Goal: Task Accomplishment & Management: Use online tool/utility

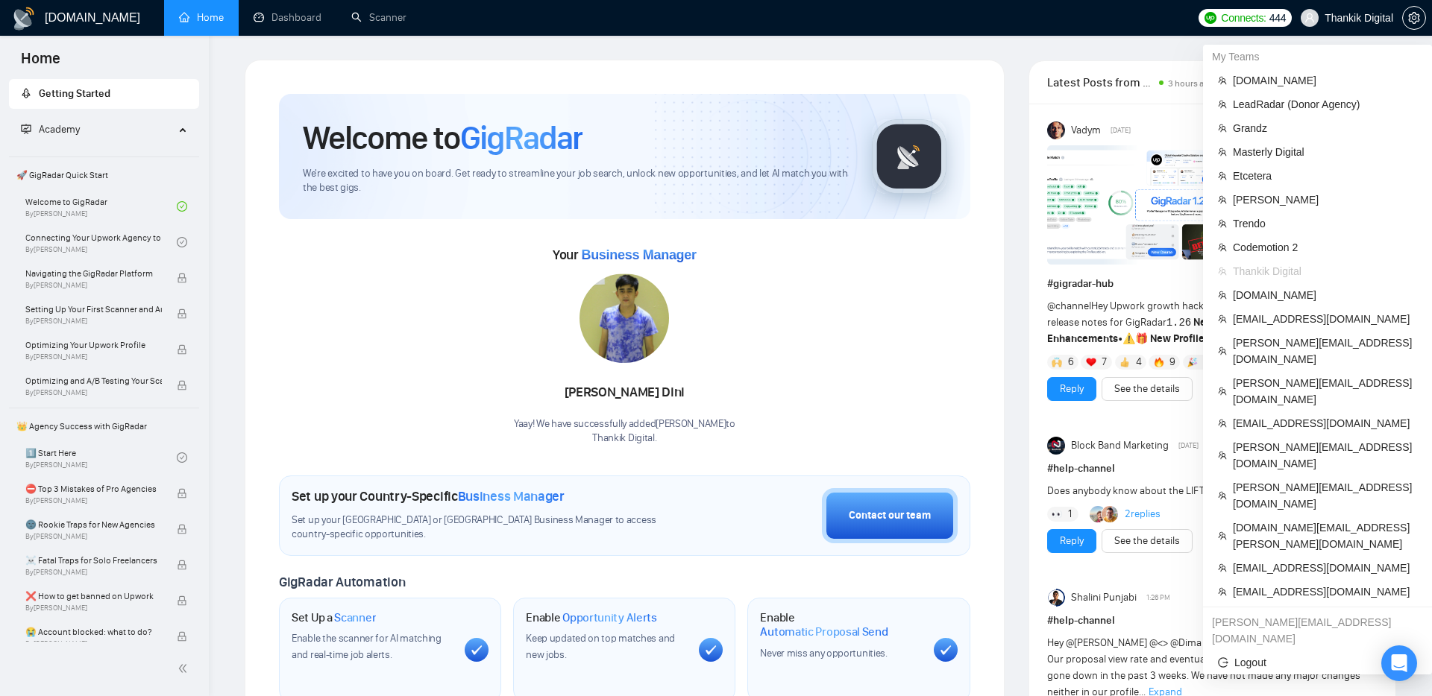
click at [1298, 611] on div "salman.fatih@gigradar.io" at bounding box center [1317, 631] width 229 height 40
click at [1338, 18] on span "Thankik Digital" at bounding box center [1358, 18] width 69 height 0
click at [1259, 608] on span "[EMAIL_ADDRESS][DOMAIN_NAME]" at bounding box center [1325, 616] width 184 height 16
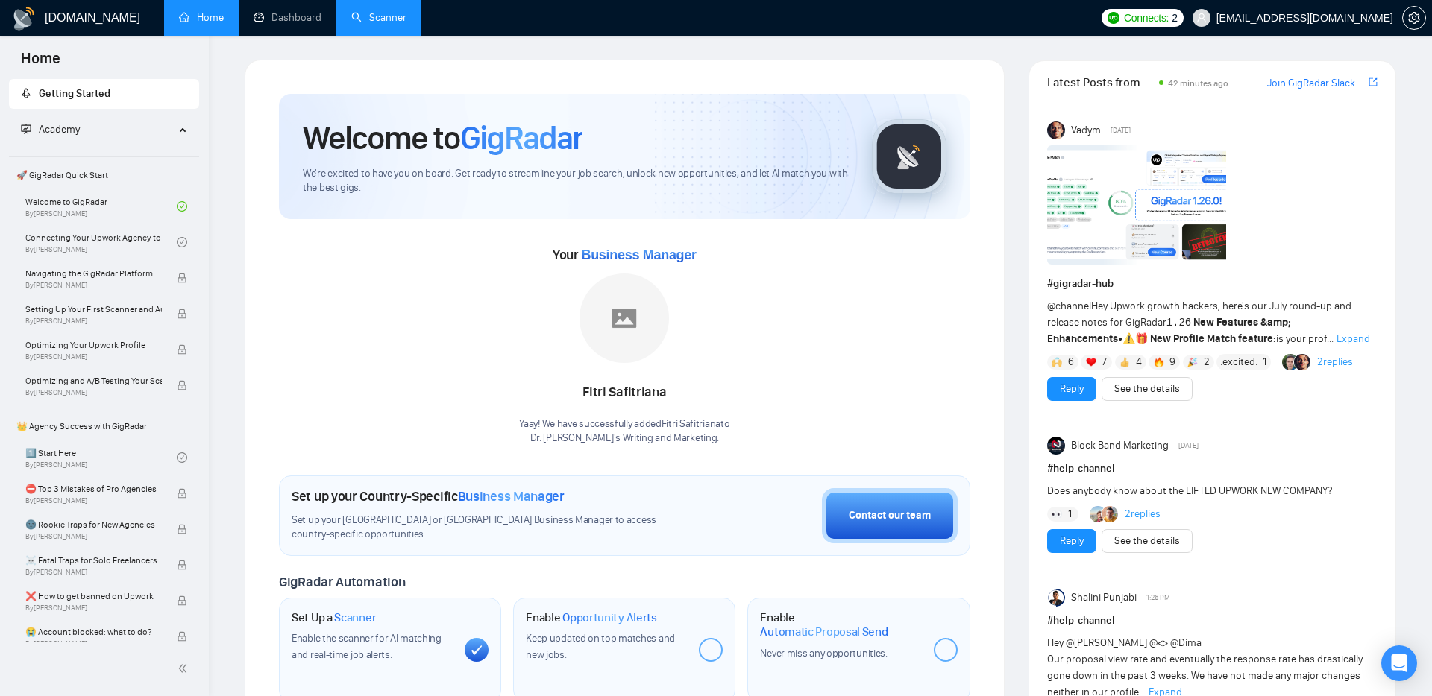
click at [381, 21] on link "Scanner" at bounding box center [378, 17] width 55 height 13
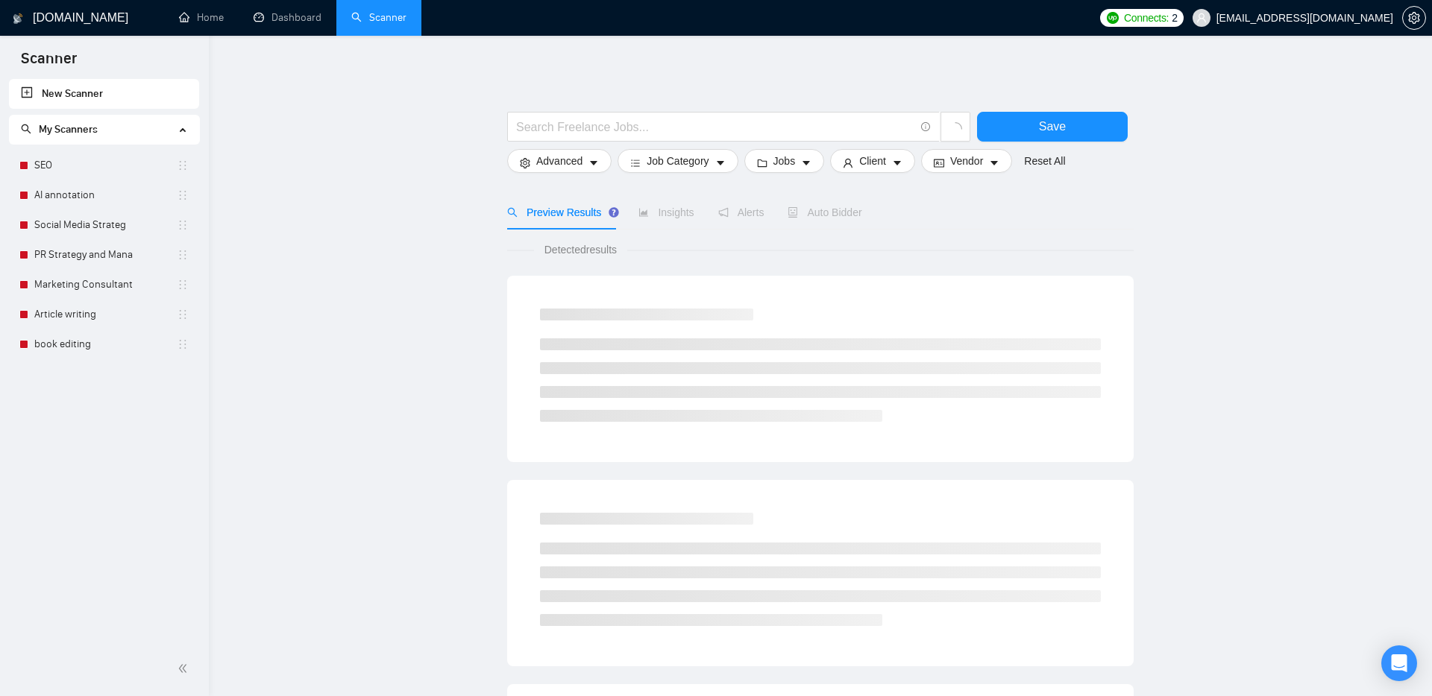
click at [445, 413] on main "Save Advanced Job Category Jobs Client Vendor Reset All Preview Results Insight…" at bounding box center [820, 670] width 1175 height 1220
click at [126, 346] on link "book editing" at bounding box center [105, 345] width 142 height 30
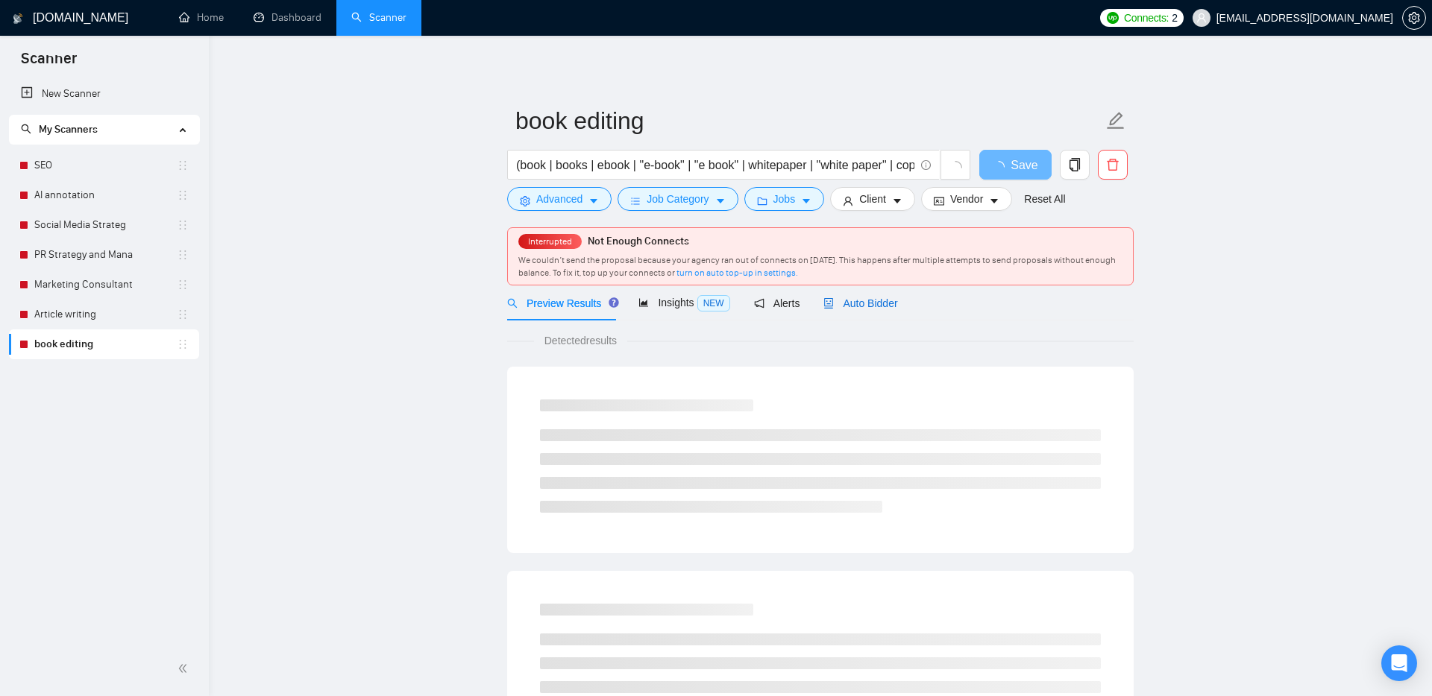
click at [838, 301] on span "Auto Bidder" at bounding box center [860, 304] width 74 height 12
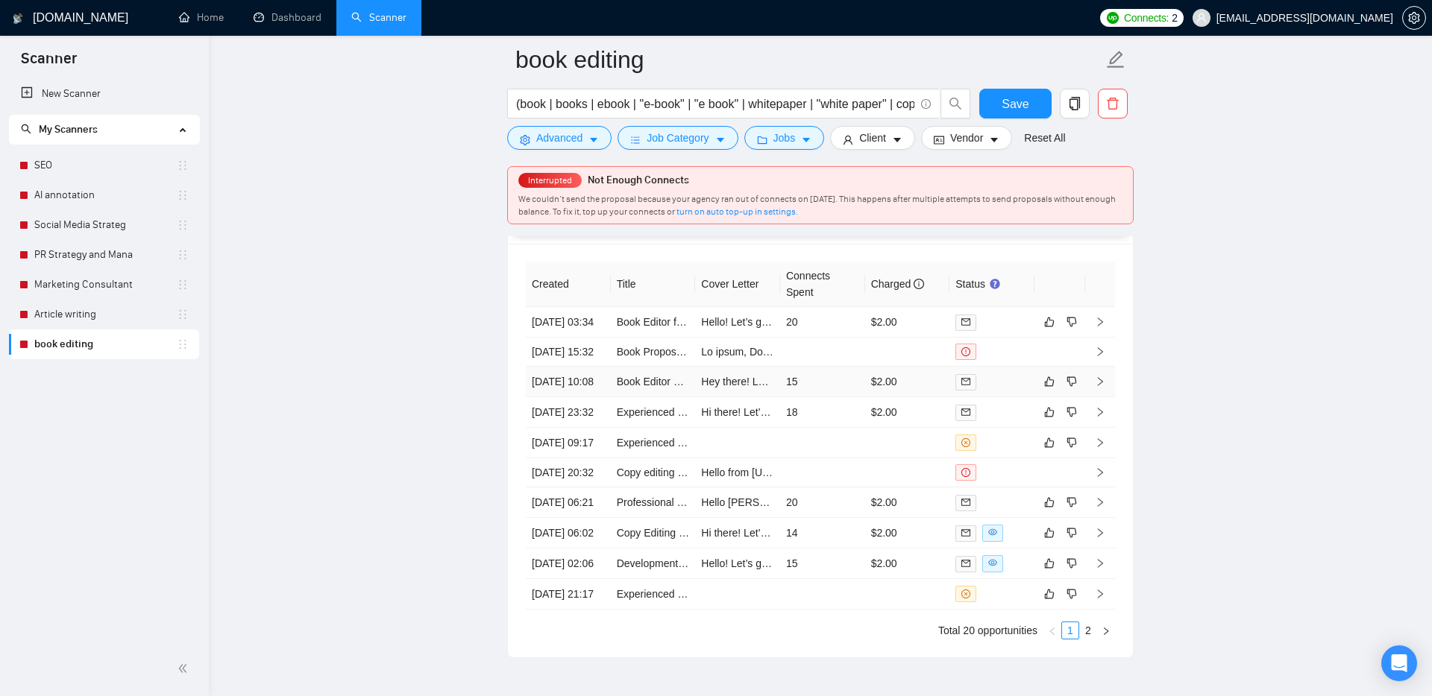
scroll to position [3726, 0]
click at [841, 340] on td "20" at bounding box center [822, 326] width 85 height 31
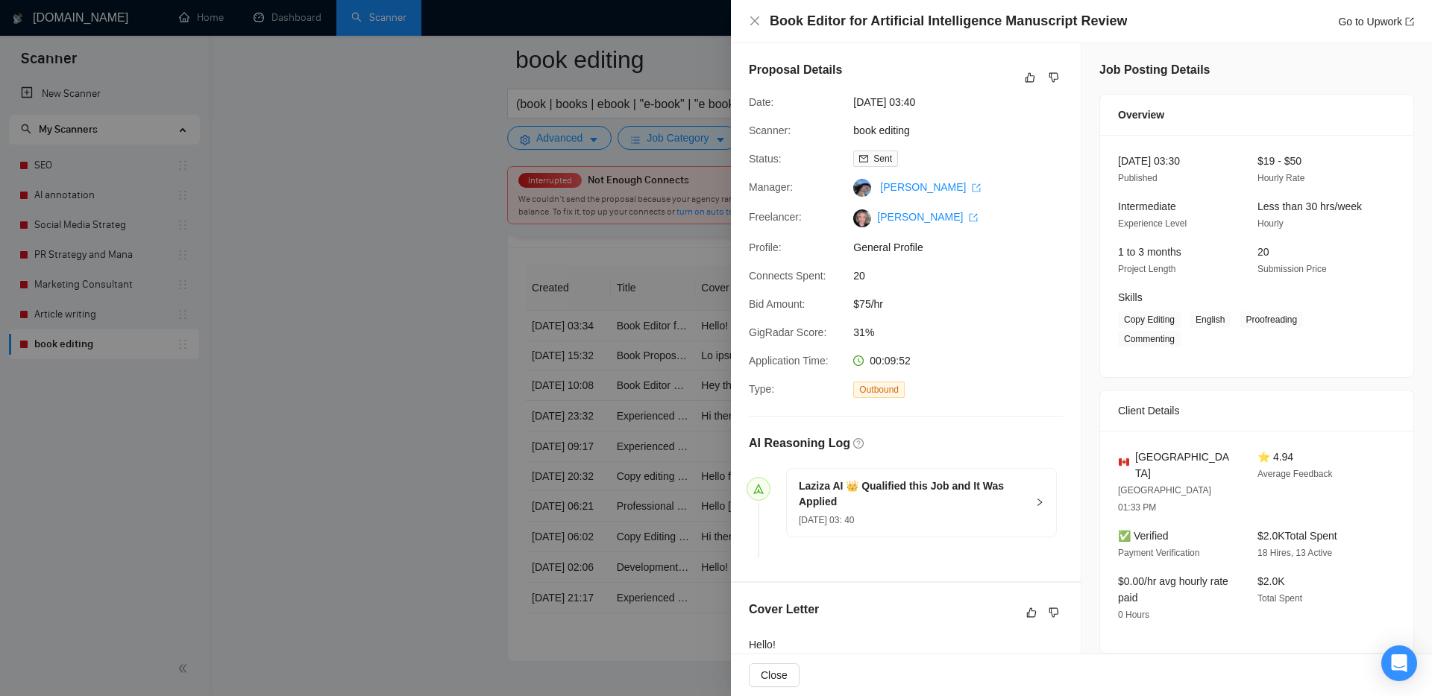
click at [573, 517] on div at bounding box center [716, 348] width 1432 height 696
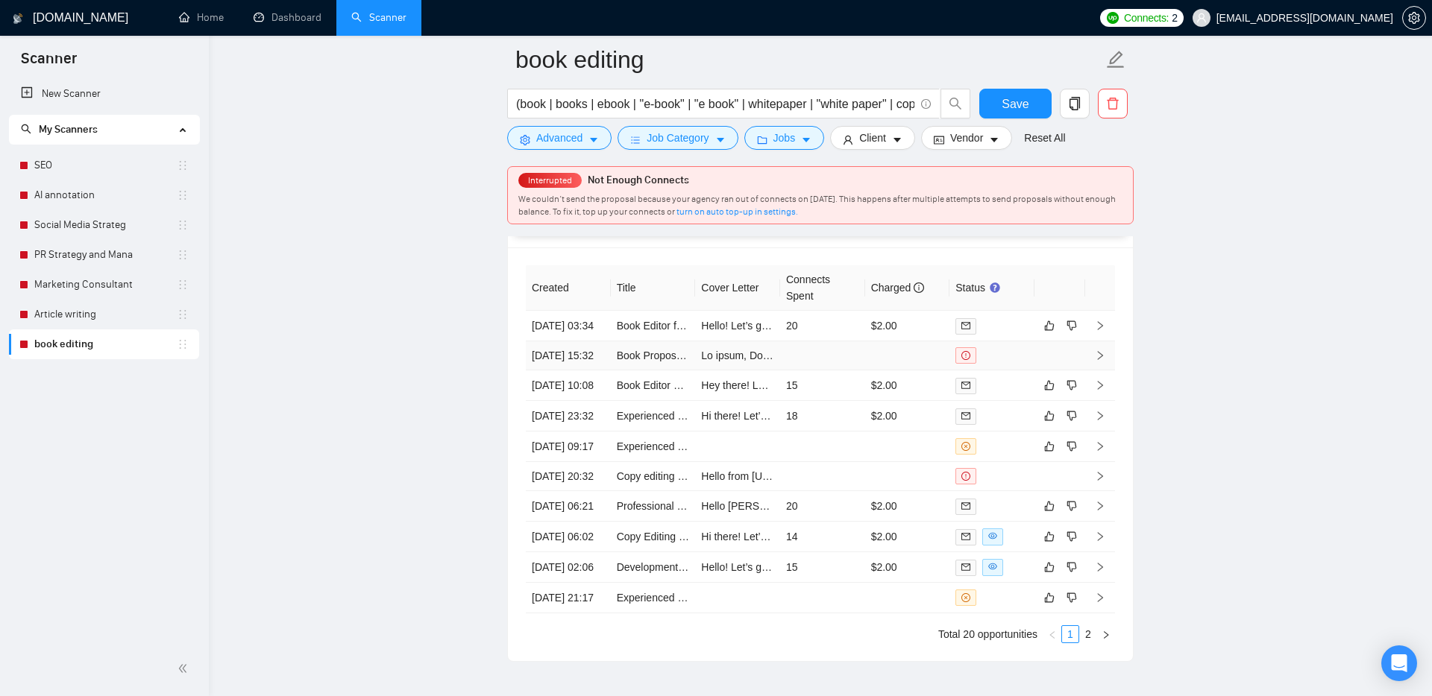
click at [840, 371] on td at bounding box center [822, 356] width 85 height 29
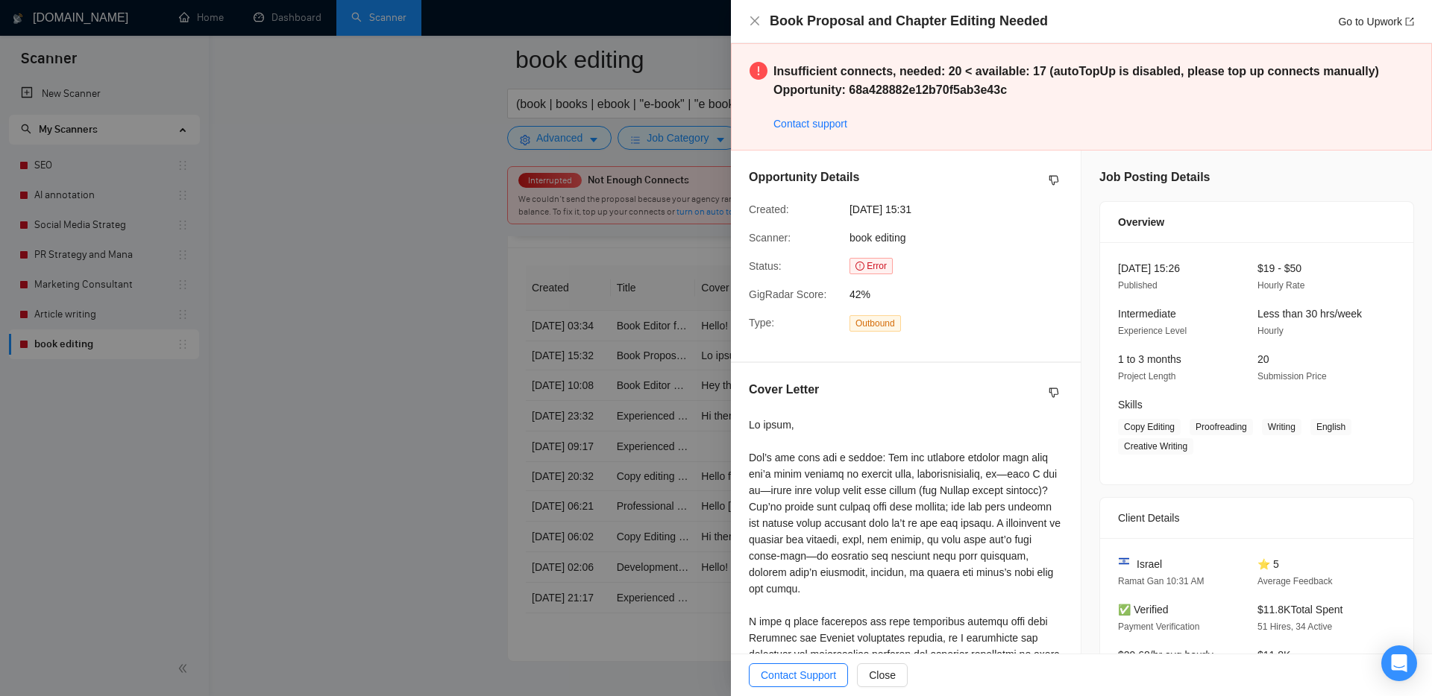
click at [623, 498] on div at bounding box center [716, 348] width 1432 height 696
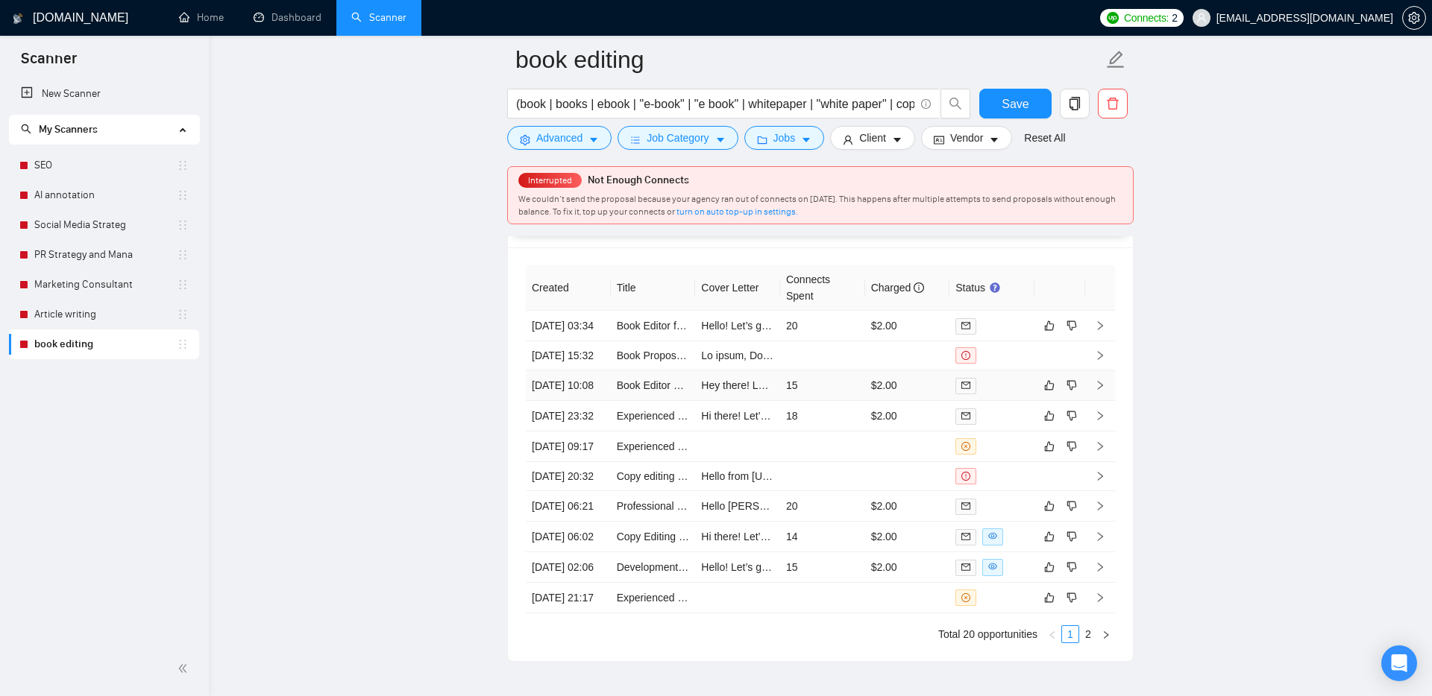
click at [825, 401] on td "15" at bounding box center [822, 386] width 85 height 31
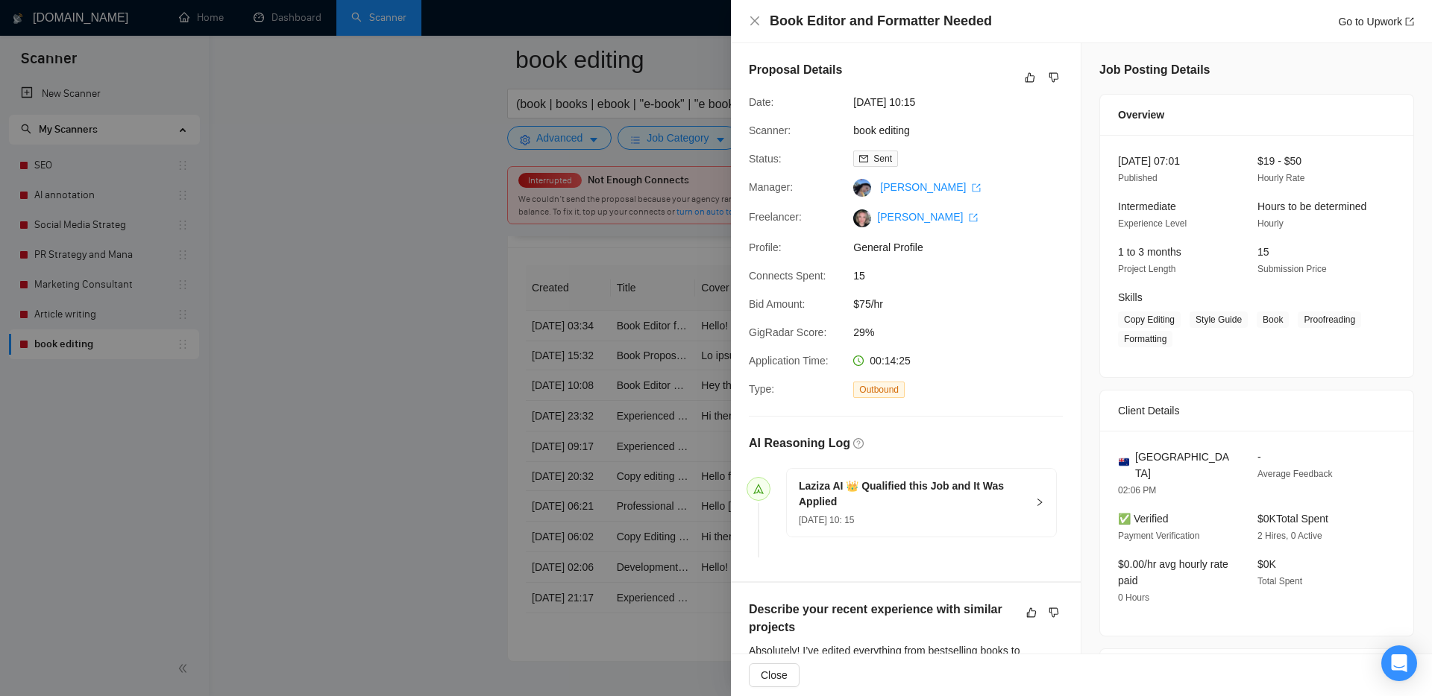
click at [520, 520] on div at bounding box center [716, 348] width 1432 height 696
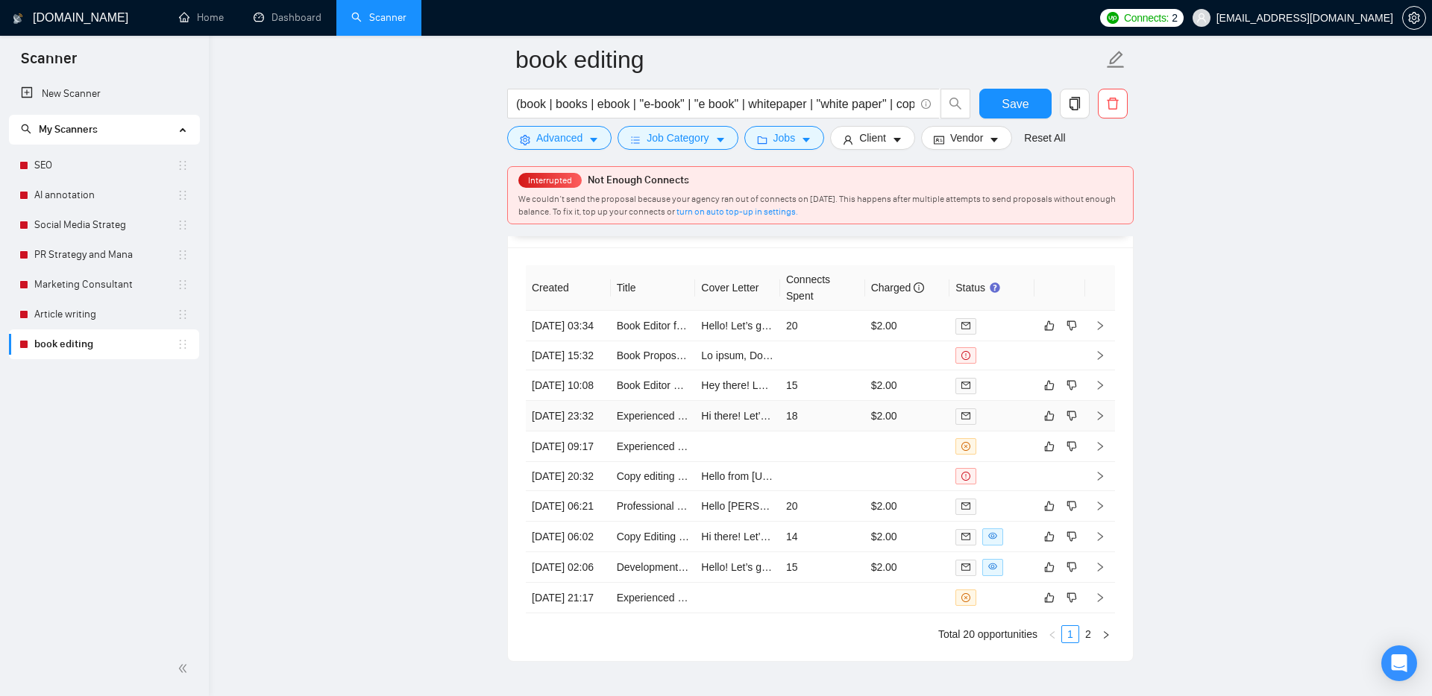
scroll to position [3773, 0]
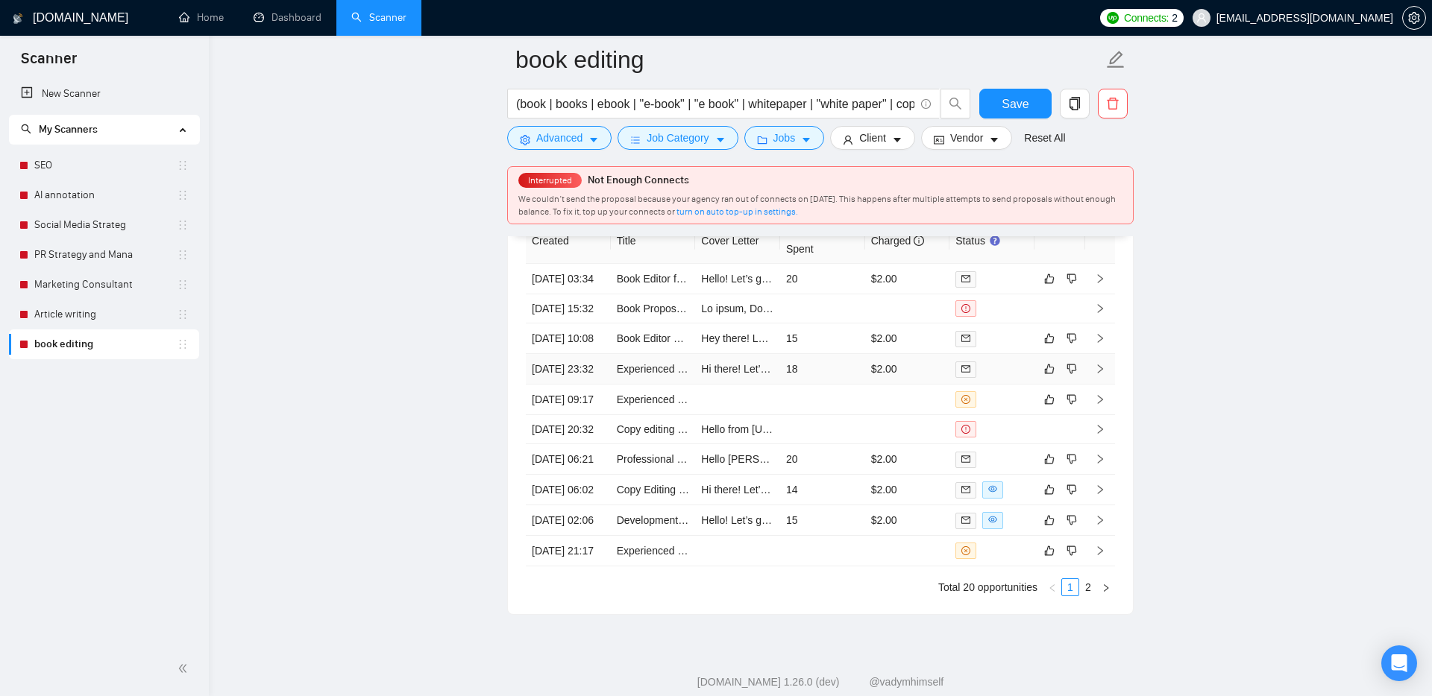
click at [829, 385] on td "18" at bounding box center [822, 369] width 85 height 31
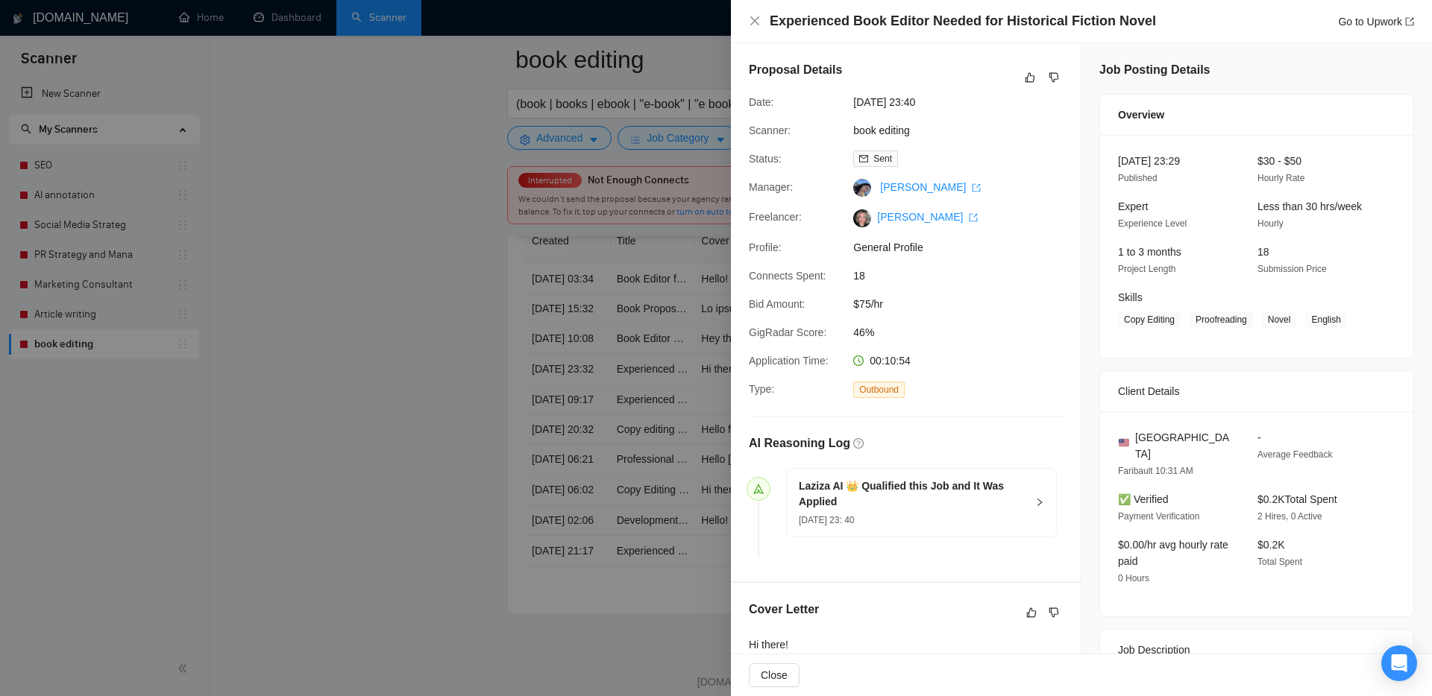
click at [500, 596] on div at bounding box center [716, 348] width 1432 height 696
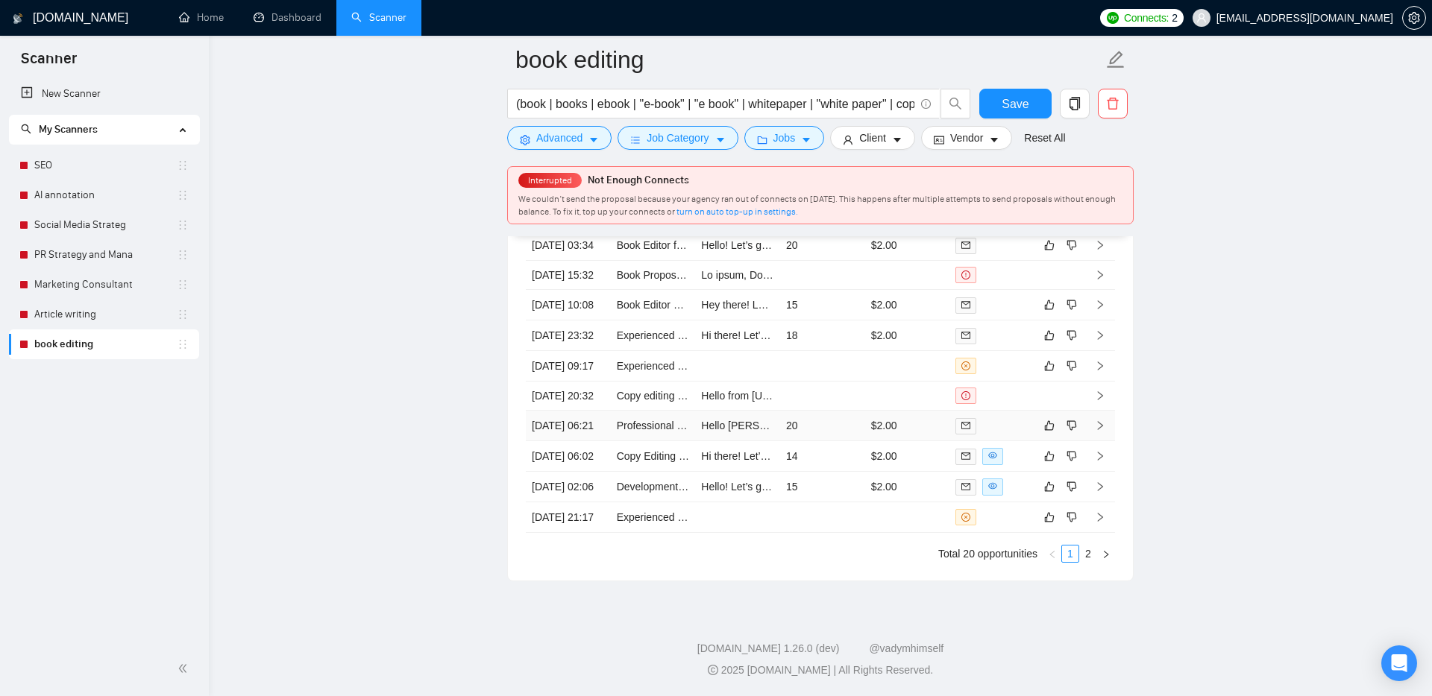
scroll to position [3817, 0]
click at [834, 441] on td "20" at bounding box center [822, 426] width 85 height 31
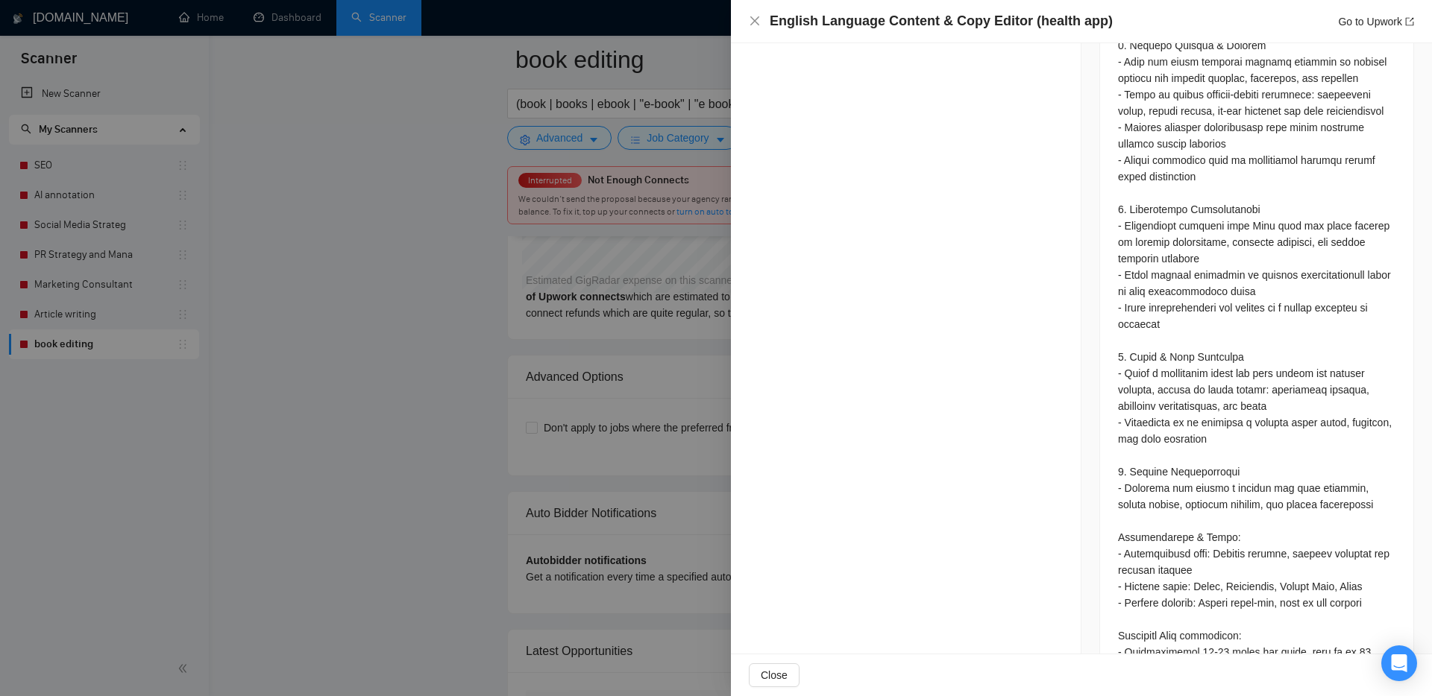
scroll to position [1286, 0]
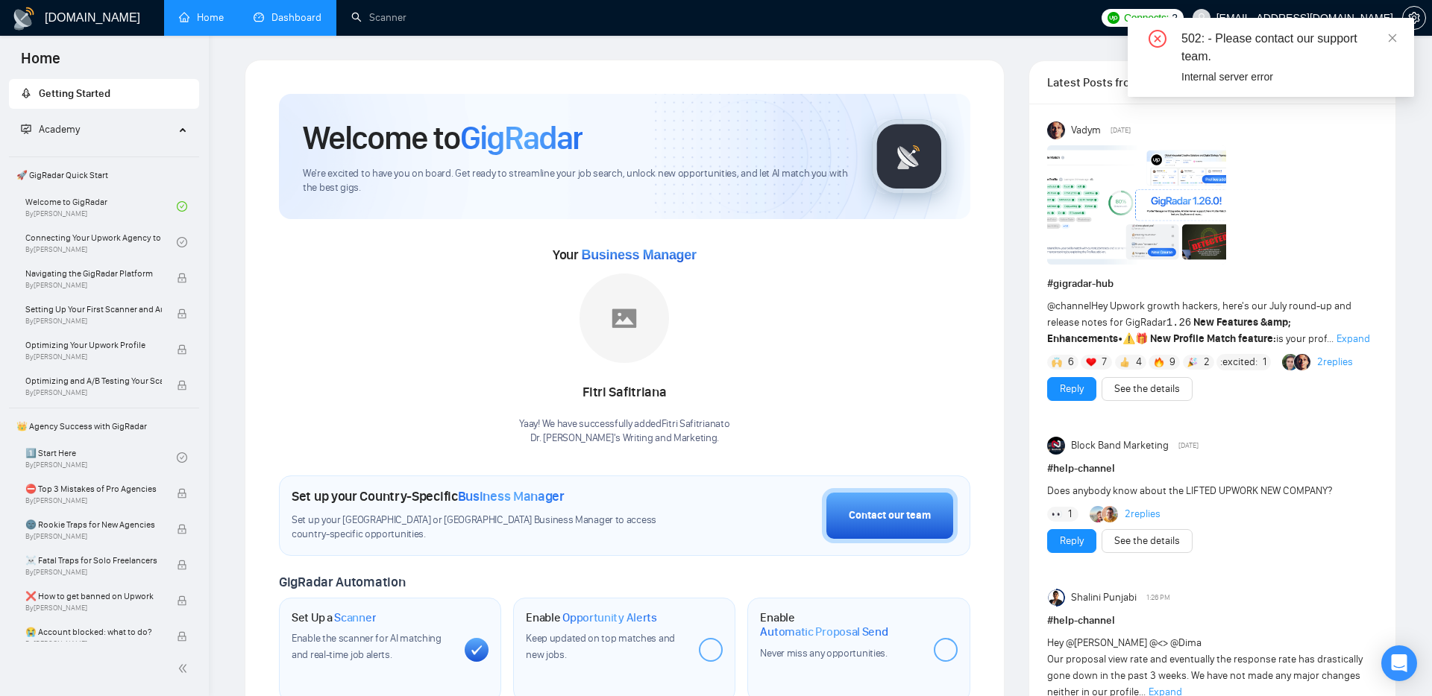
click at [283, 21] on link "Dashboard" at bounding box center [288, 17] width 68 height 13
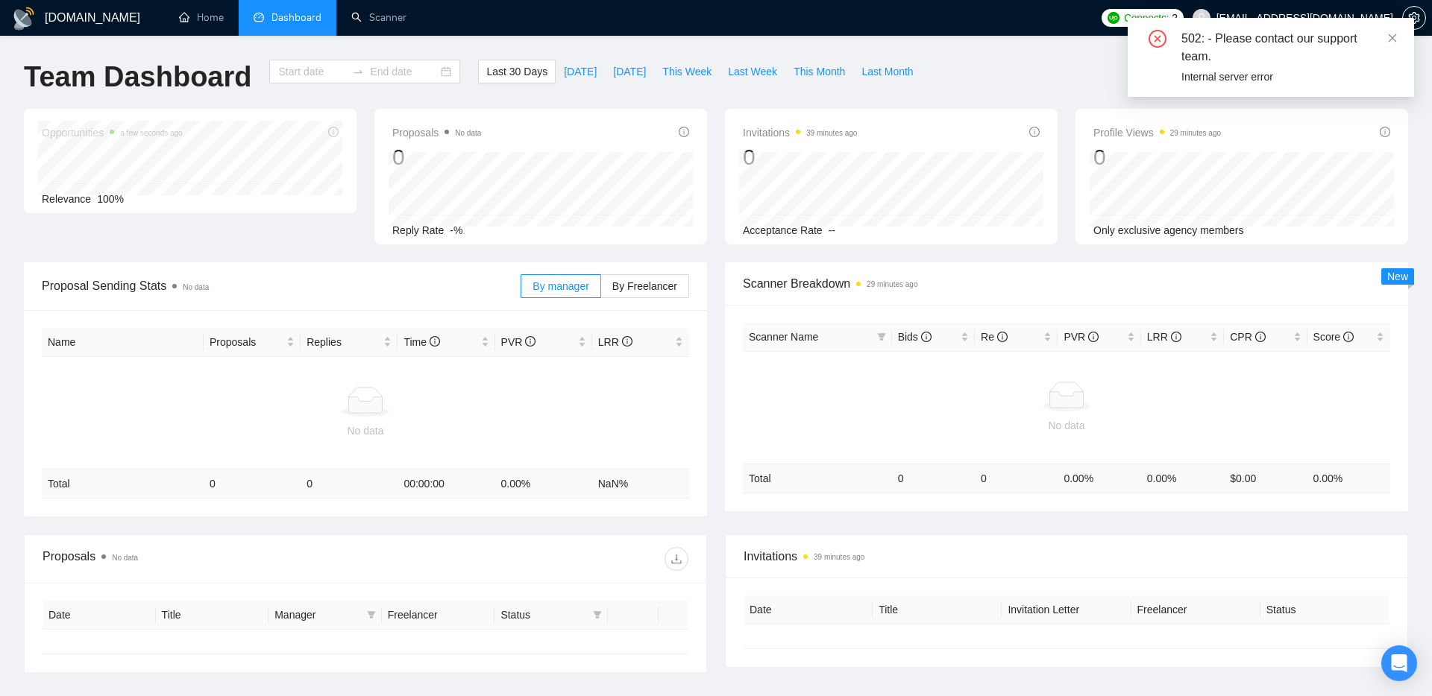
type input "2025-07-22"
type input "2025-08-21"
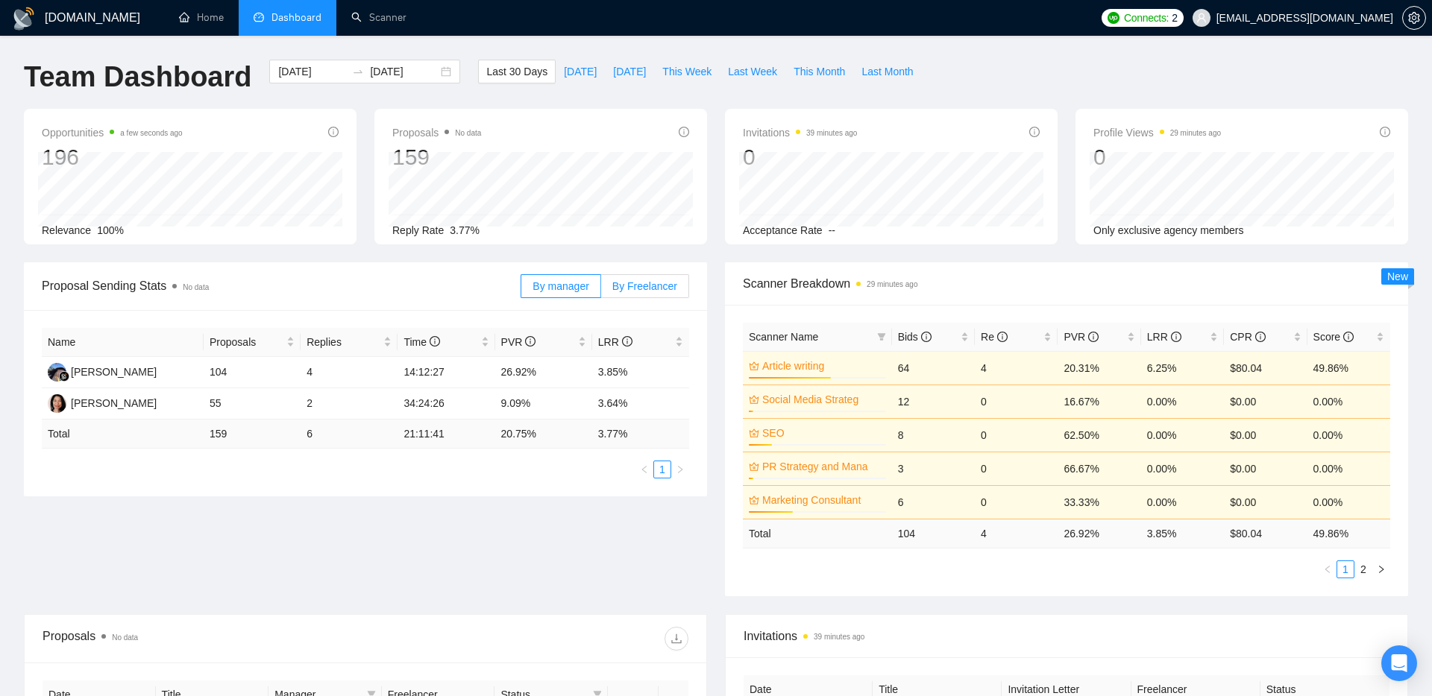
click at [638, 289] on span "By Freelancer" at bounding box center [644, 286] width 65 height 12
click at [601, 290] on input "By Freelancer" at bounding box center [601, 290] width 0 height 0
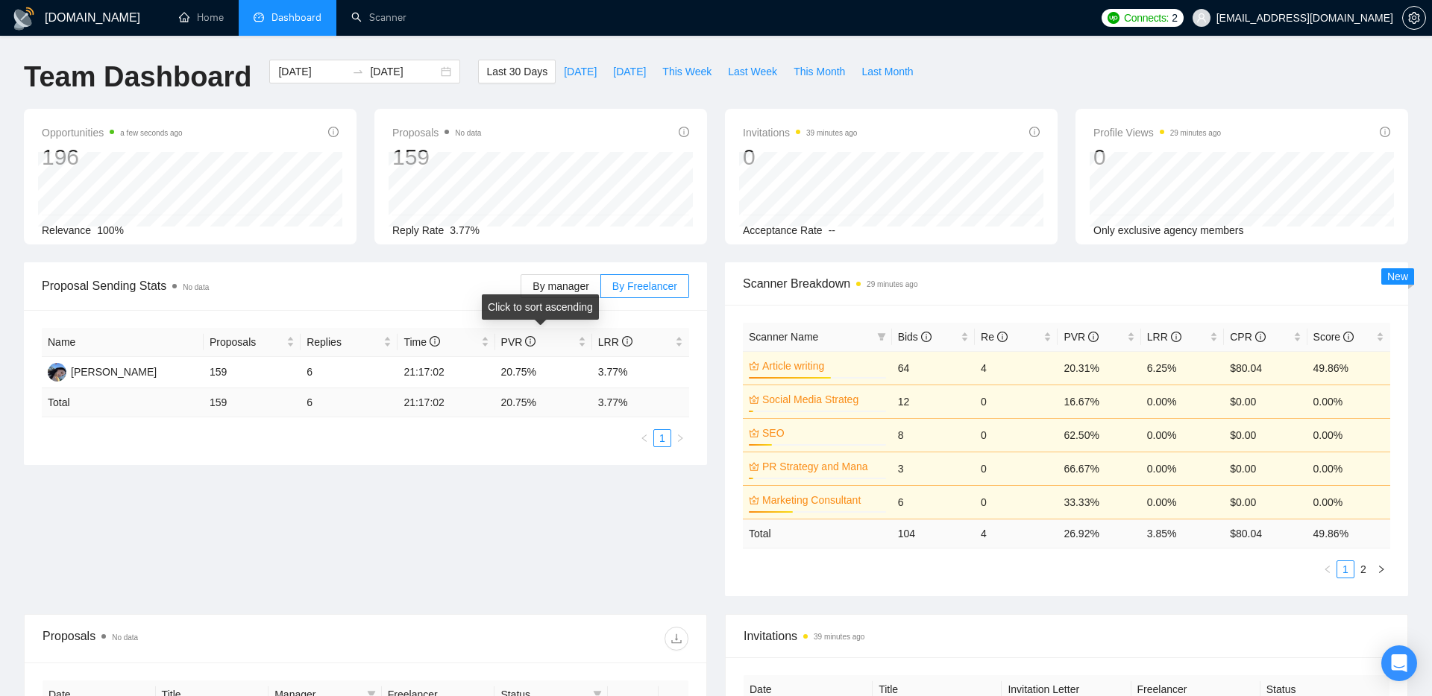
click at [544, 298] on div "Click to sort ascending" at bounding box center [540, 307] width 117 height 25
click at [527, 280] on label "By manager" at bounding box center [560, 286] width 80 height 24
click at [521, 290] on input "By manager" at bounding box center [521, 290] width 0 height 0
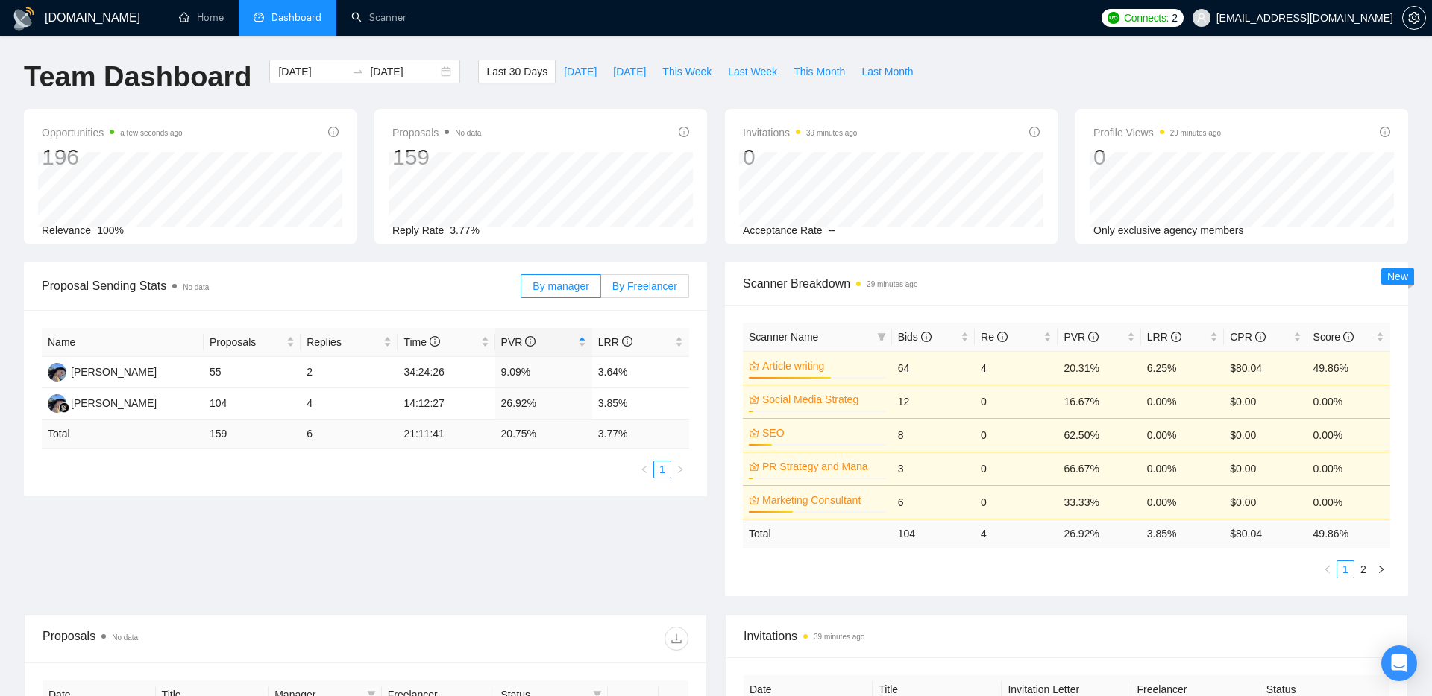
click at [628, 286] on span "By Freelancer" at bounding box center [644, 286] width 65 height 12
click at [601, 290] on input "By Freelancer" at bounding box center [601, 290] width 0 height 0
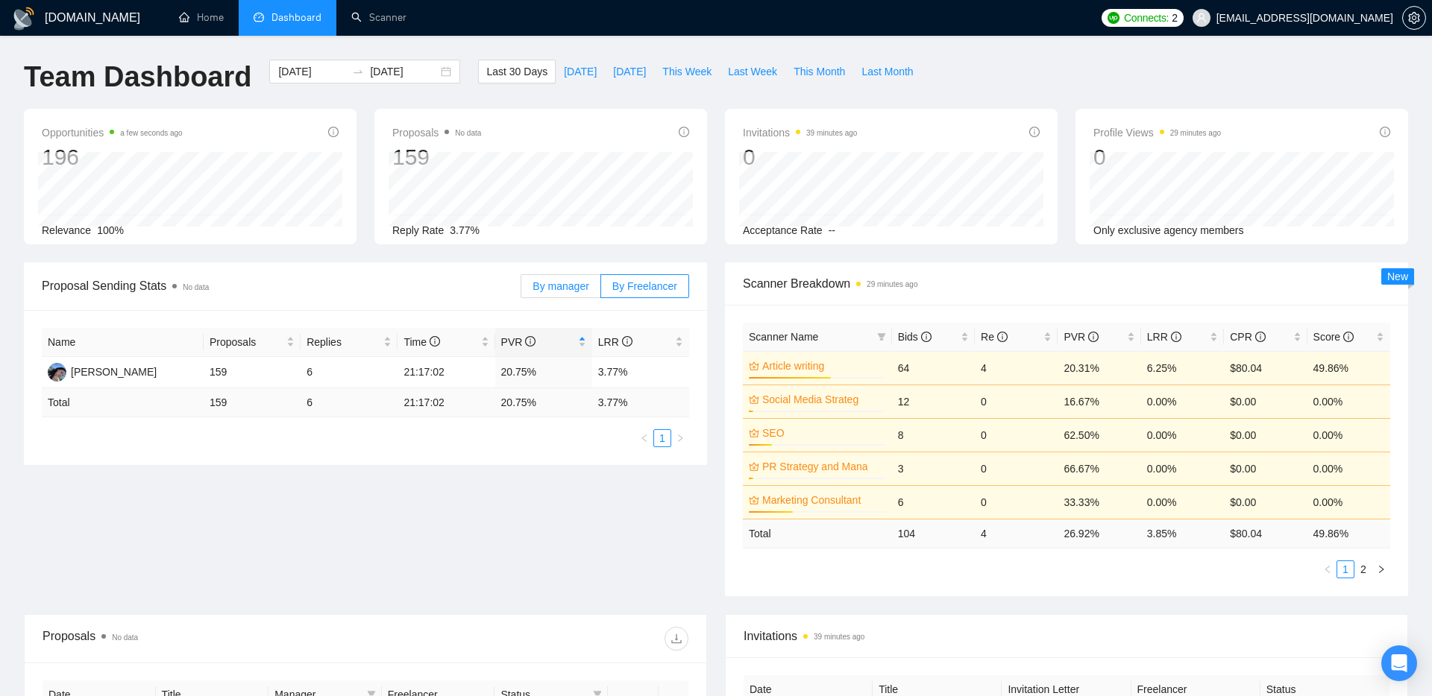
click at [585, 285] on span "By manager" at bounding box center [560, 286] width 56 height 12
click at [521, 290] on input "By manager" at bounding box center [521, 290] width 0 height 0
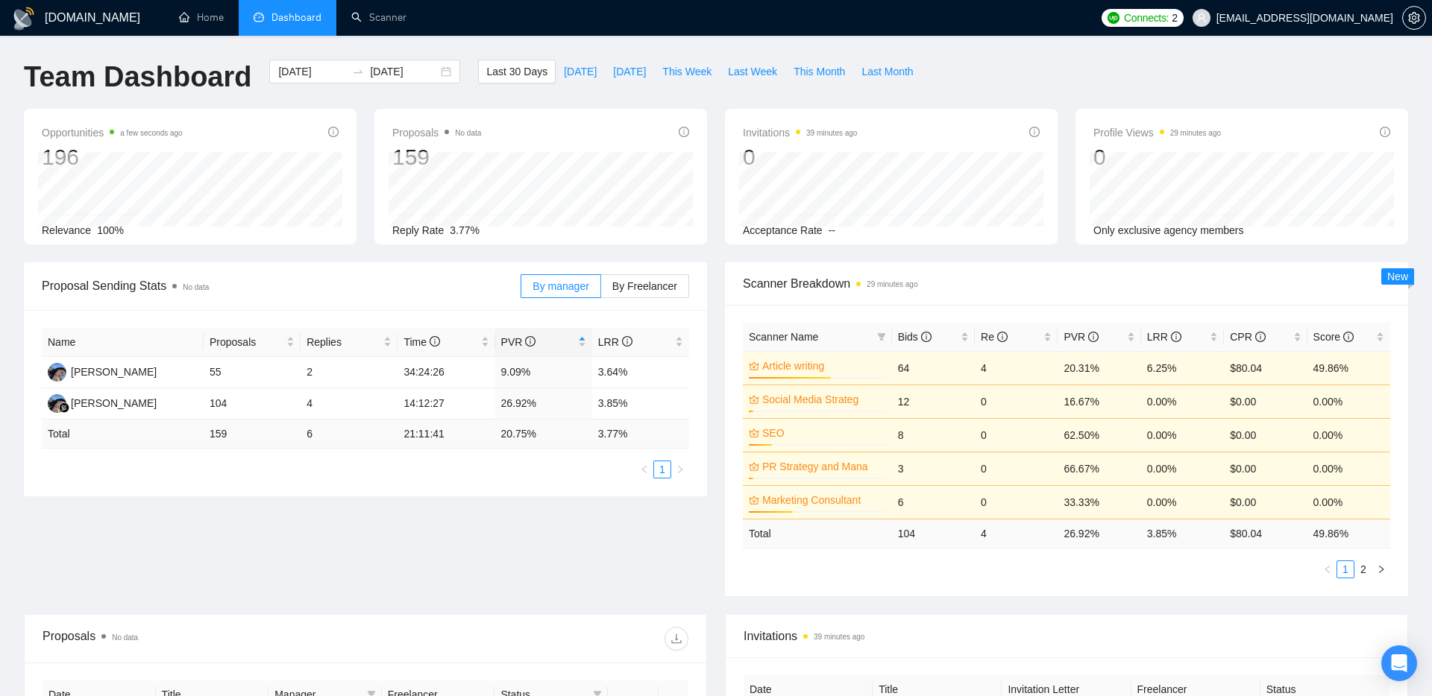
click at [526, 591] on div "Proposal Sending Stats No data By manager By Freelancer Name Proposals Replies …" at bounding box center [716, 438] width 1402 height 352
click at [526, 559] on div "Proposal Sending Stats No data By manager By Freelancer Name Proposals Replies …" at bounding box center [716, 438] width 1402 height 352
click at [498, 556] on div "Proposal Sending Stats No data By manager By Freelancer Name Proposals Replies …" at bounding box center [716, 438] width 1402 height 352
click at [216, 533] on div "Proposal Sending Stats No data By manager By Freelancer Name Proposals Replies …" at bounding box center [716, 438] width 1402 height 352
click at [395, 589] on div "Proposal Sending Stats No data By manager By Freelancer Name Proposals Replies …" at bounding box center [716, 438] width 1402 height 352
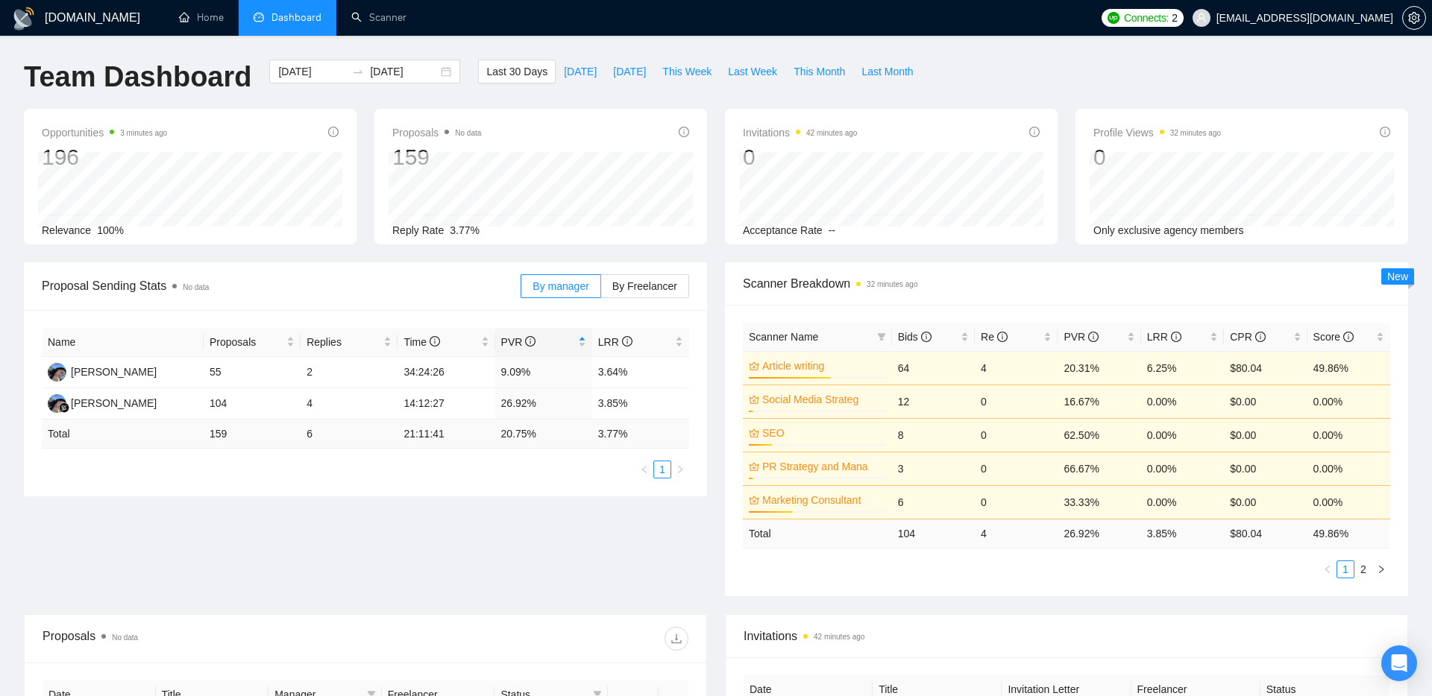
click at [575, 561] on div "Proposal Sending Stats No data By manager By Freelancer Name Proposals Replies …" at bounding box center [716, 438] width 1402 height 352
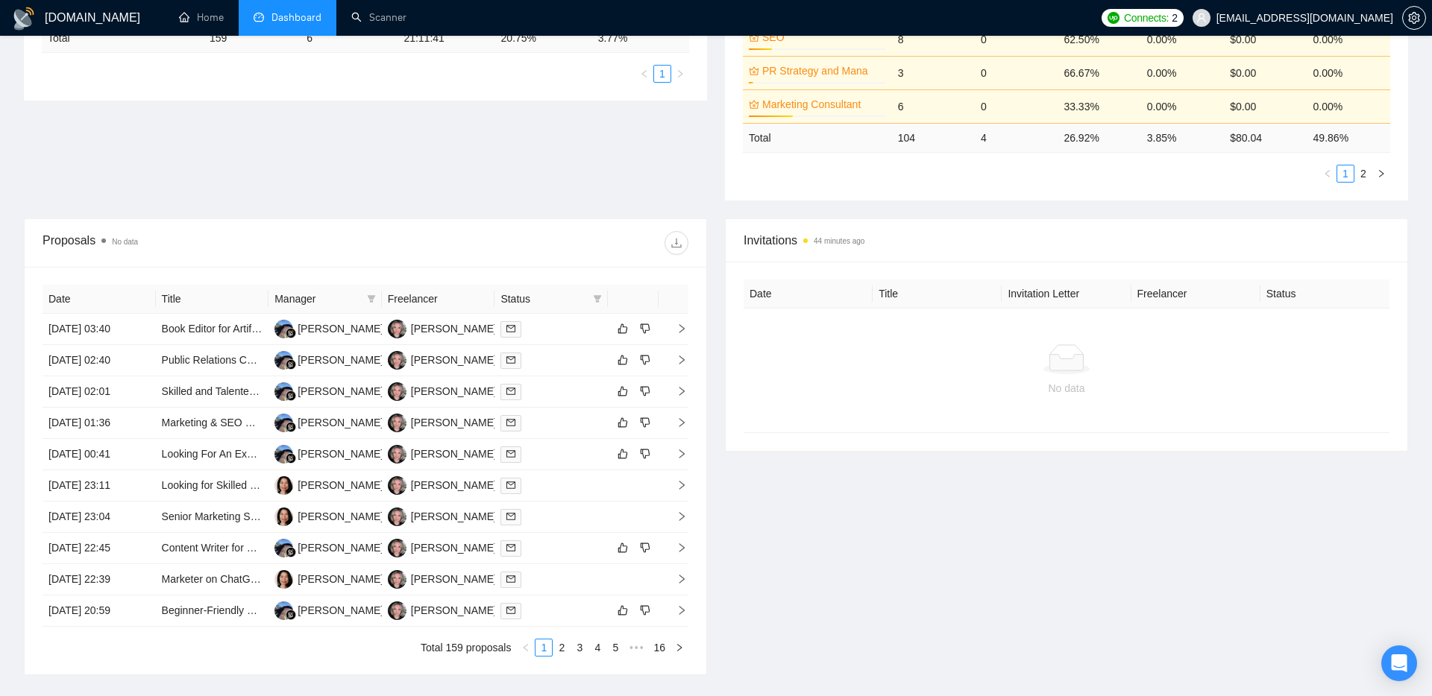
scroll to position [508, 0]
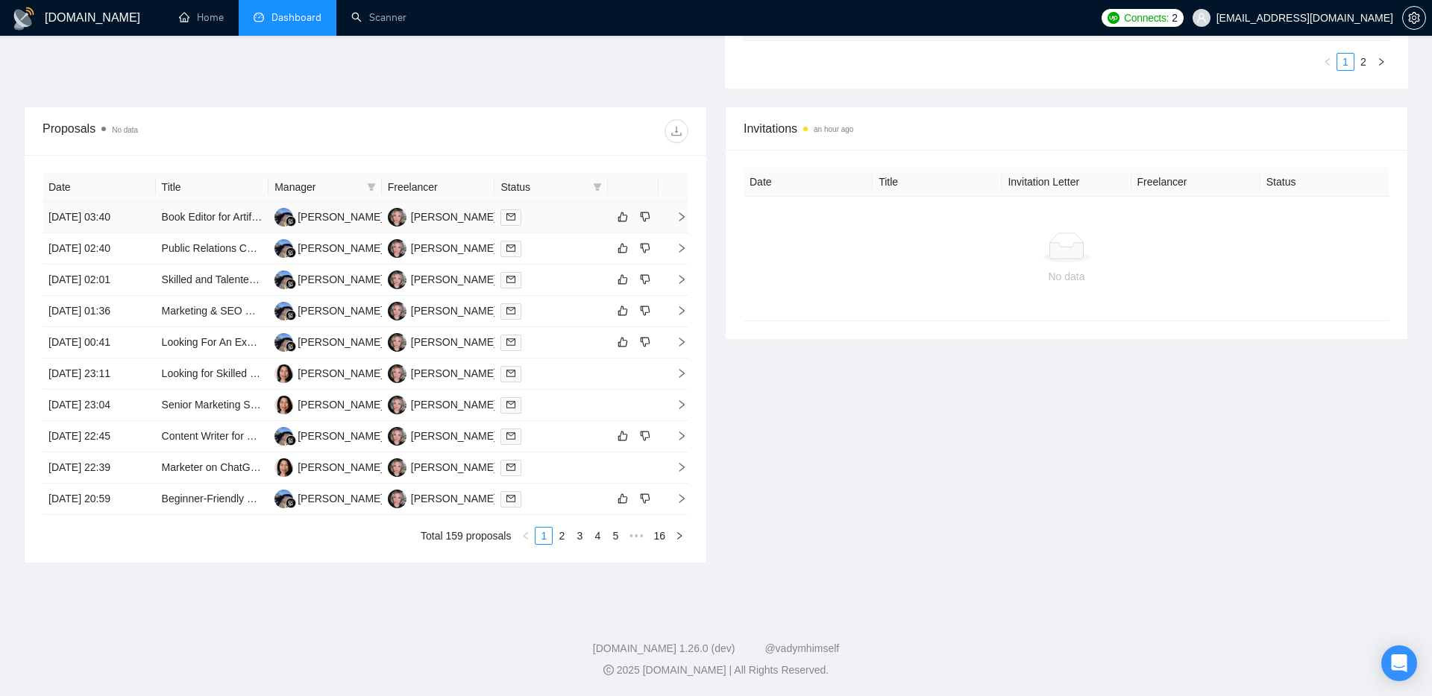
click at [567, 222] on div at bounding box center [550, 217] width 101 height 17
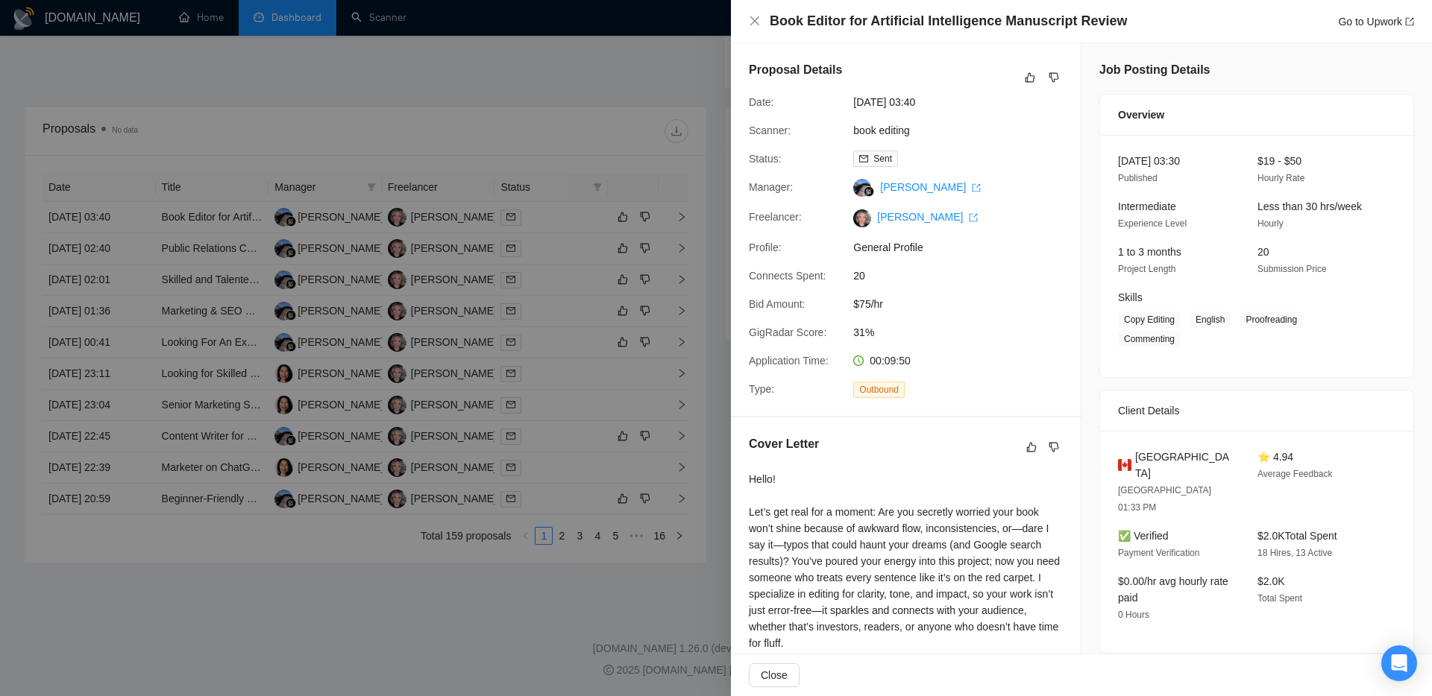
click at [602, 602] on div at bounding box center [716, 348] width 1432 height 696
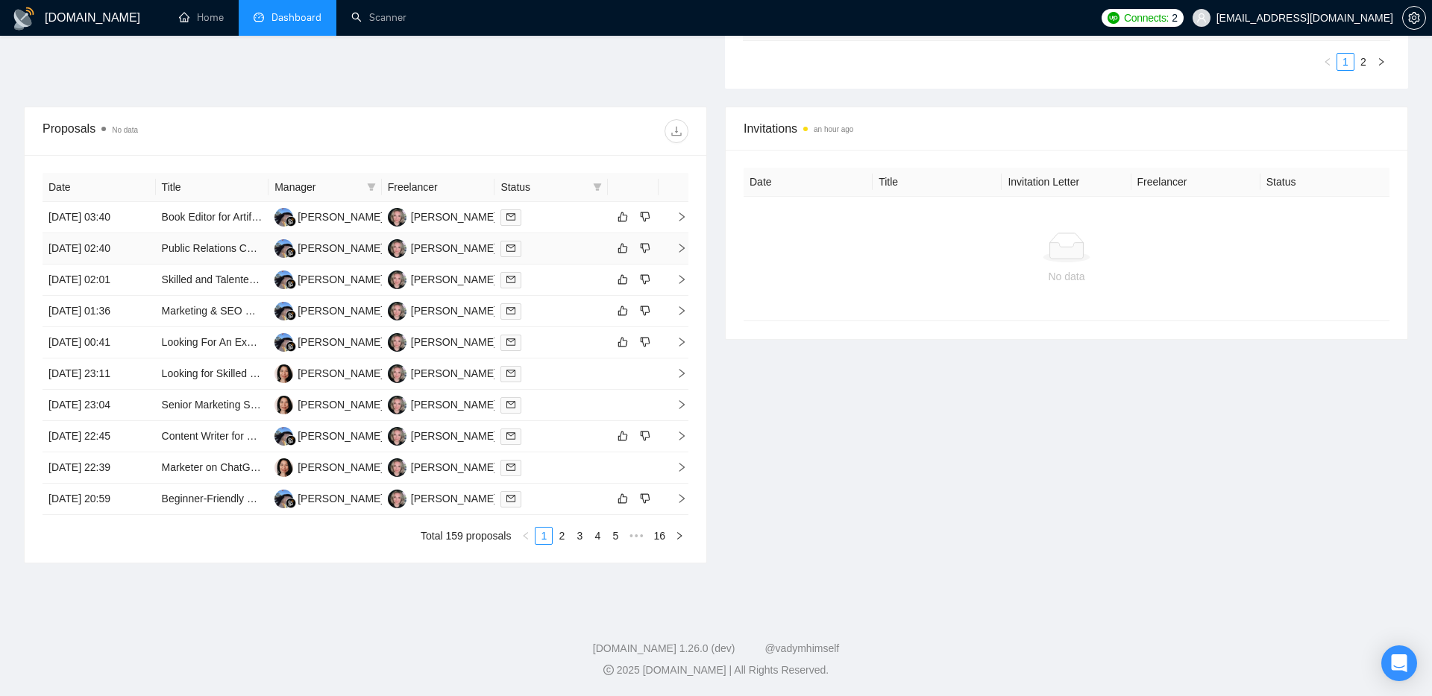
click at [559, 254] on div at bounding box center [550, 248] width 101 height 17
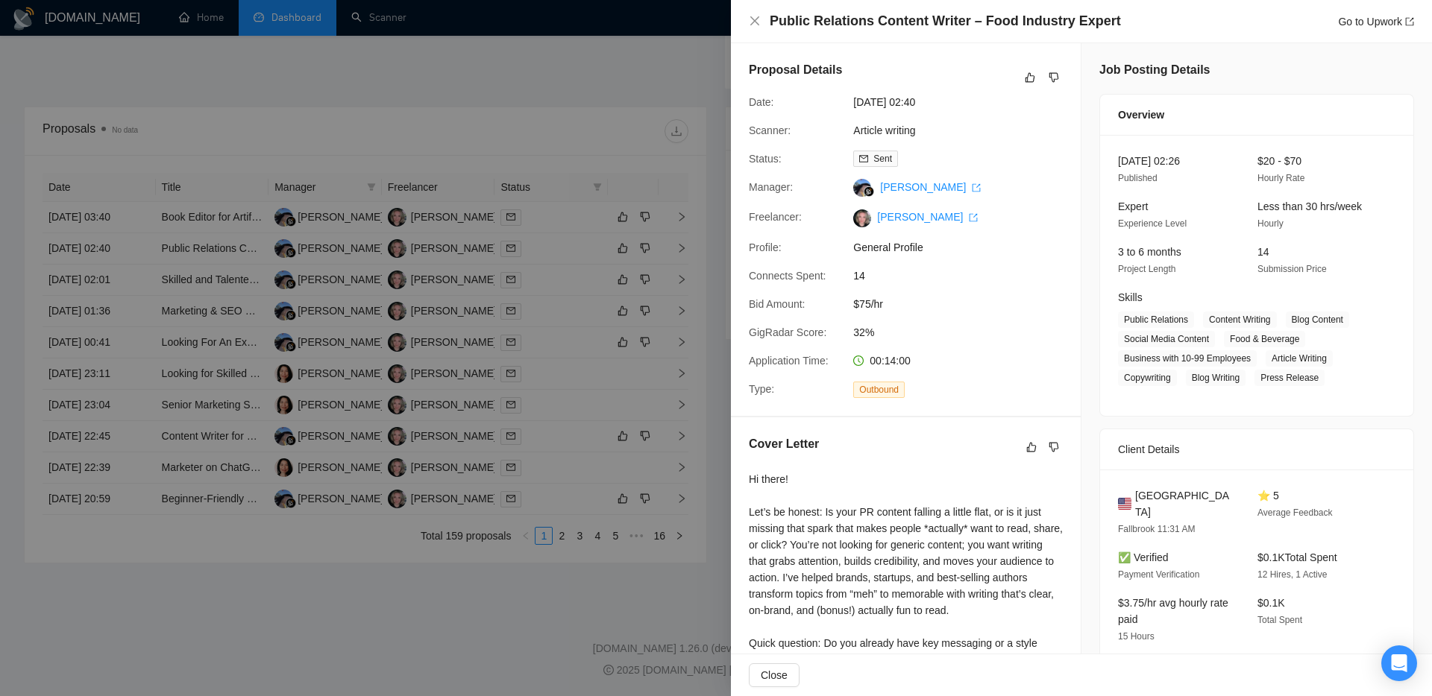
click at [526, 579] on div at bounding box center [716, 348] width 1432 height 696
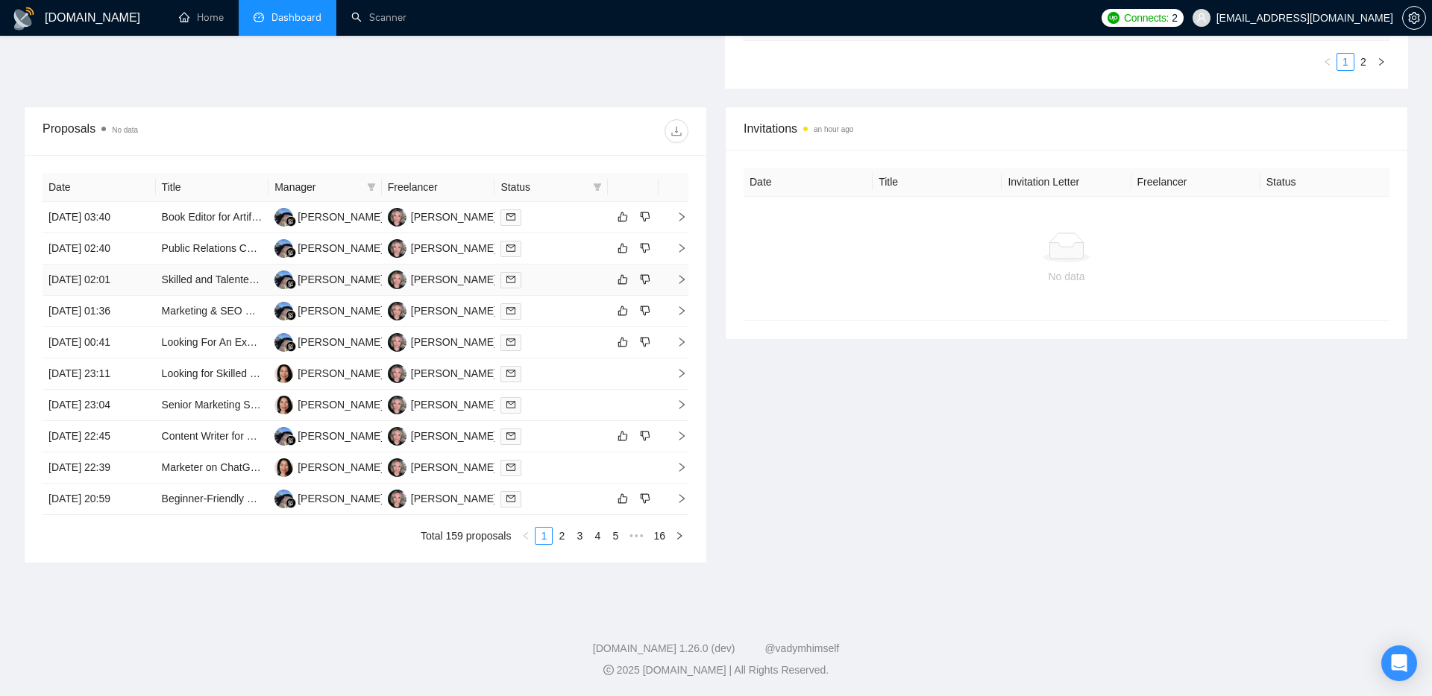
click at [551, 273] on div at bounding box center [550, 279] width 101 height 17
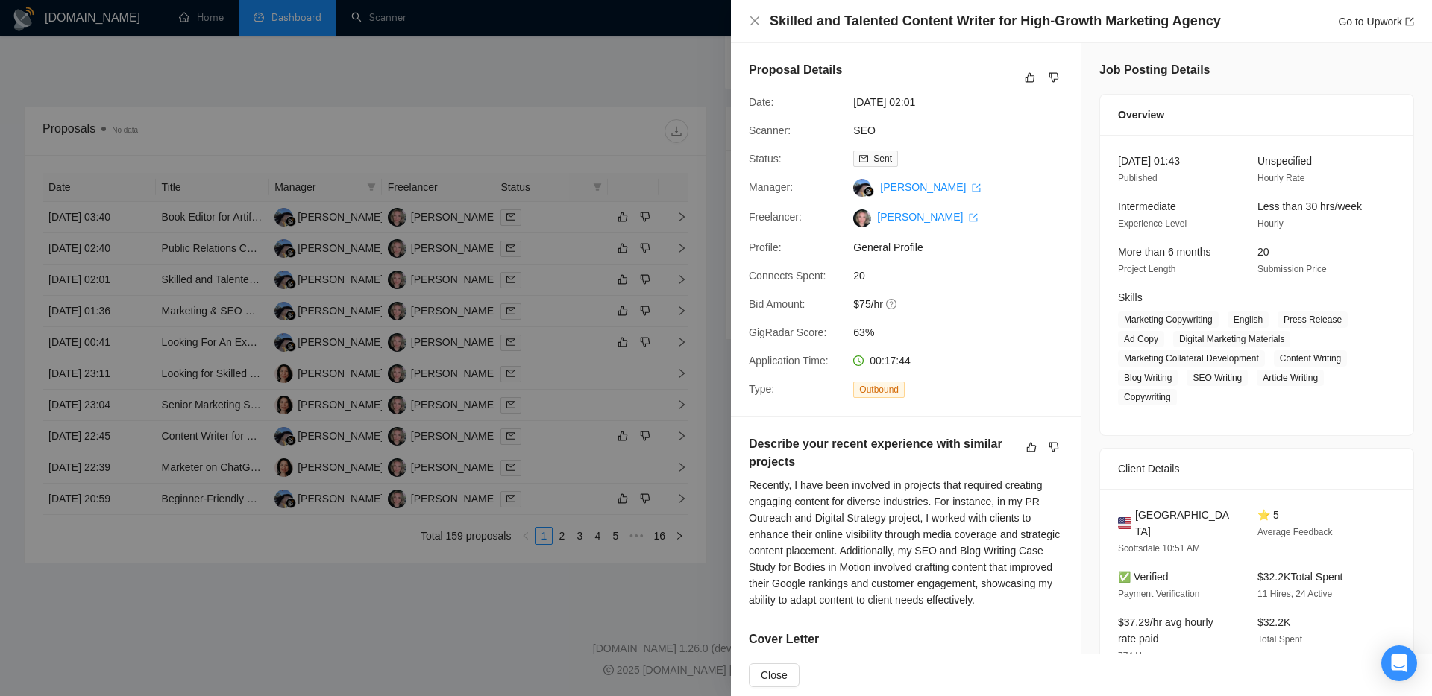
click at [474, 598] on div at bounding box center [716, 348] width 1432 height 696
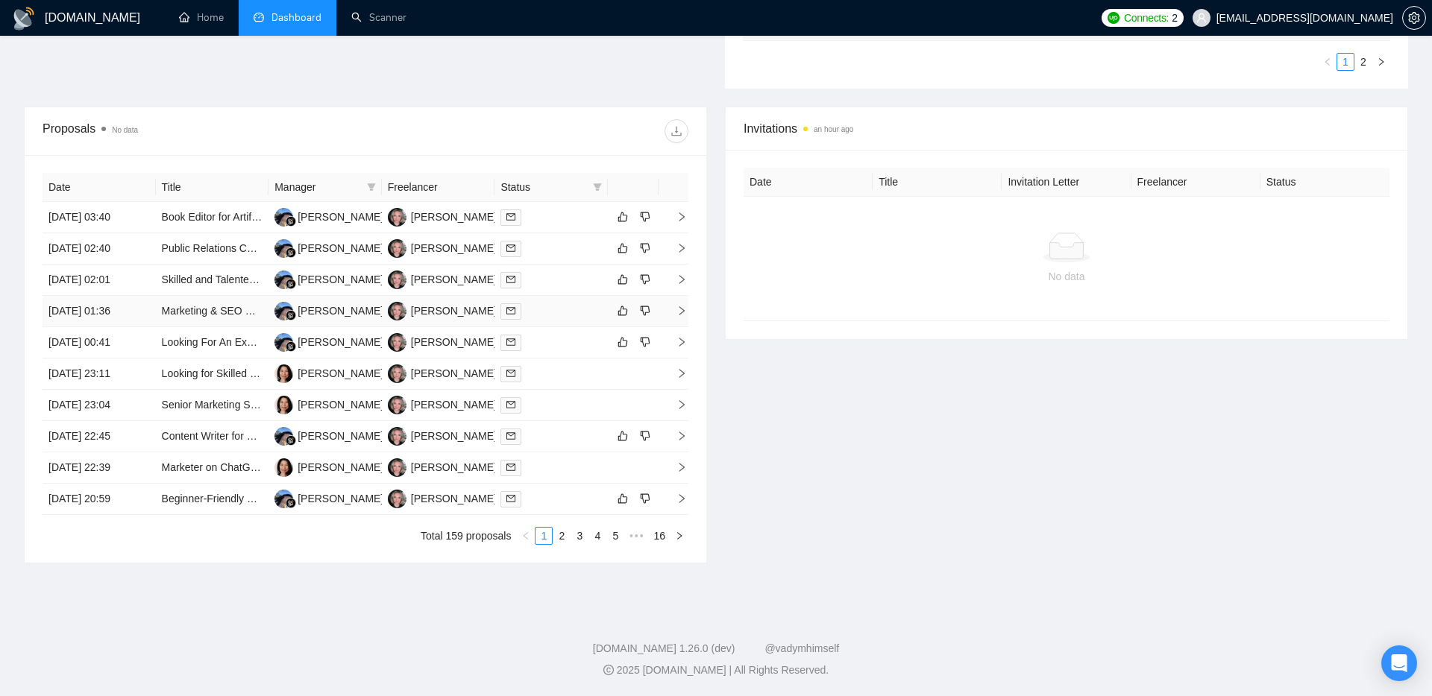
click at [558, 321] on td at bounding box center [550, 311] width 113 height 31
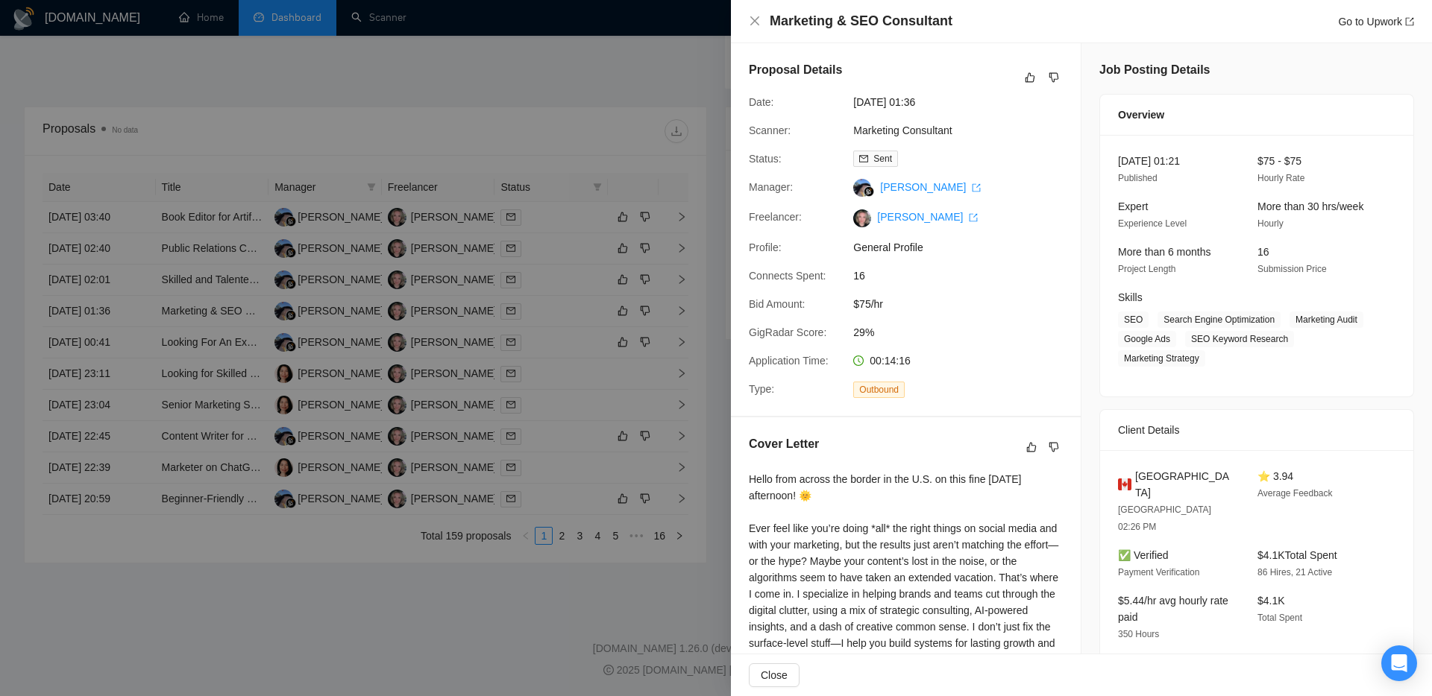
click at [456, 626] on div at bounding box center [716, 348] width 1432 height 696
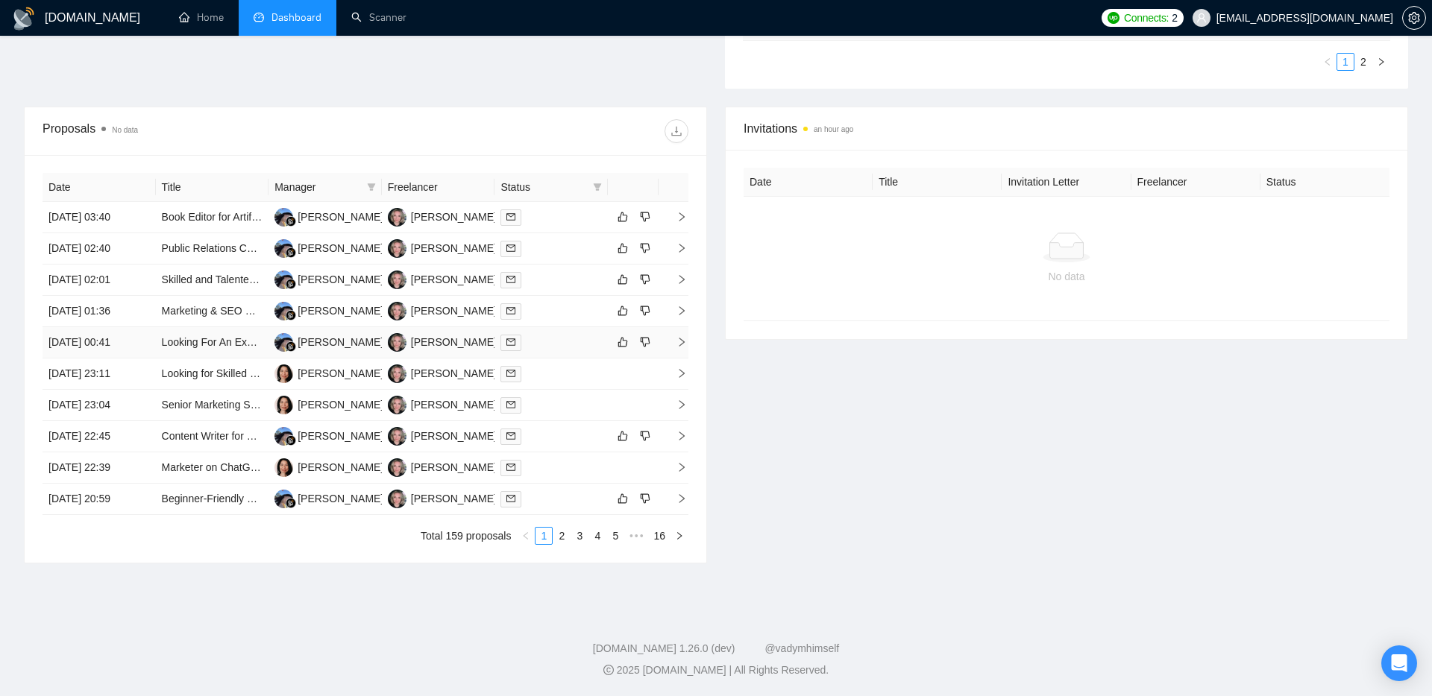
click at [547, 351] on td at bounding box center [550, 342] width 113 height 31
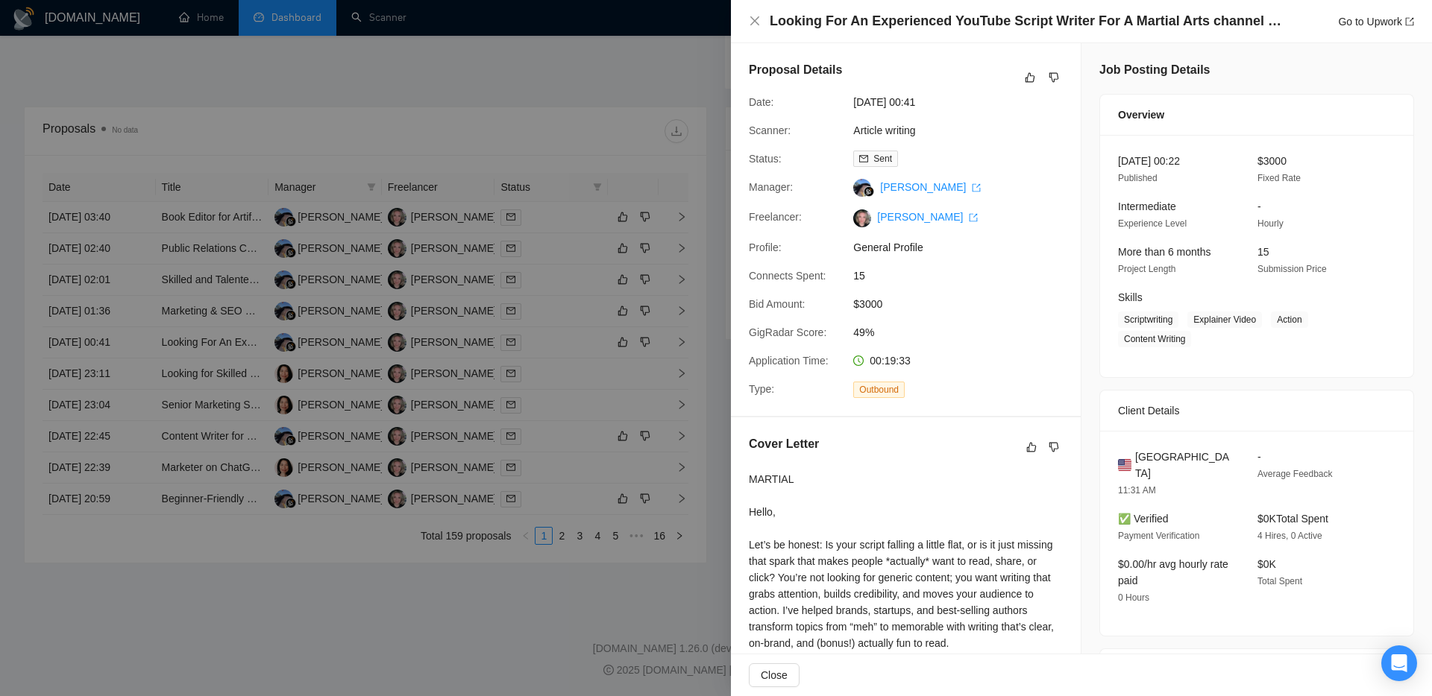
click at [482, 603] on div at bounding box center [716, 348] width 1432 height 696
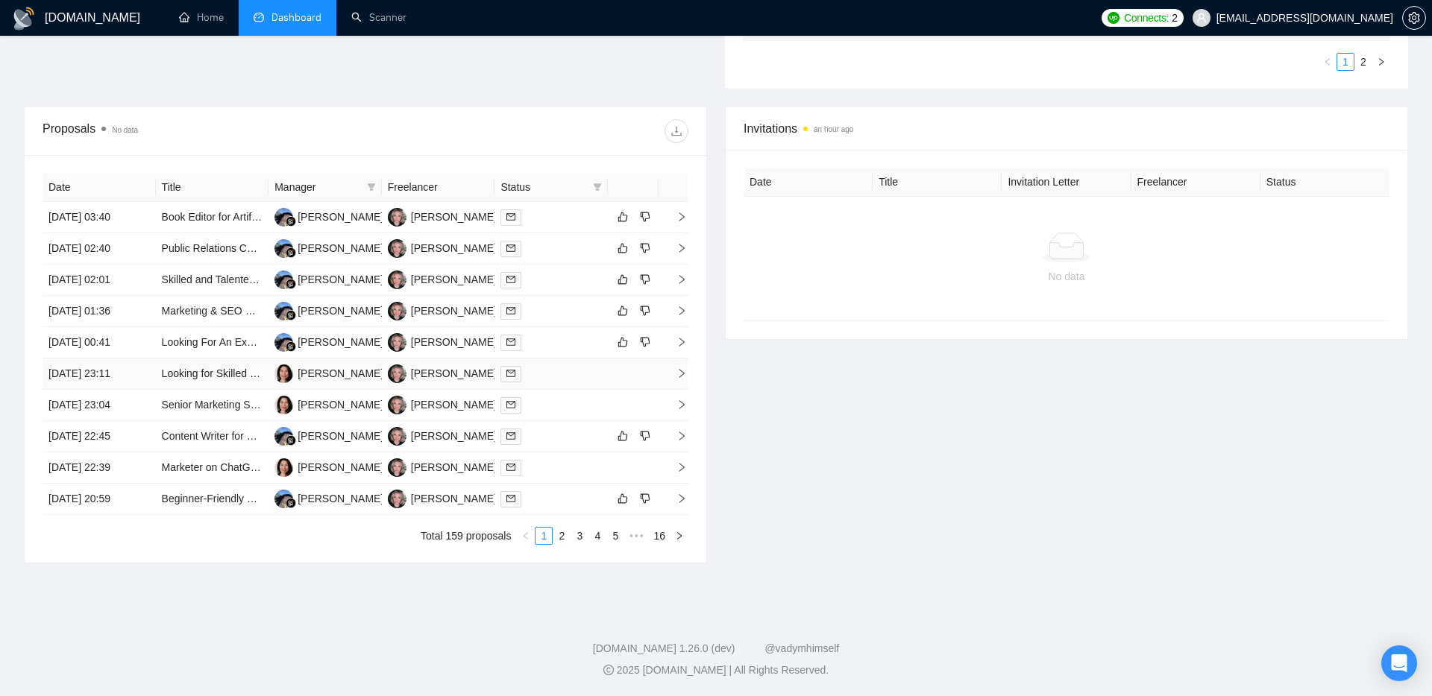
click at [568, 367] on div at bounding box center [550, 373] width 101 height 17
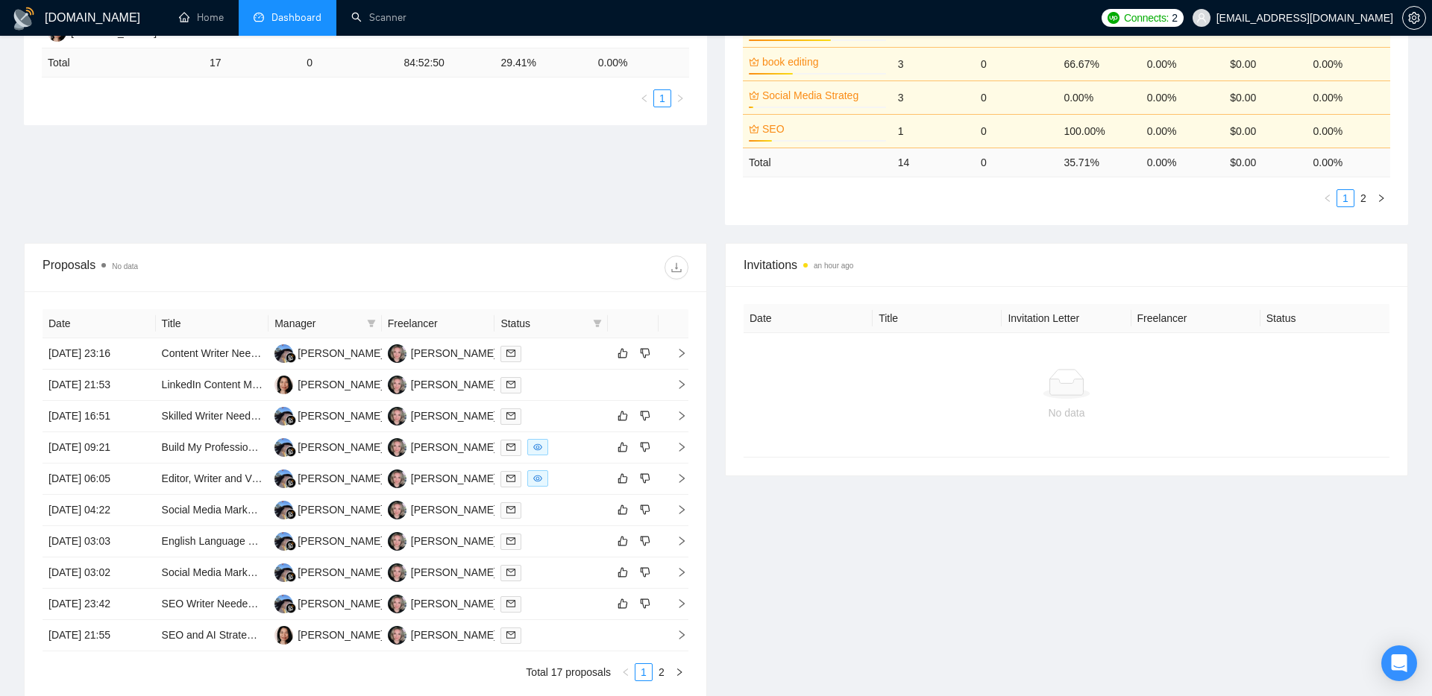
scroll to position [508, 0]
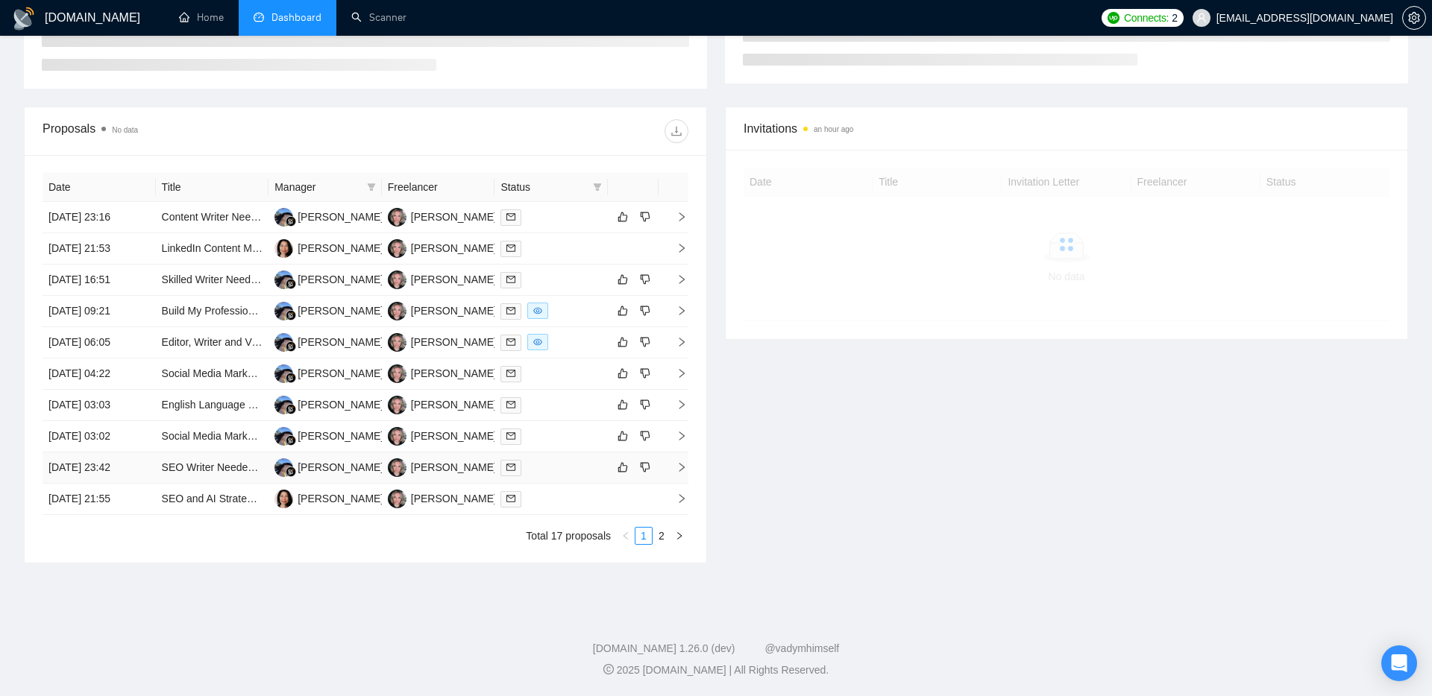
click at [574, 470] on div at bounding box center [550, 467] width 101 height 17
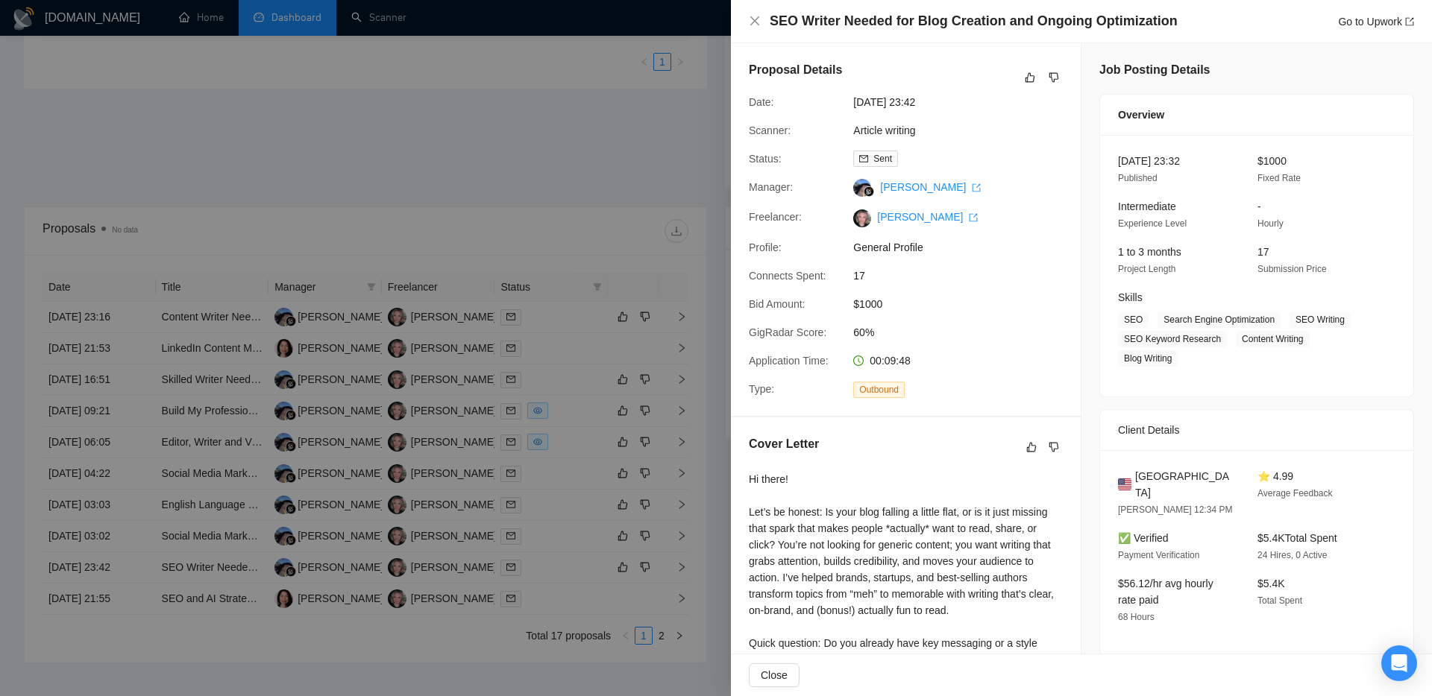
click at [558, 497] on div at bounding box center [716, 348] width 1432 height 696
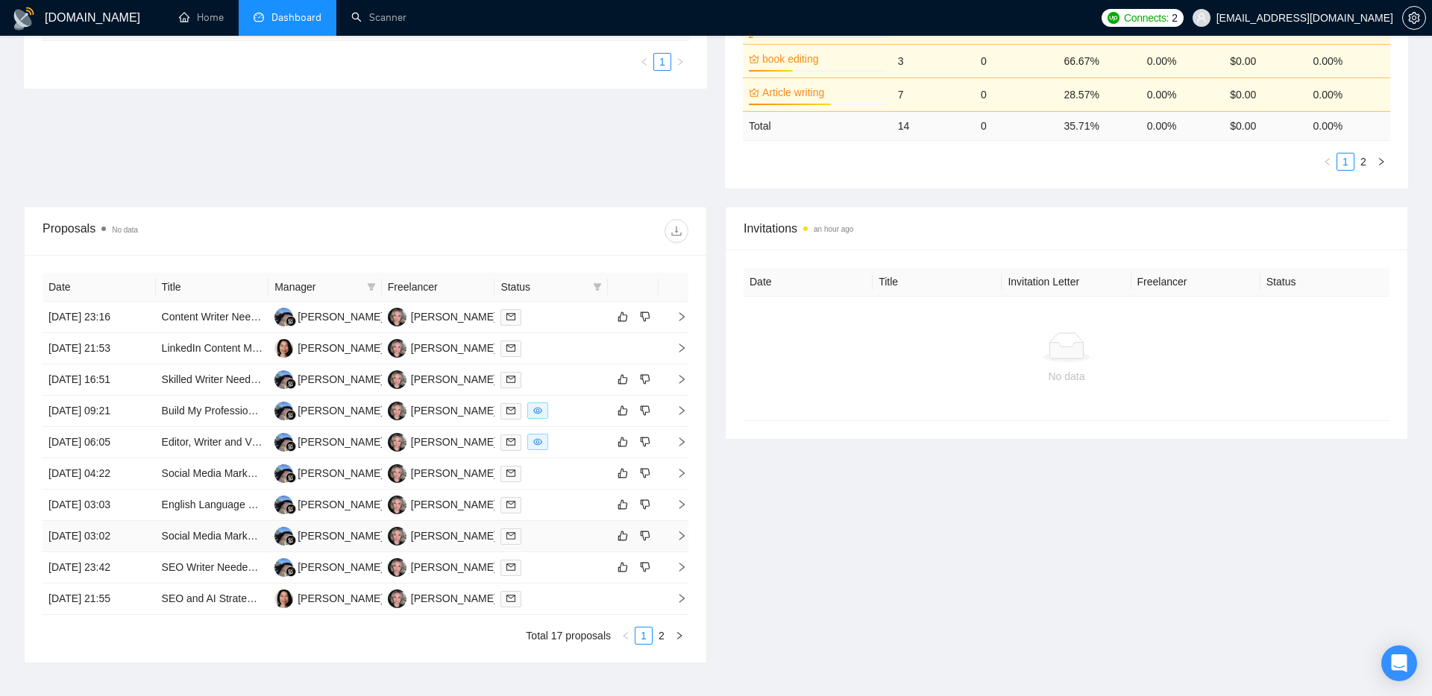
click at [538, 538] on div at bounding box center [550, 536] width 101 height 17
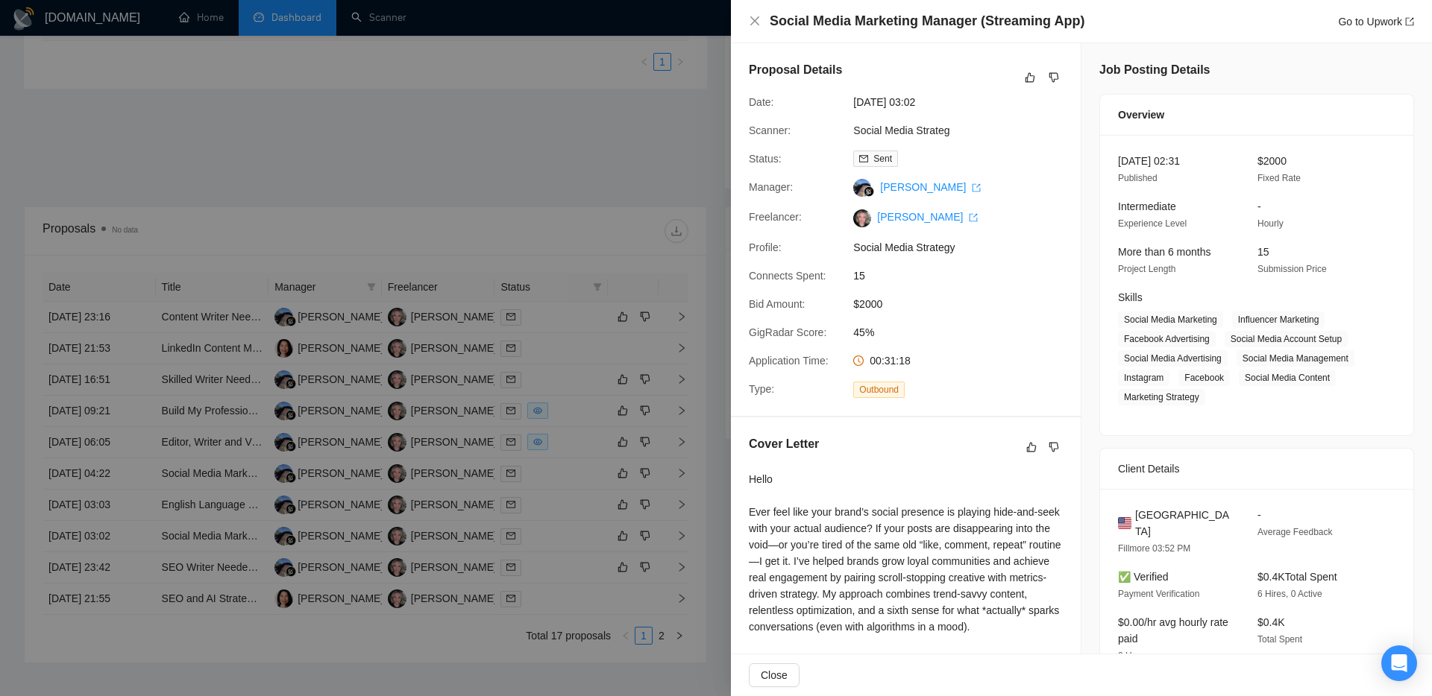
click at [524, 529] on div at bounding box center [716, 348] width 1432 height 696
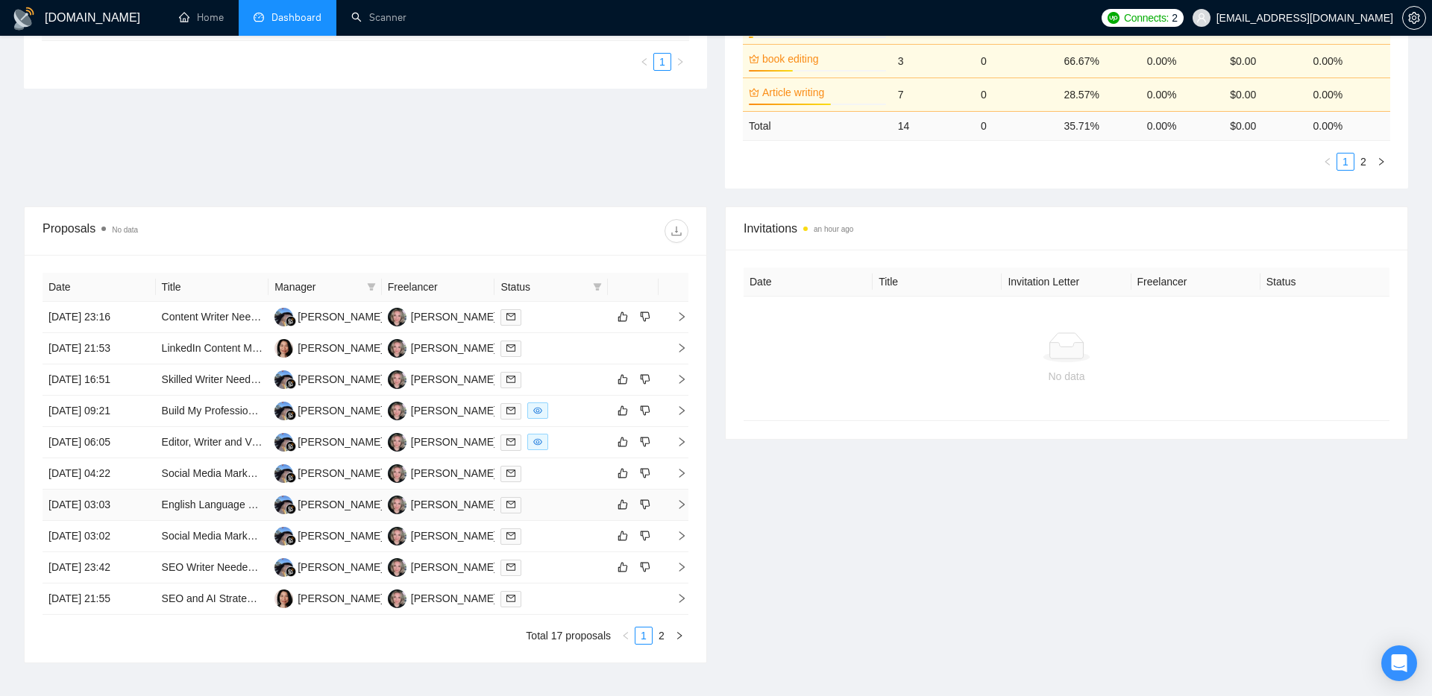
click at [566, 498] on div at bounding box center [550, 505] width 101 height 17
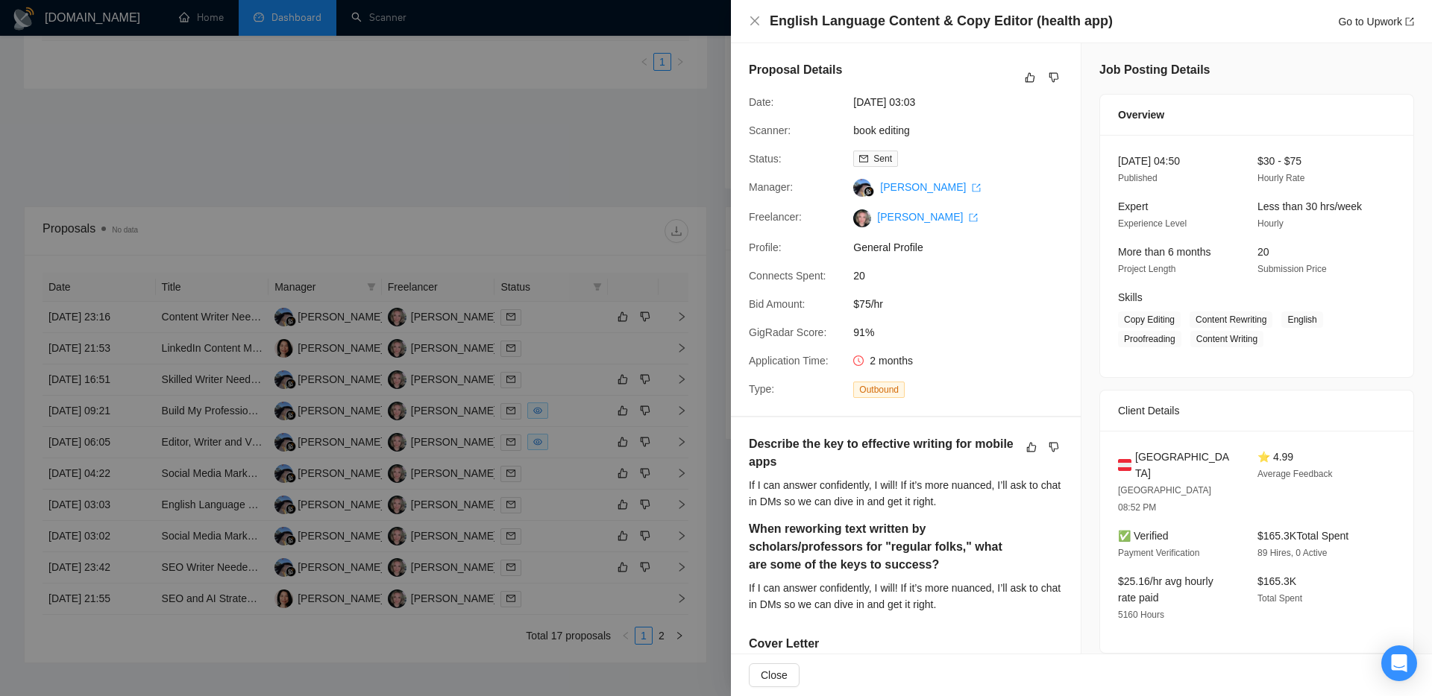
click at [539, 237] on div at bounding box center [716, 348] width 1432 height 696
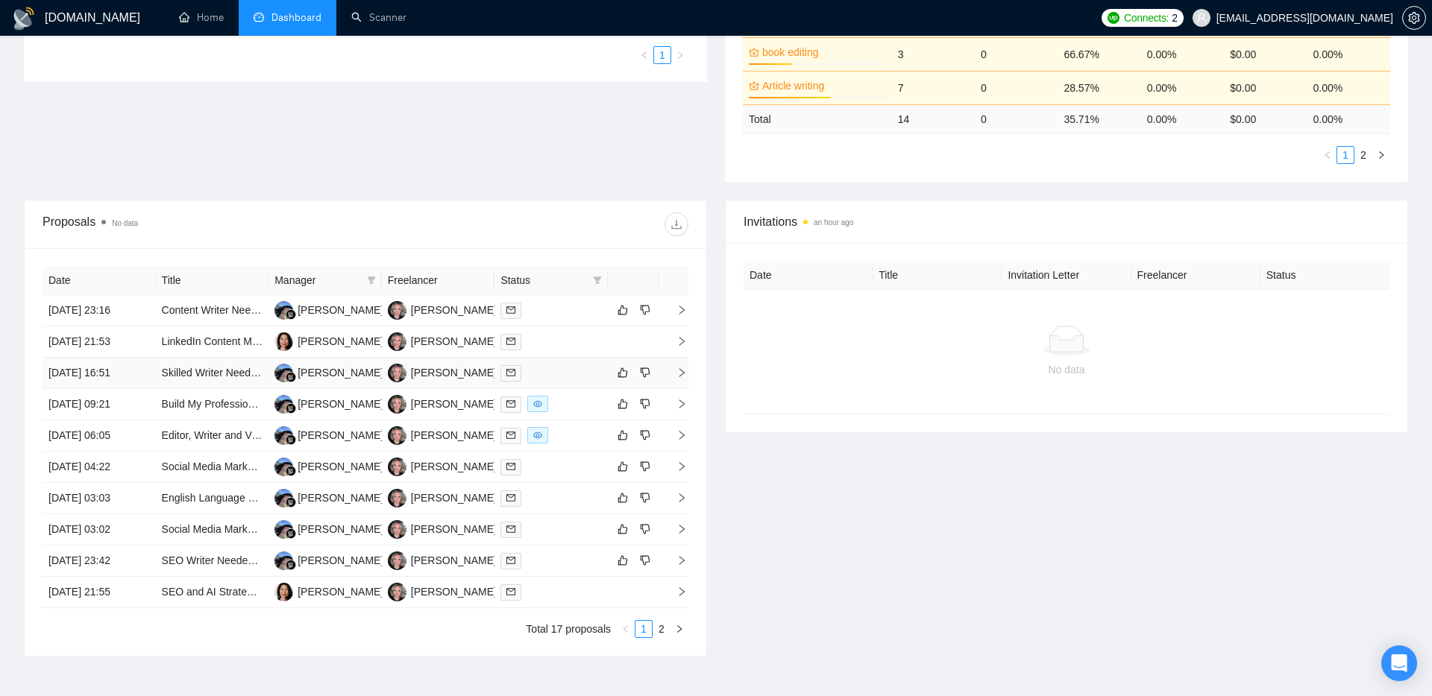
scroll to position [416, 0]
click at [538, 498] on div at bounding box center [550, 496] width 101 height 17
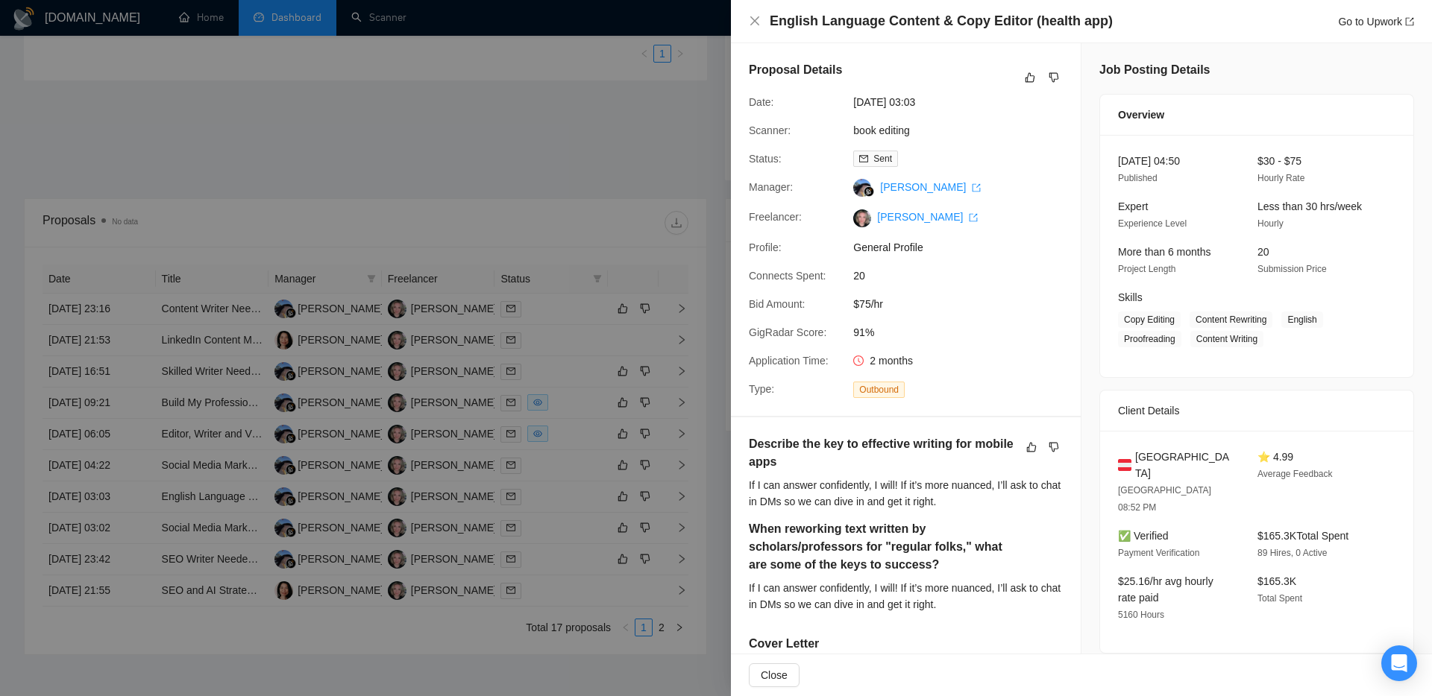
click at [644, 493] on div at bounding box center [716, 348] width 1432 height 696
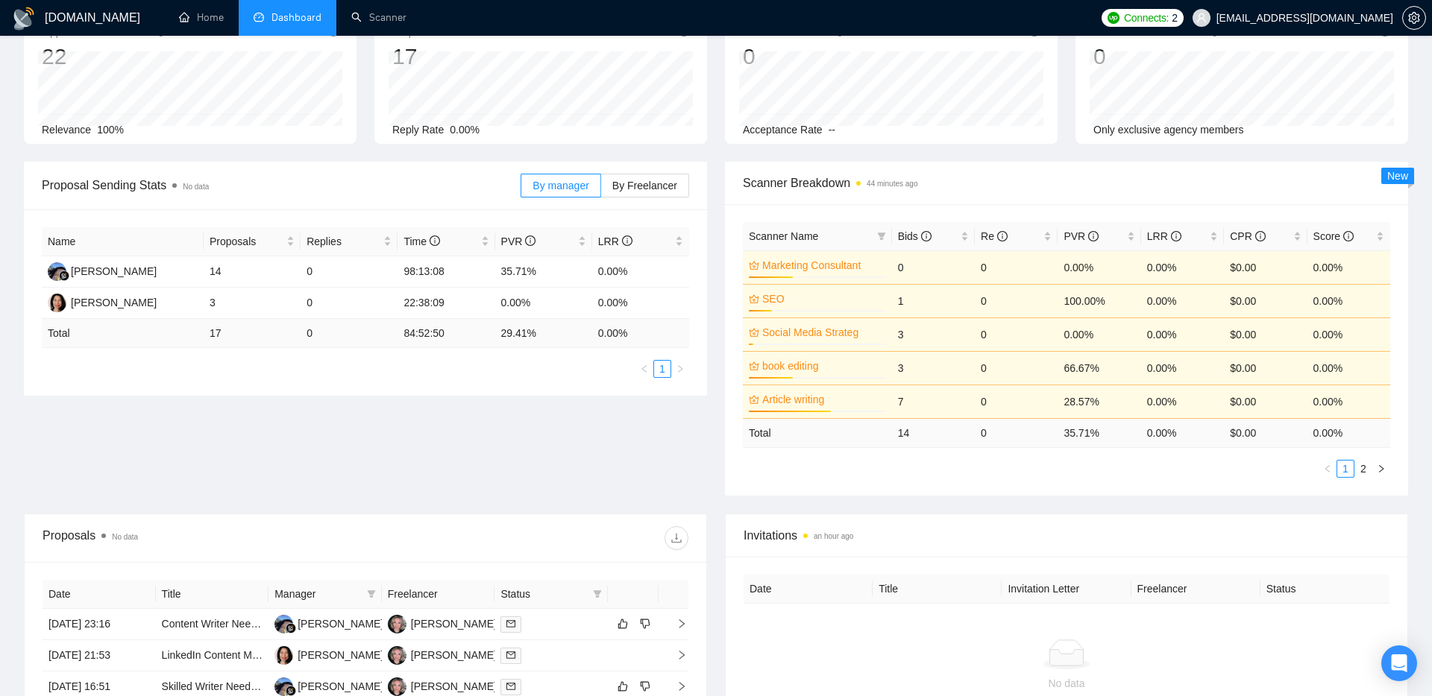
scroll to position [0, 0]
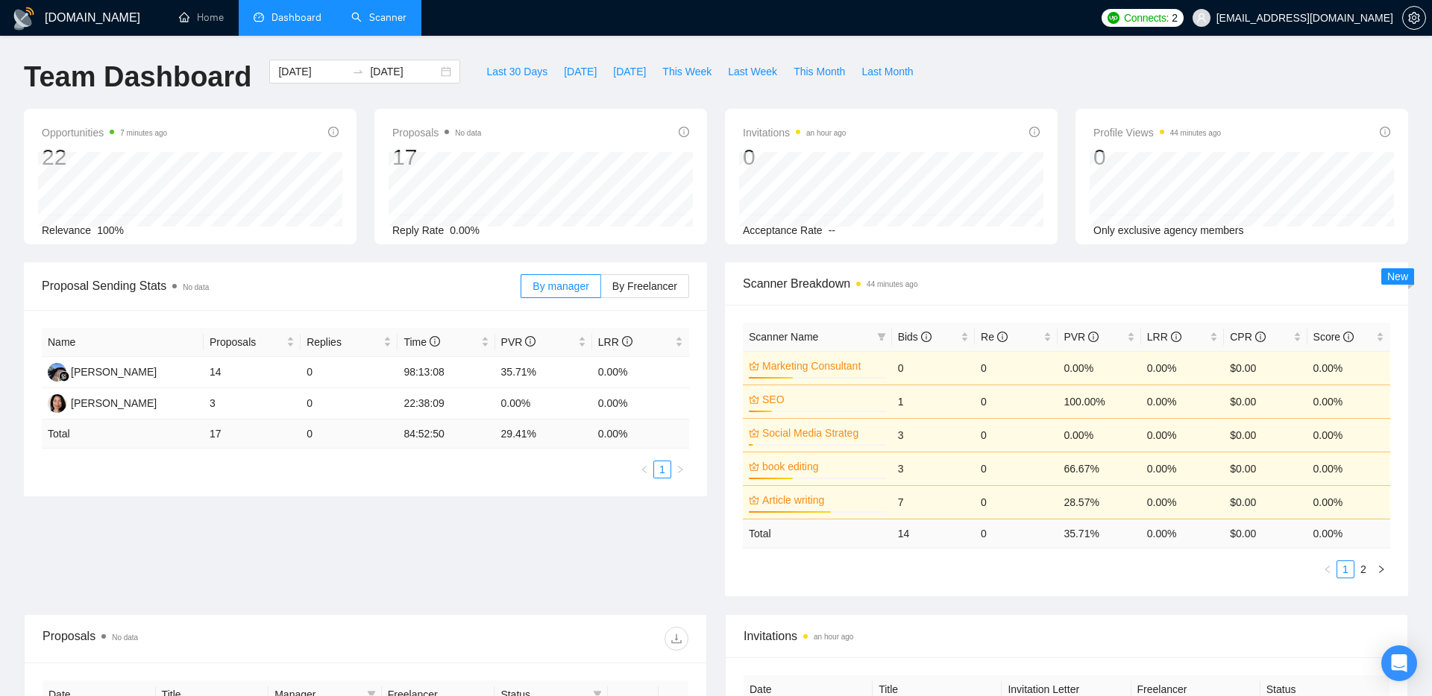
click at [371, 23] on link "Scanner" at bounding box center [378, 17] width 55 height 13
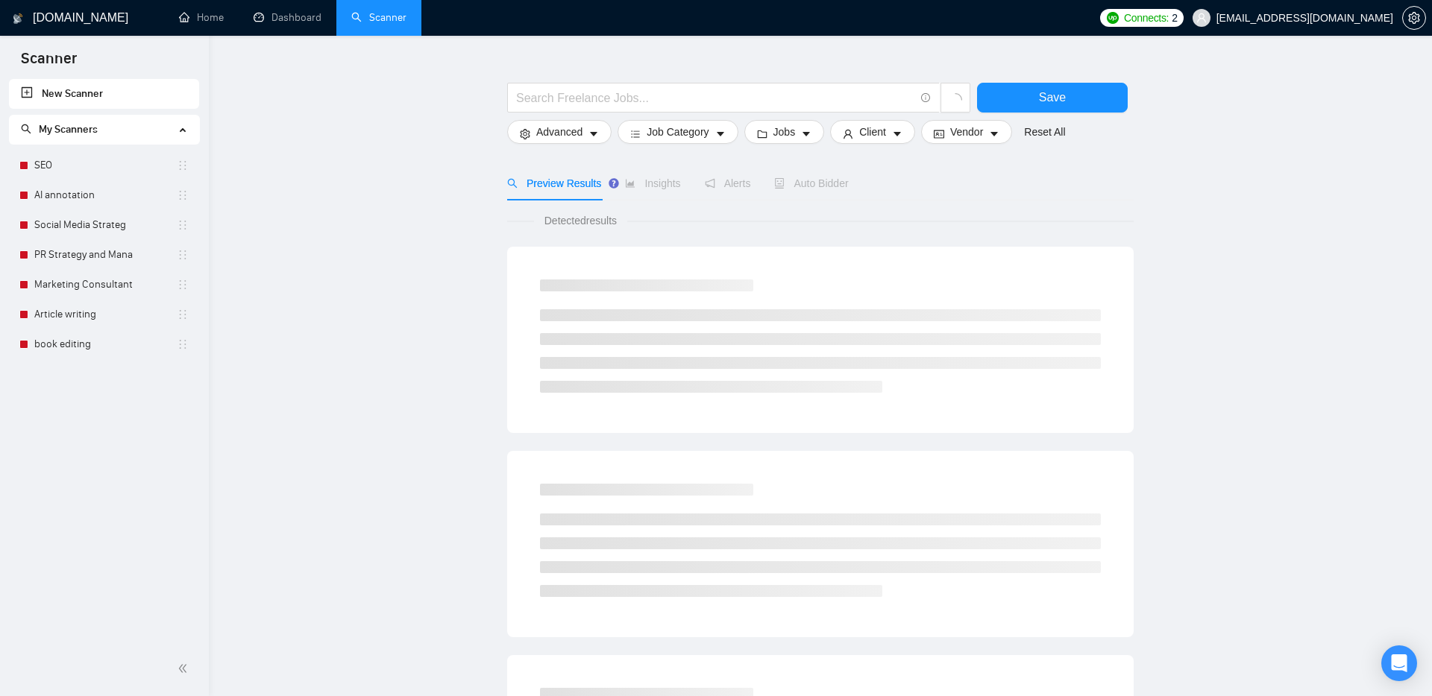
scroll to position [34, 0]
click at [75, 347] on link "book editing" at bounding box center [105, 345] width 142 height 30
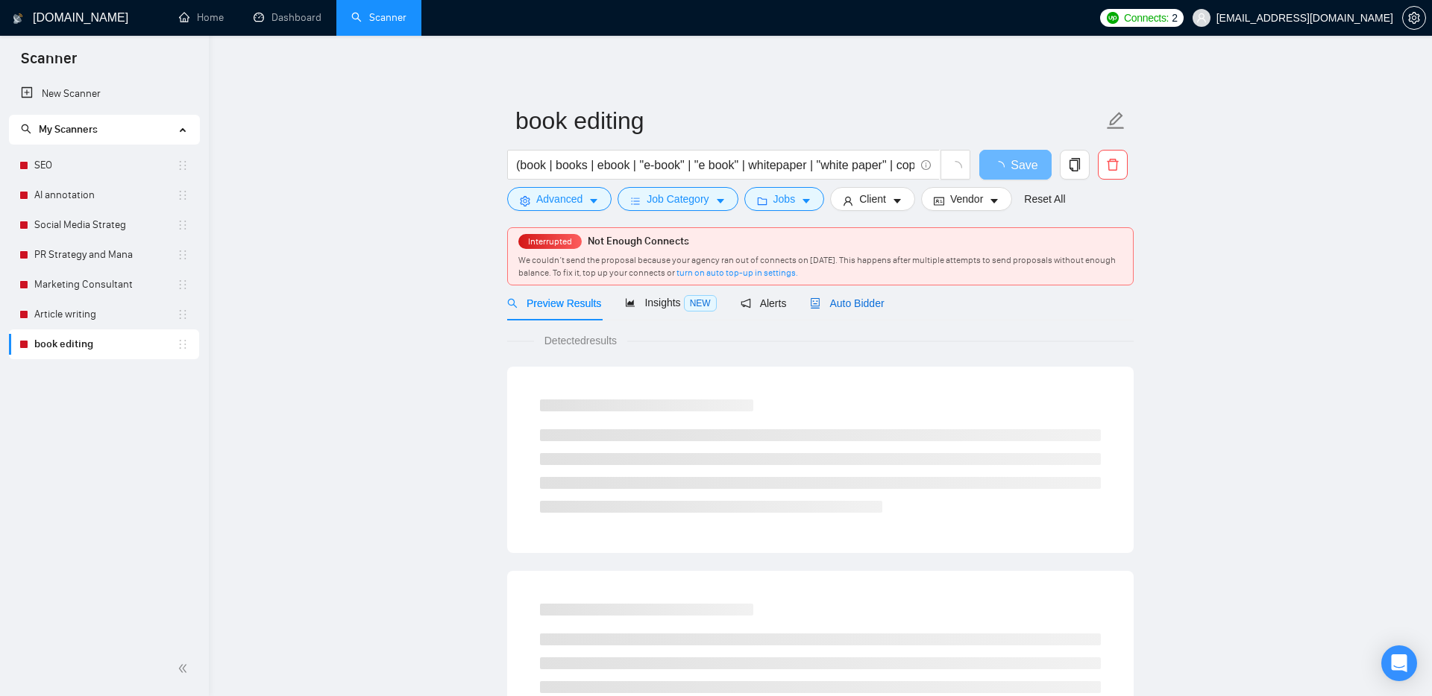
click at [846, 303] on span "Auto Bidder" at bounding box center [847, 304] width 74 height 12
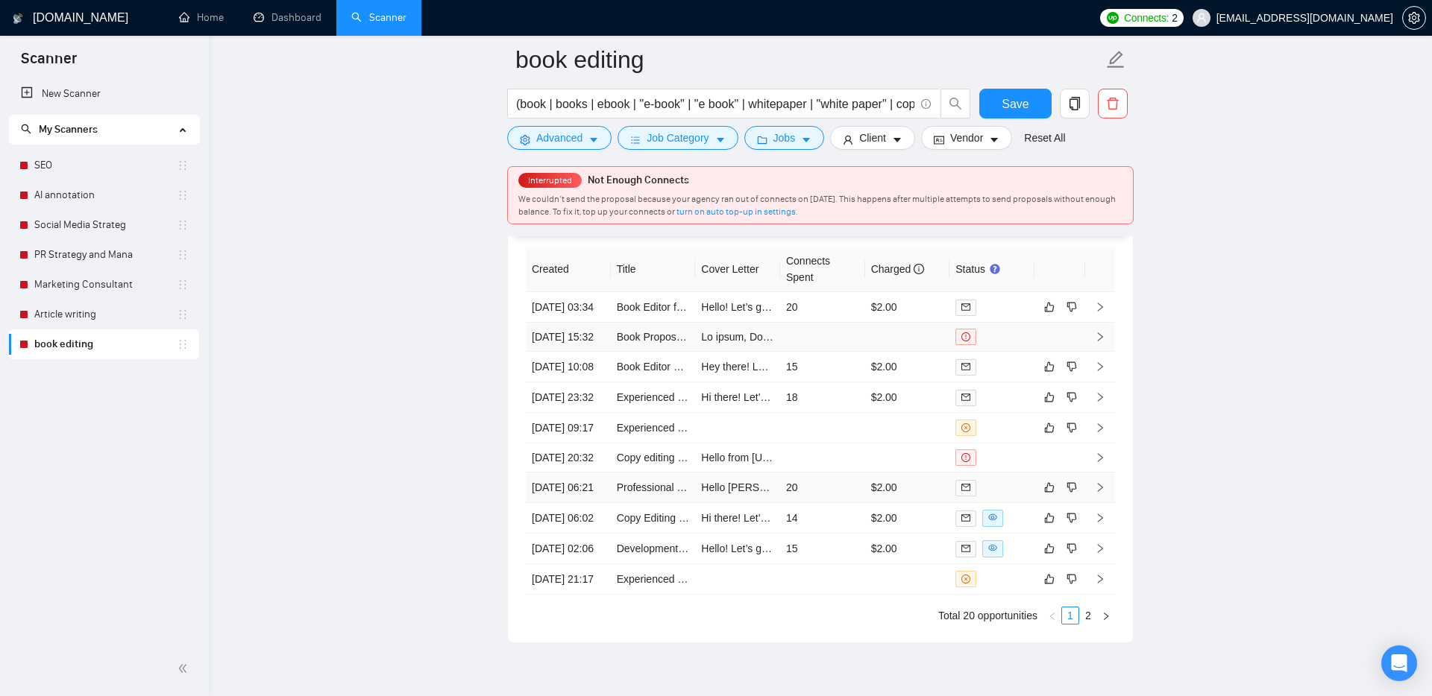
scroll to position [3959, 0]
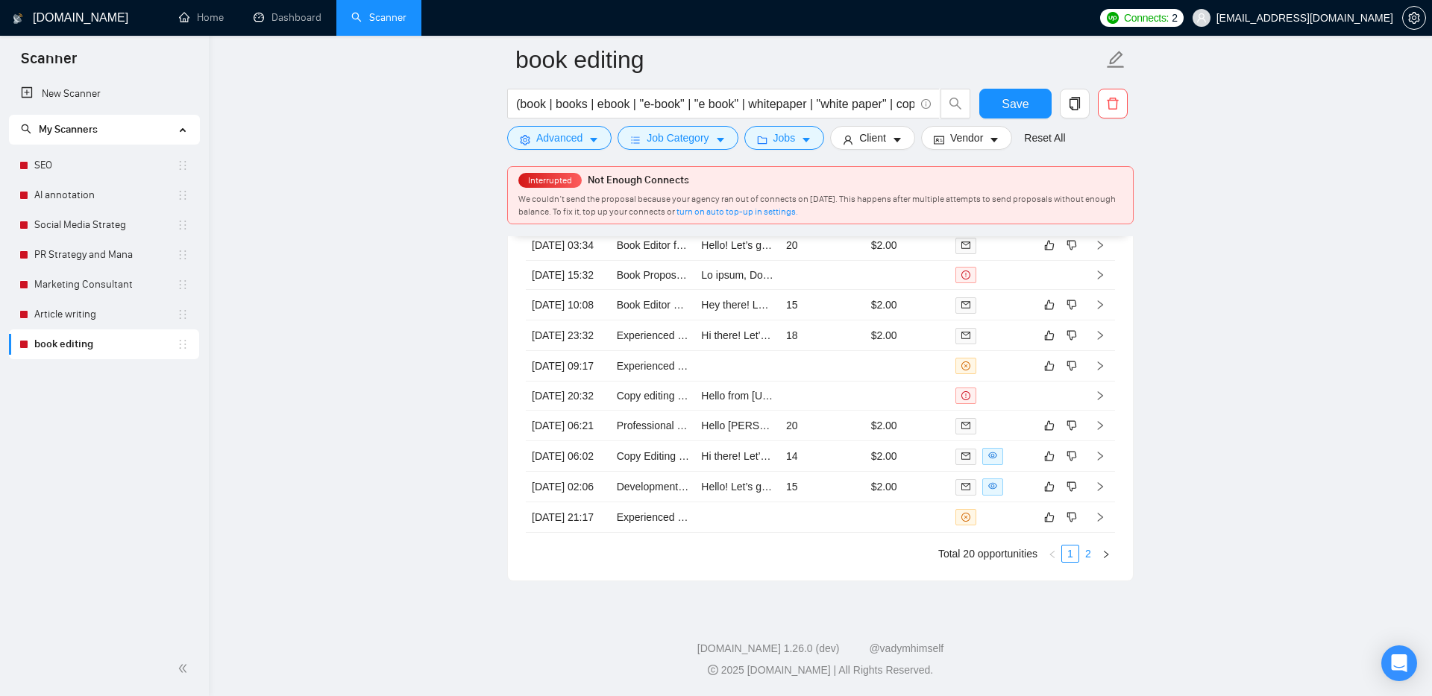
click at [1083, 556] on link "2" at bounding box center [1088, 554] width 16 height 16
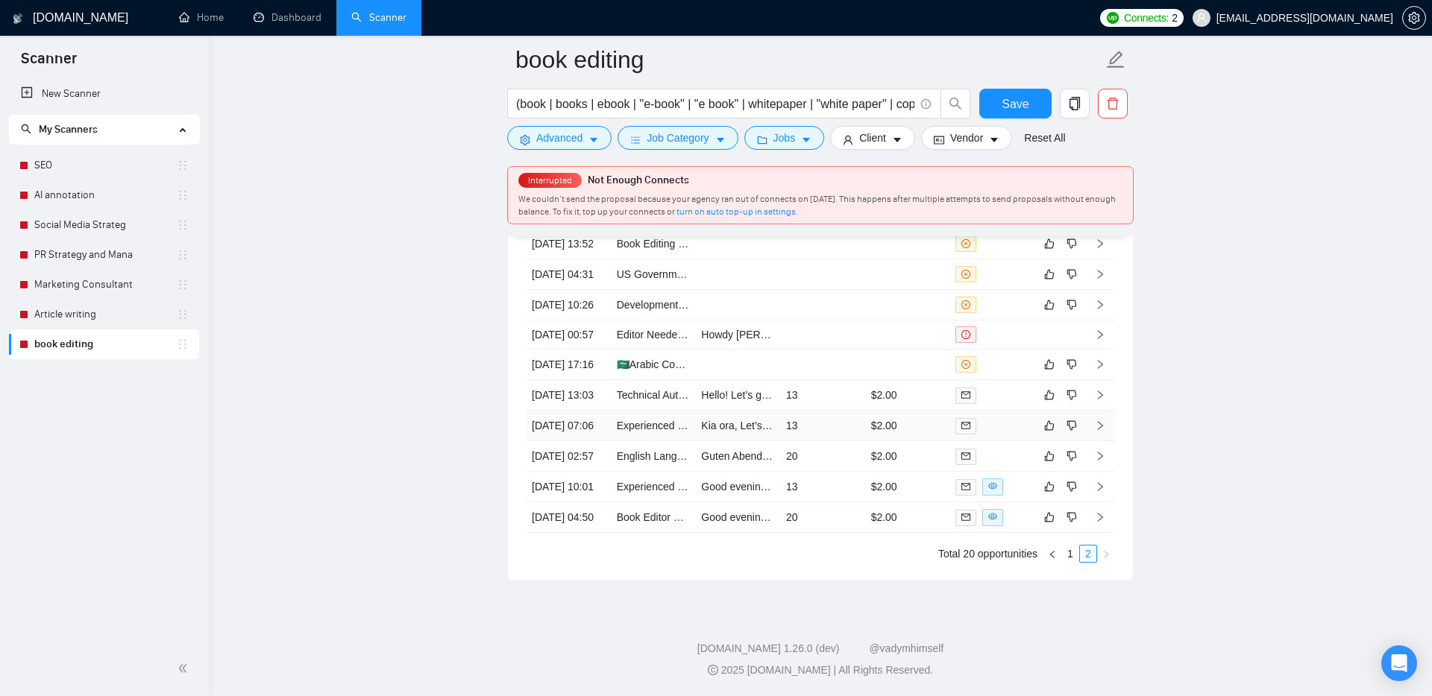
scroll to position [3874, 0]
click at [844, 472] on td "20" at bounding box center [822, 456] width 85 height 31
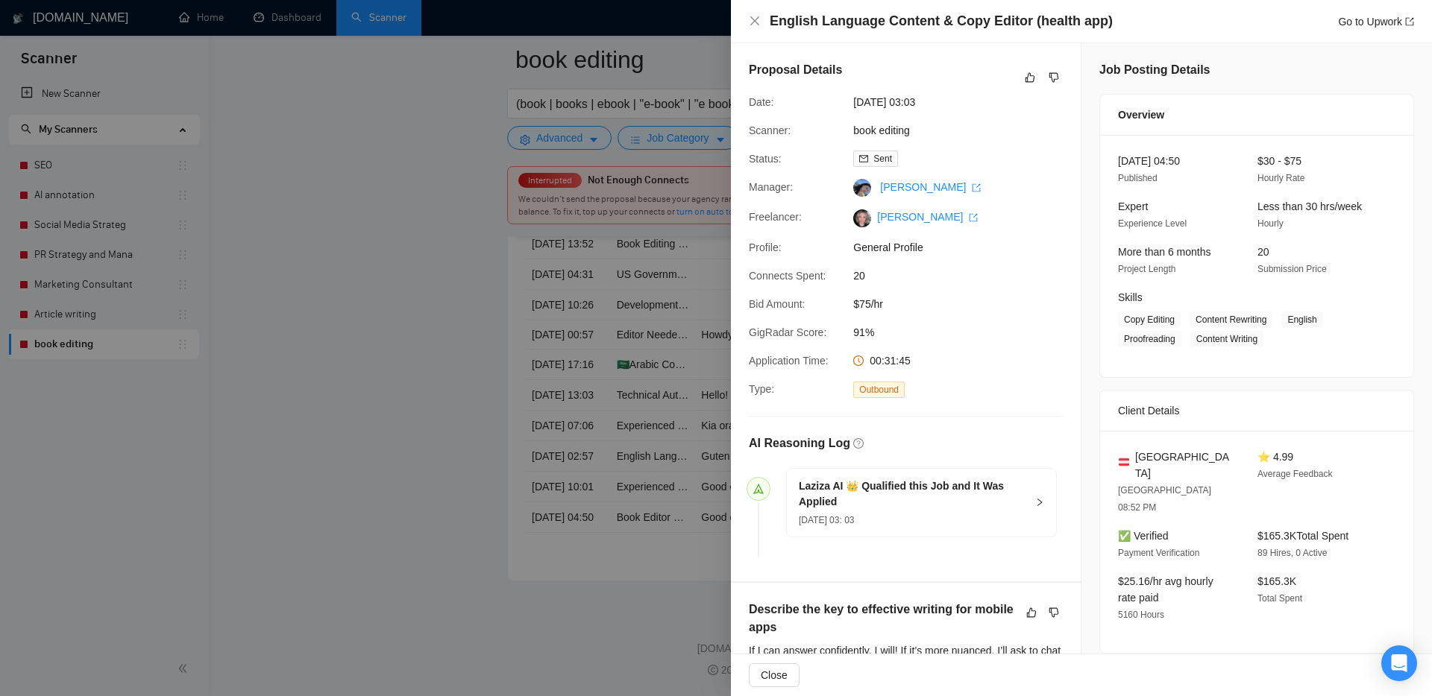
click at [910, 362] on span "00:31:45" at bounding box center [889, 361] width 41 height 12
click at [350, 253] on div at bounding box center [716, 348] width 1432 height 696
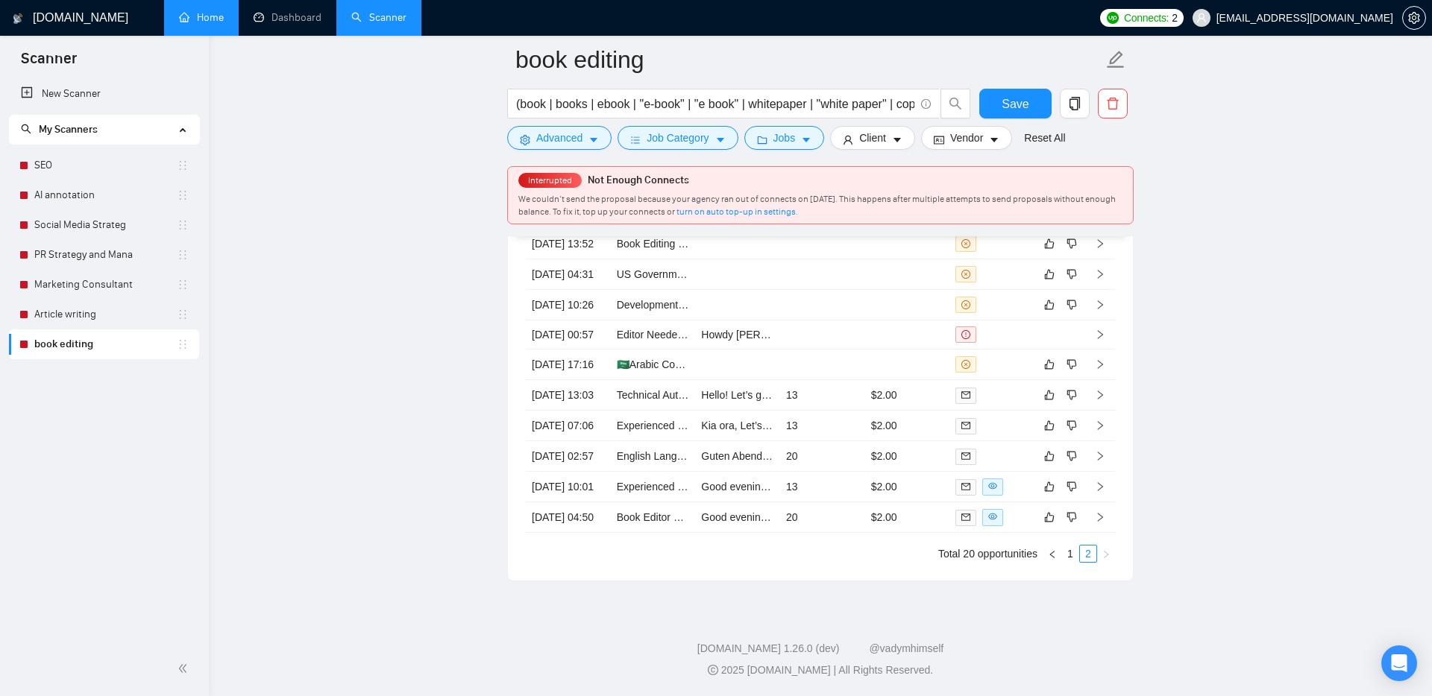
click at [189, 11] on link "Home" at bounding box center [201, 17] width 45 height 13
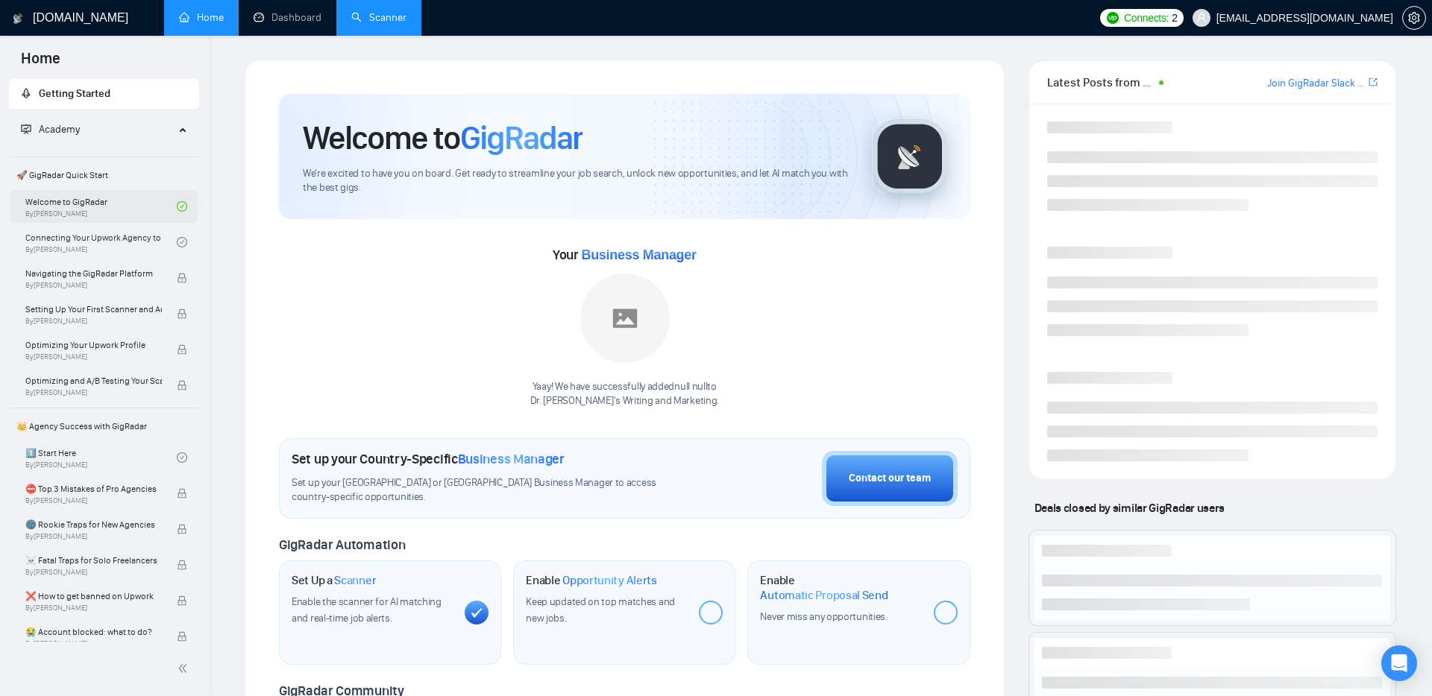
click at [142, 206] on link "Welcome to GigRadar By Vlad Timinsky" at bounding box center [100, 206] width 151 height 33
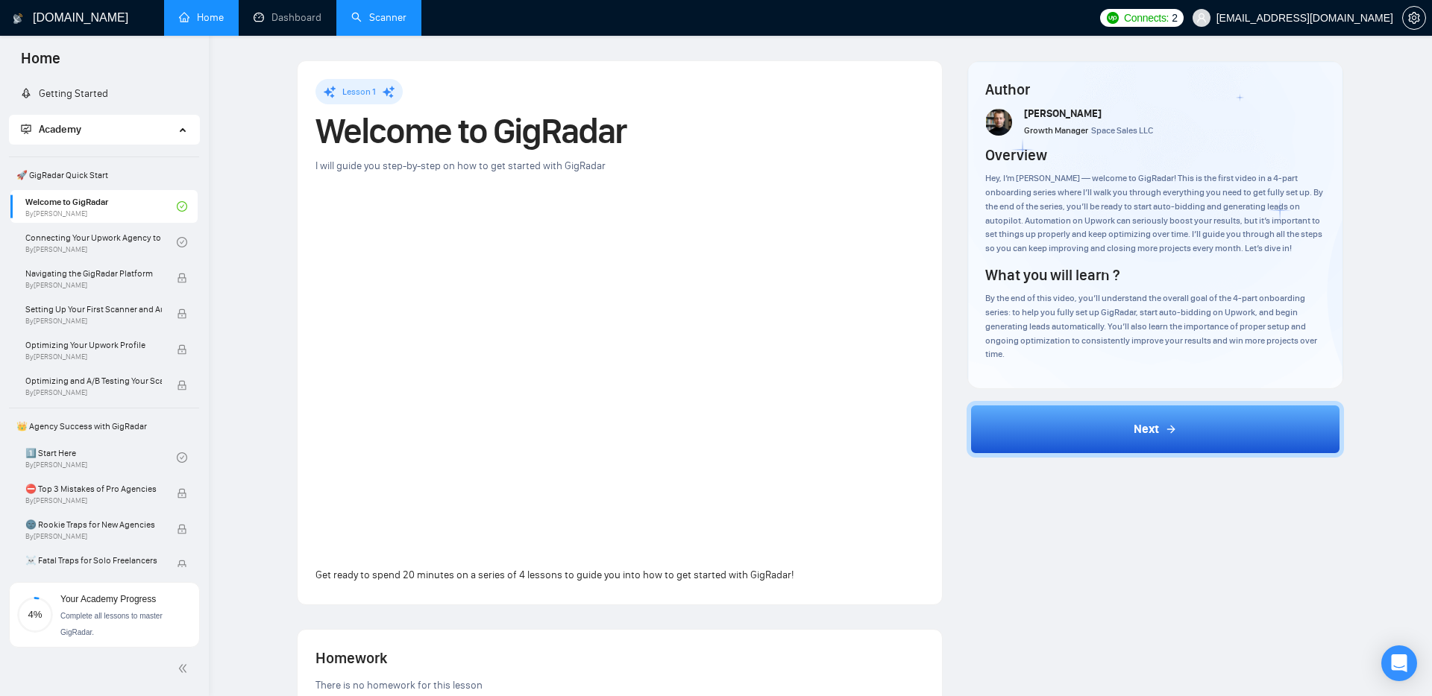
click at [97, 614] on span "Complete all lessons to master GigRadar." at bounding box center [111, 624] width 102 height 25
click at [300, 19] on link "Dashboard" at bounding box center [288, 17] width 68 height 13
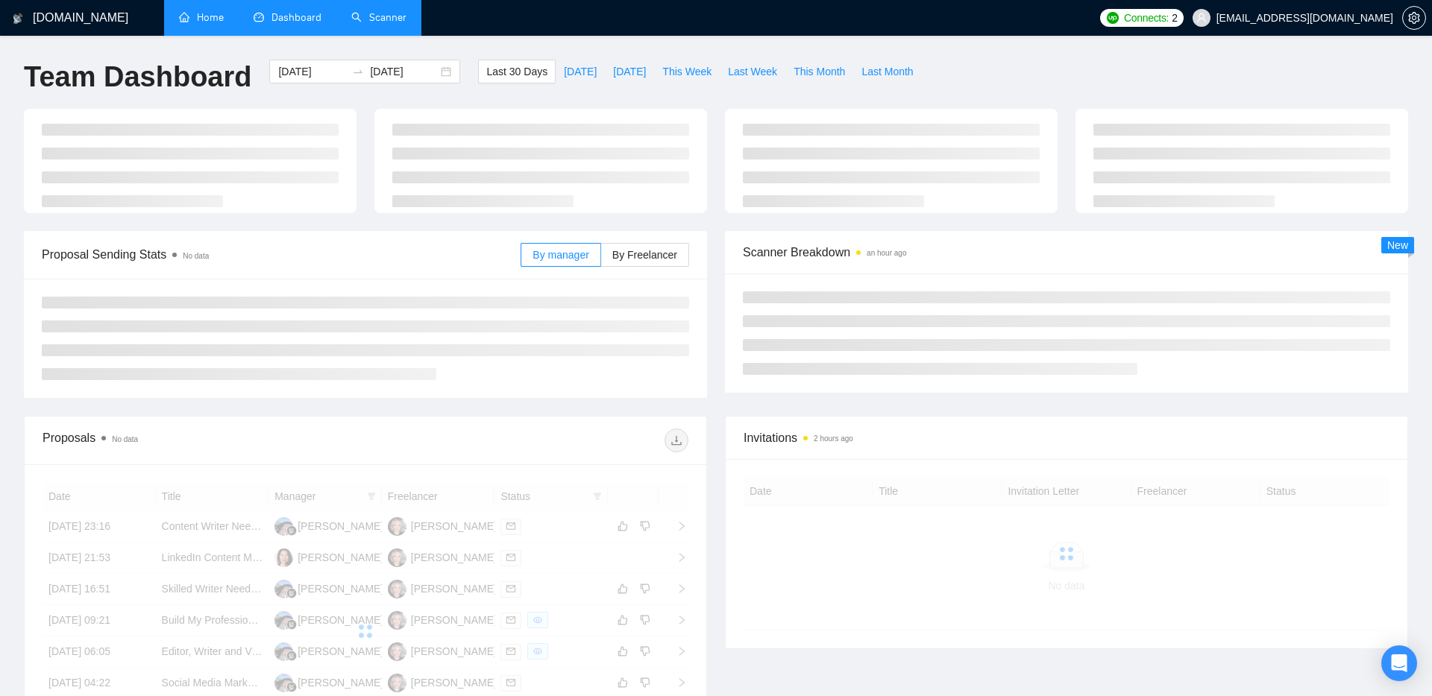
click at [374, 24] on link "Scanner" at bounding box center [378, 17] width 55 height 13
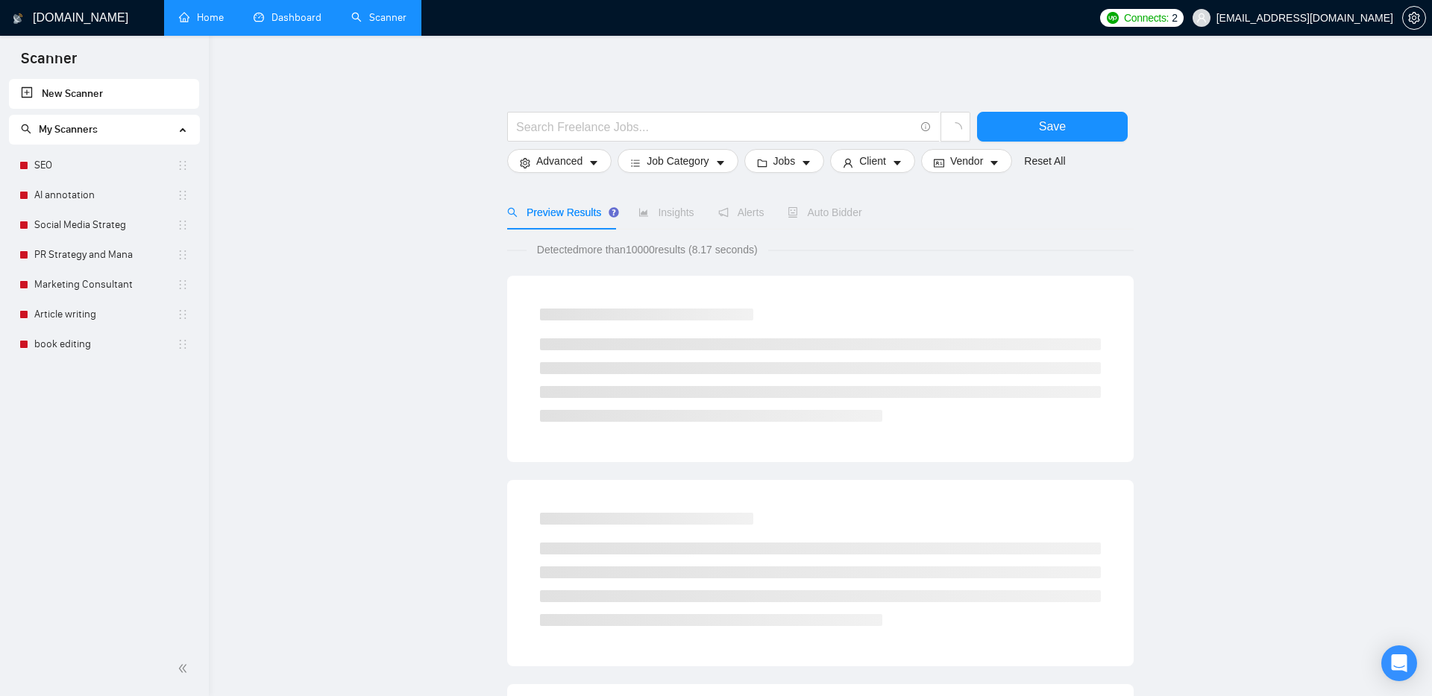
click at [309, 19] on link "Dashboard" at bounding box center [288, 17] width 68 height 13
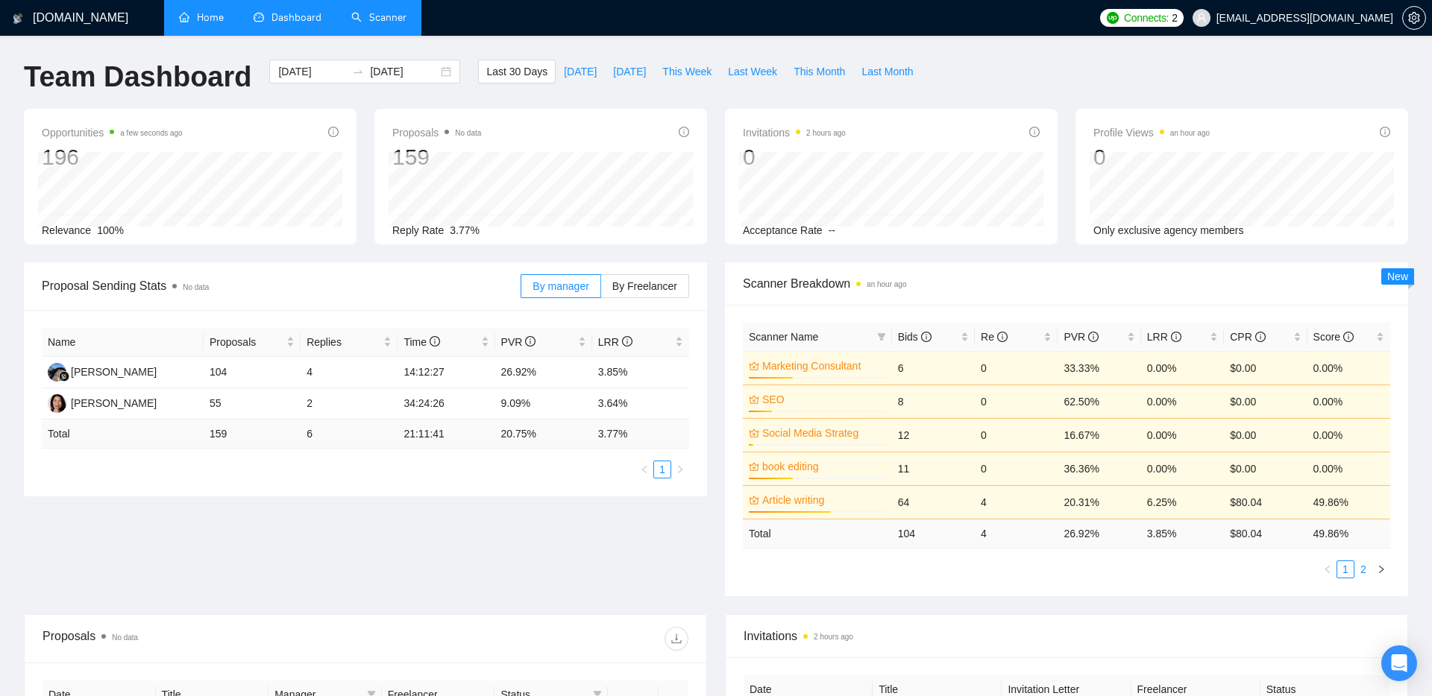
click at [1366, 567] on link "2" at bounding box center [1363, 569] width 16 height 16
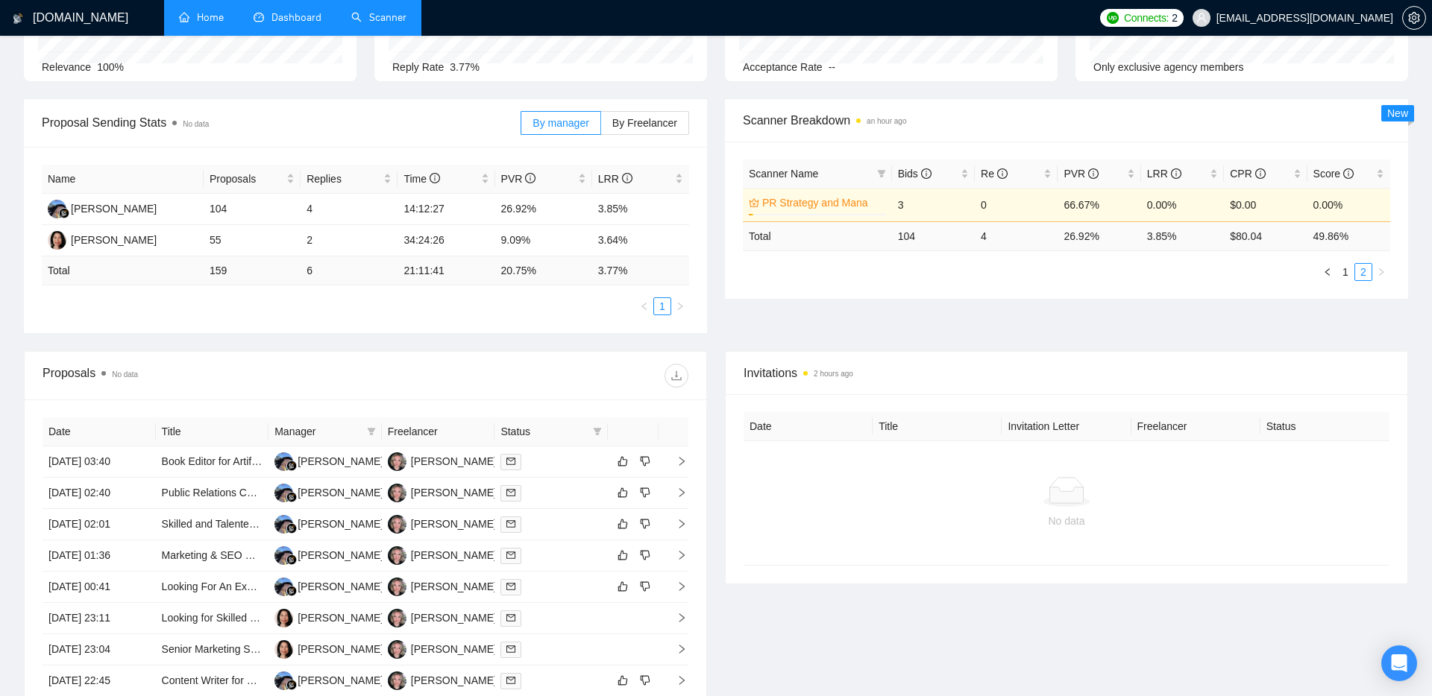
scroll to position [172, 0]
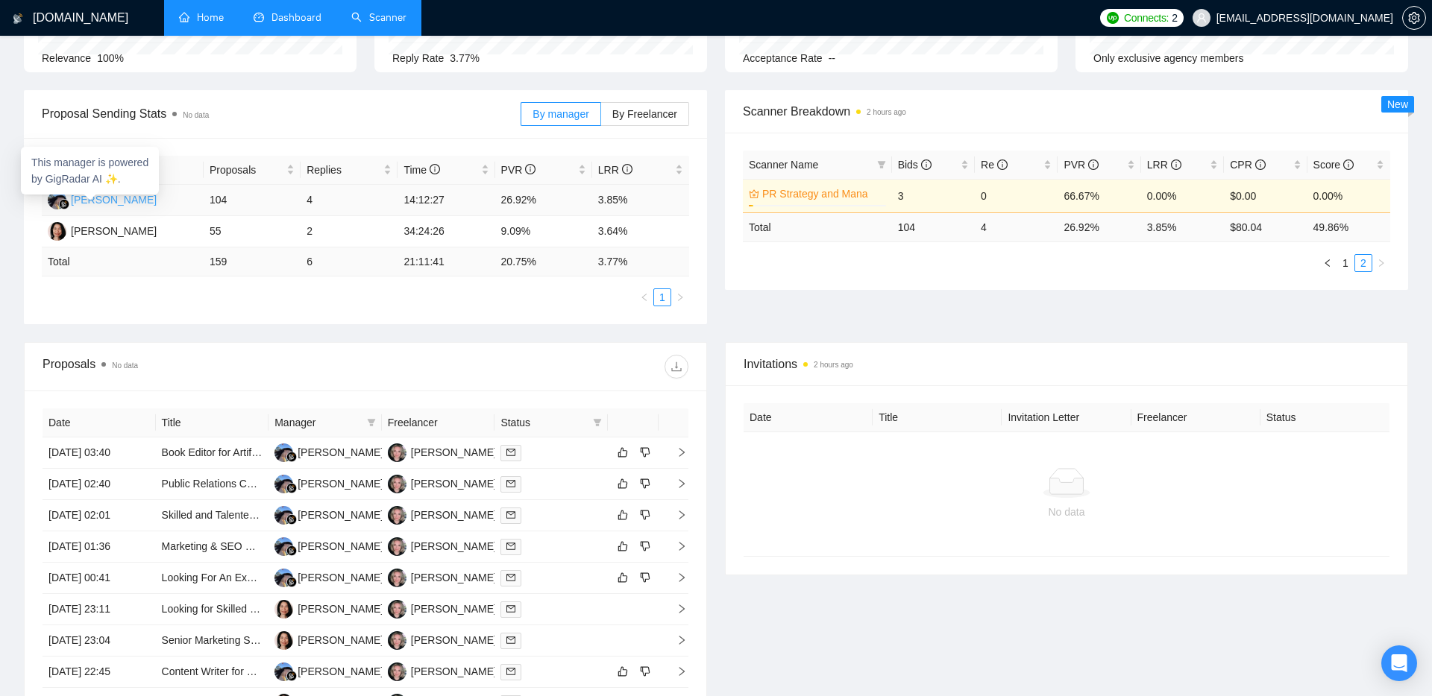
click at [102, 201] on div "[PERSON_NAME]" at bounding box center [114, 200] width 86 height 16
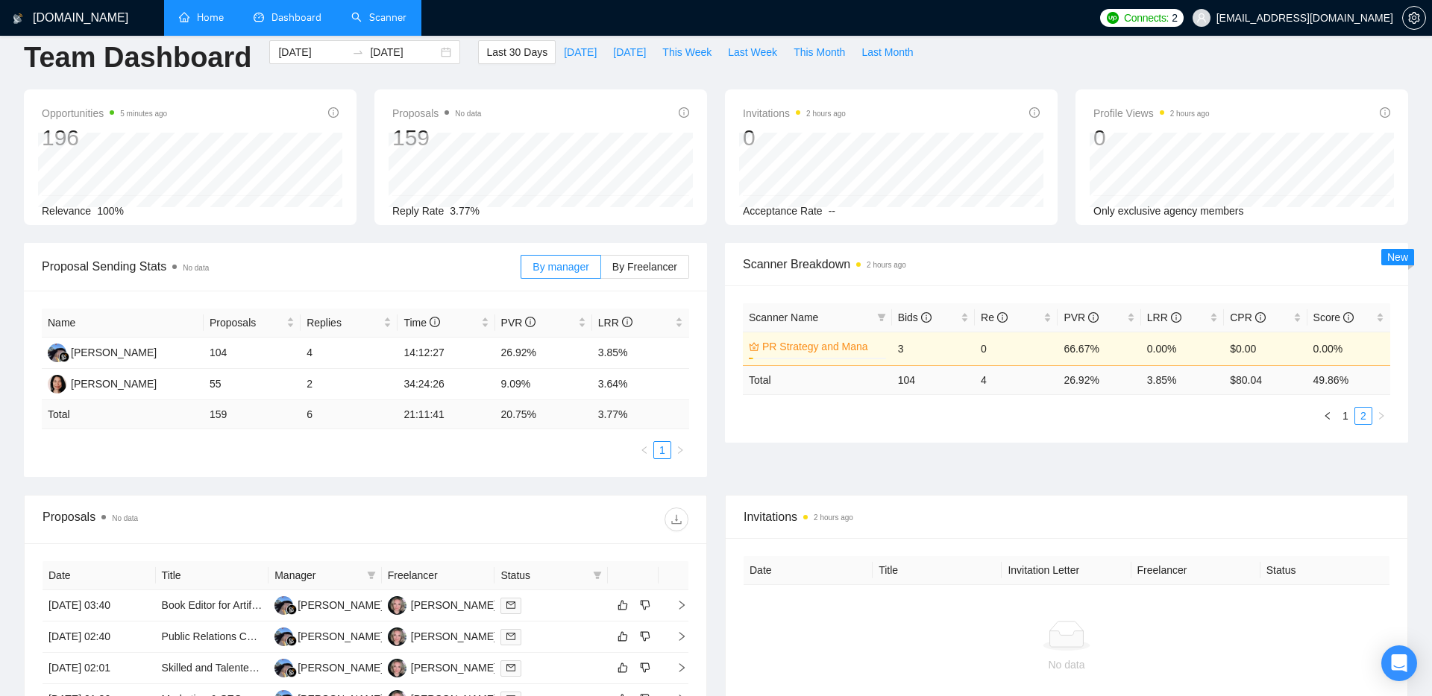
scroll to position [0, 0]
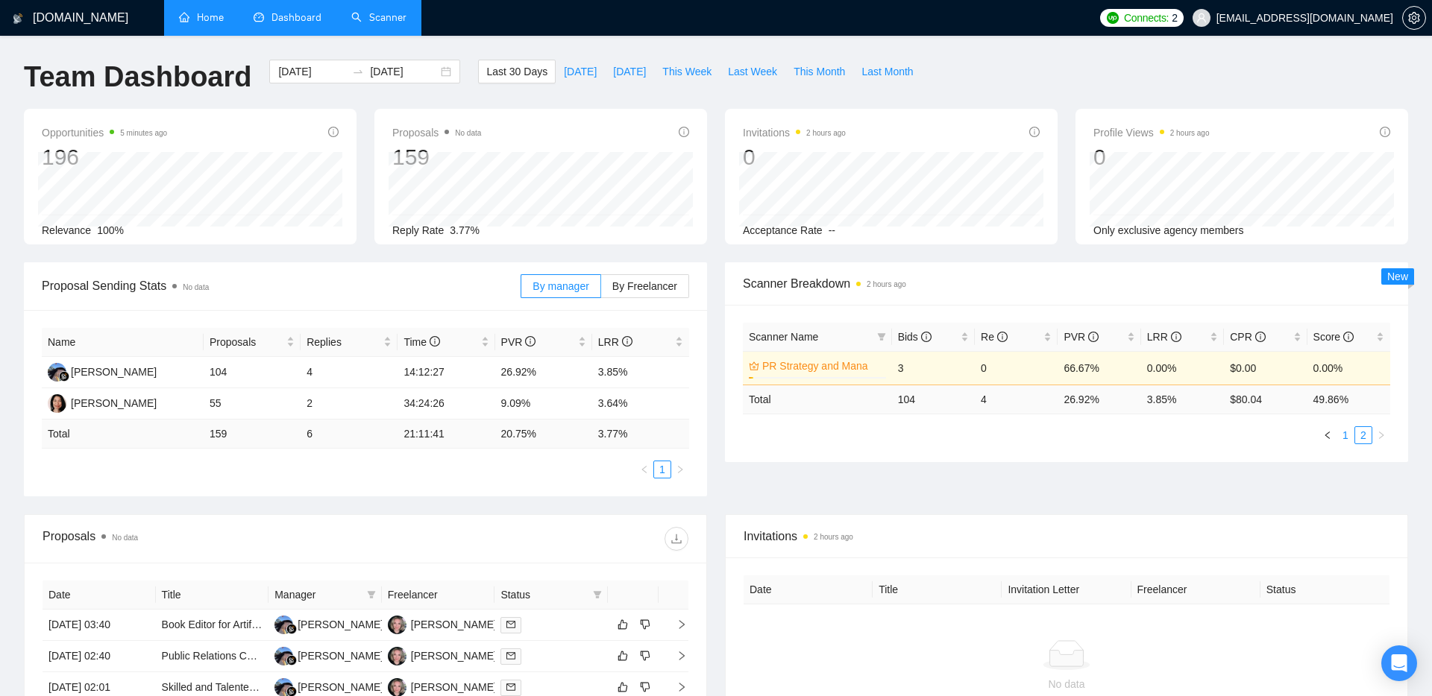
click at [1347, 435] on link "1" at bounding box center [1345, 435] width 16 height 16
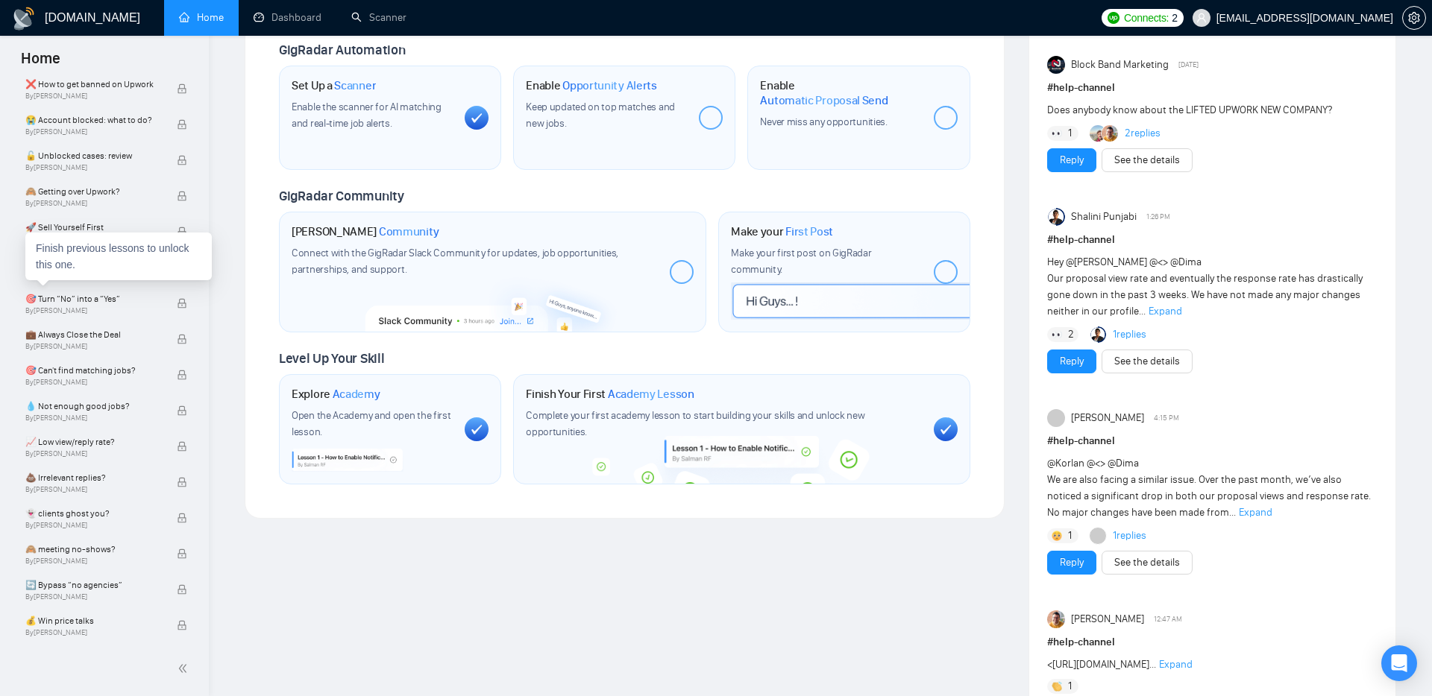
scroll to position [572, 0]
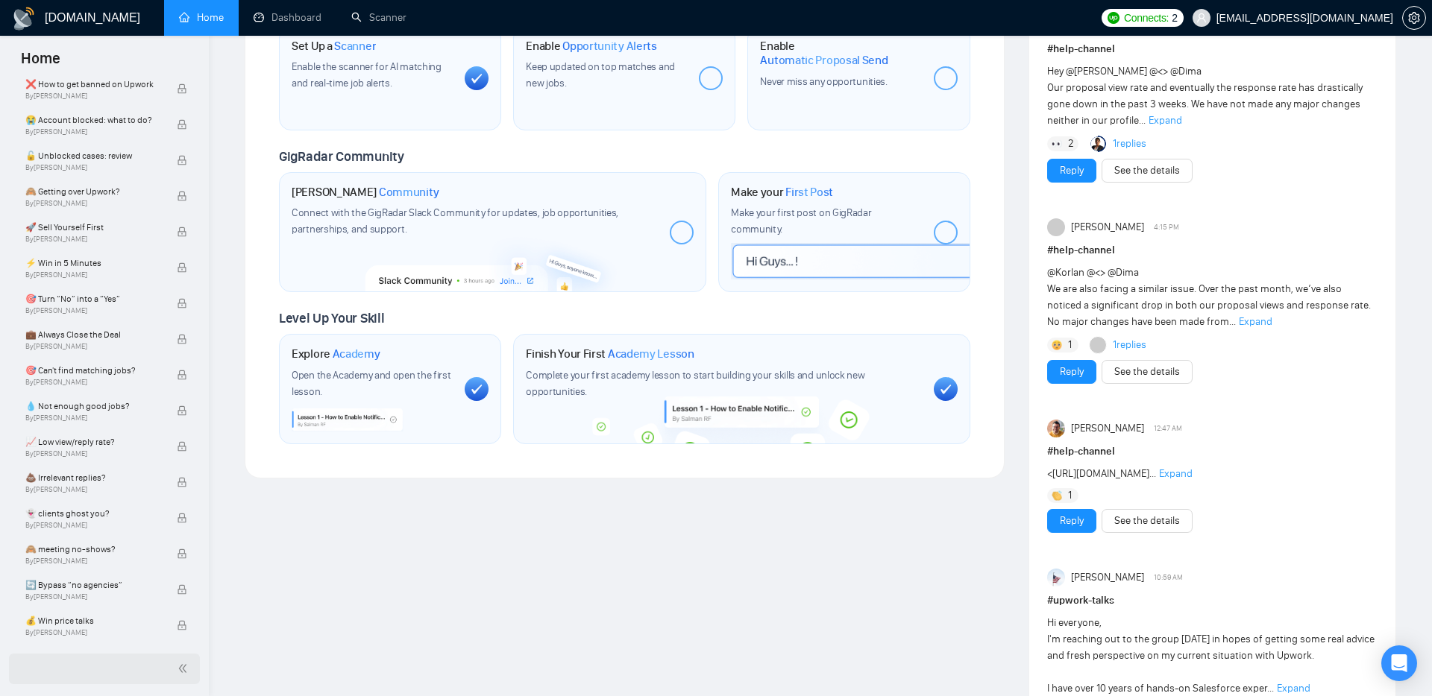
click at [149, 670] on div at bounding box center [104, 669] width 191 height 31
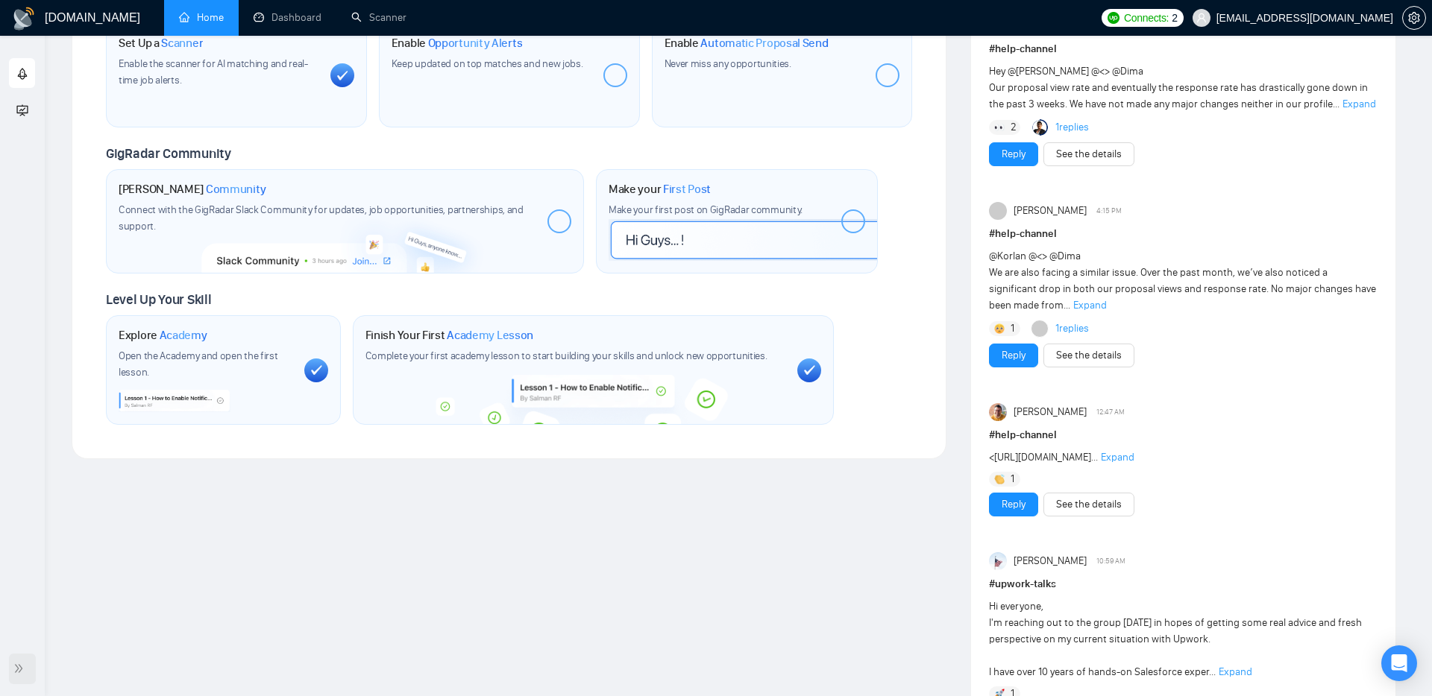
scroll to position [0, 0]
click at [13, 664] on icon "double-right" at bounding box center [18, 669] width 10 height 10
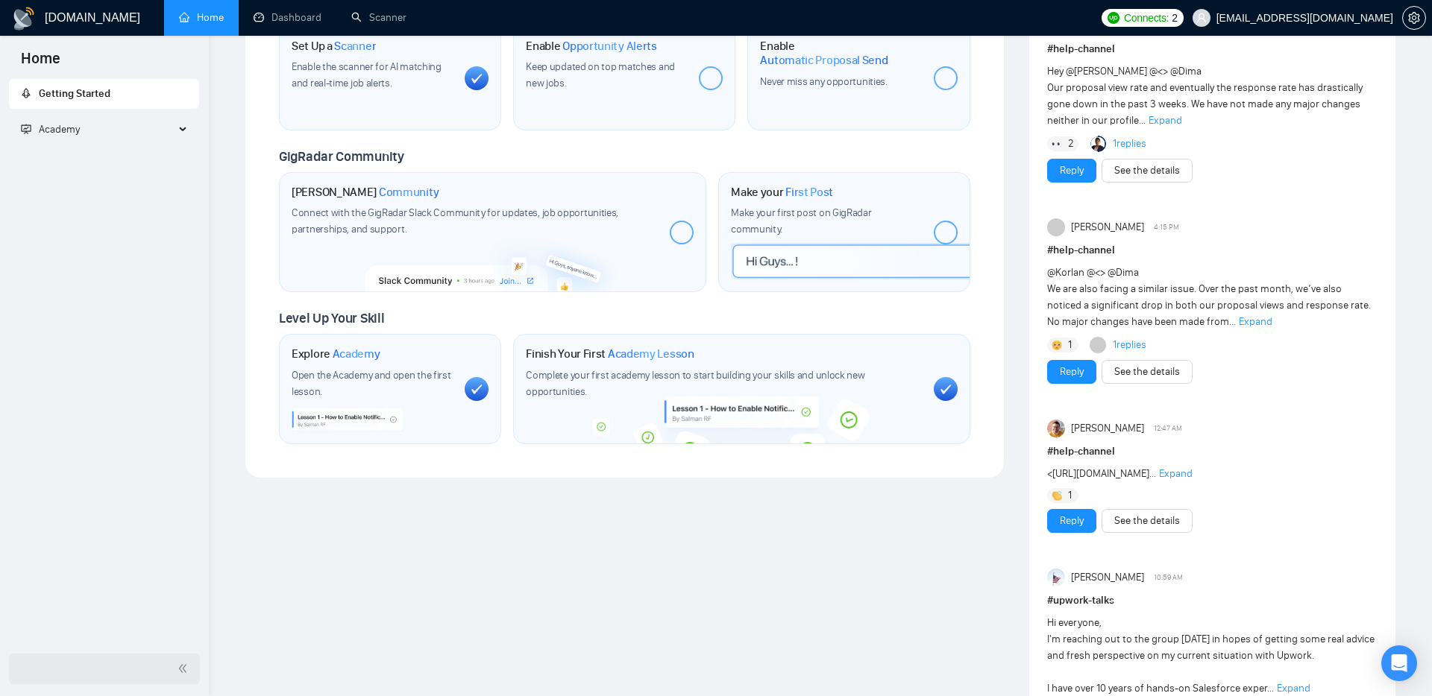
click at [170, 674] on div at bounding box center [104, 669] width 191 height 31
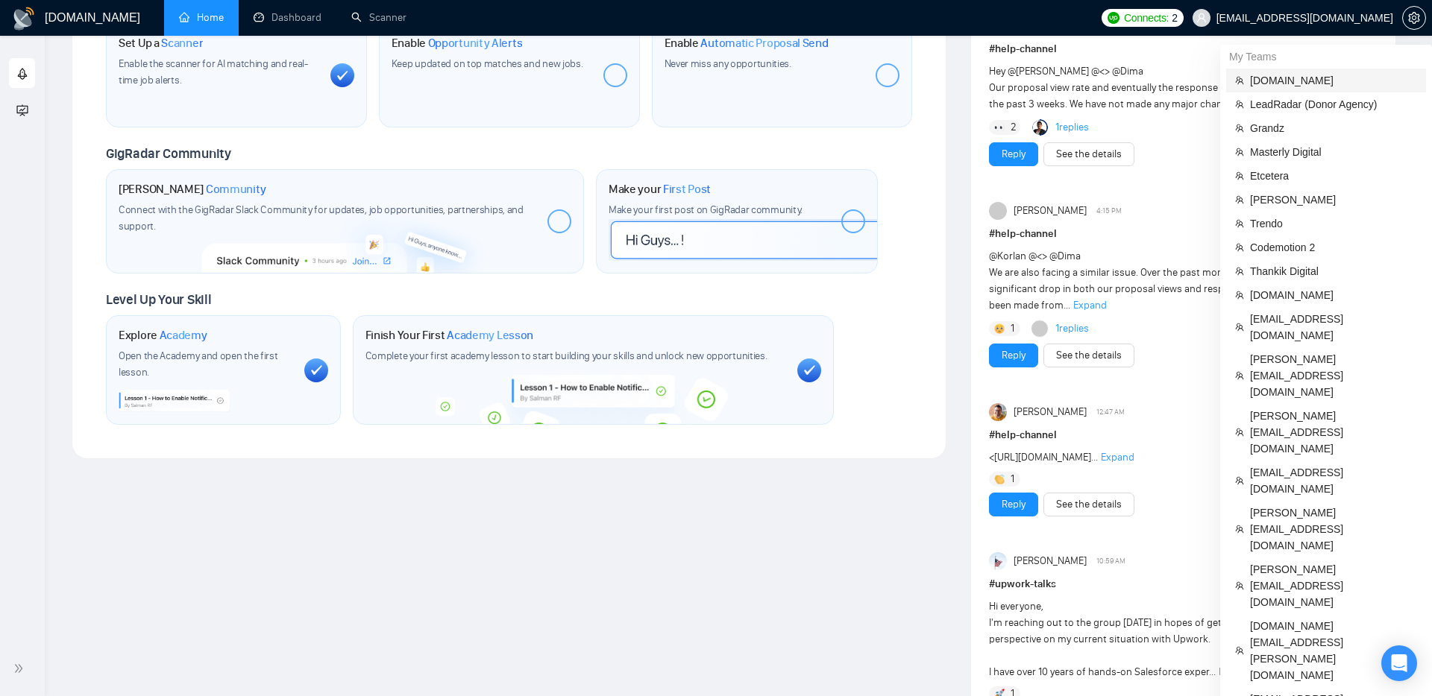
click at [1285, 69] on li "[DOMAIN_NAME]" at bounding box center [1326, 81] width 200 height 24
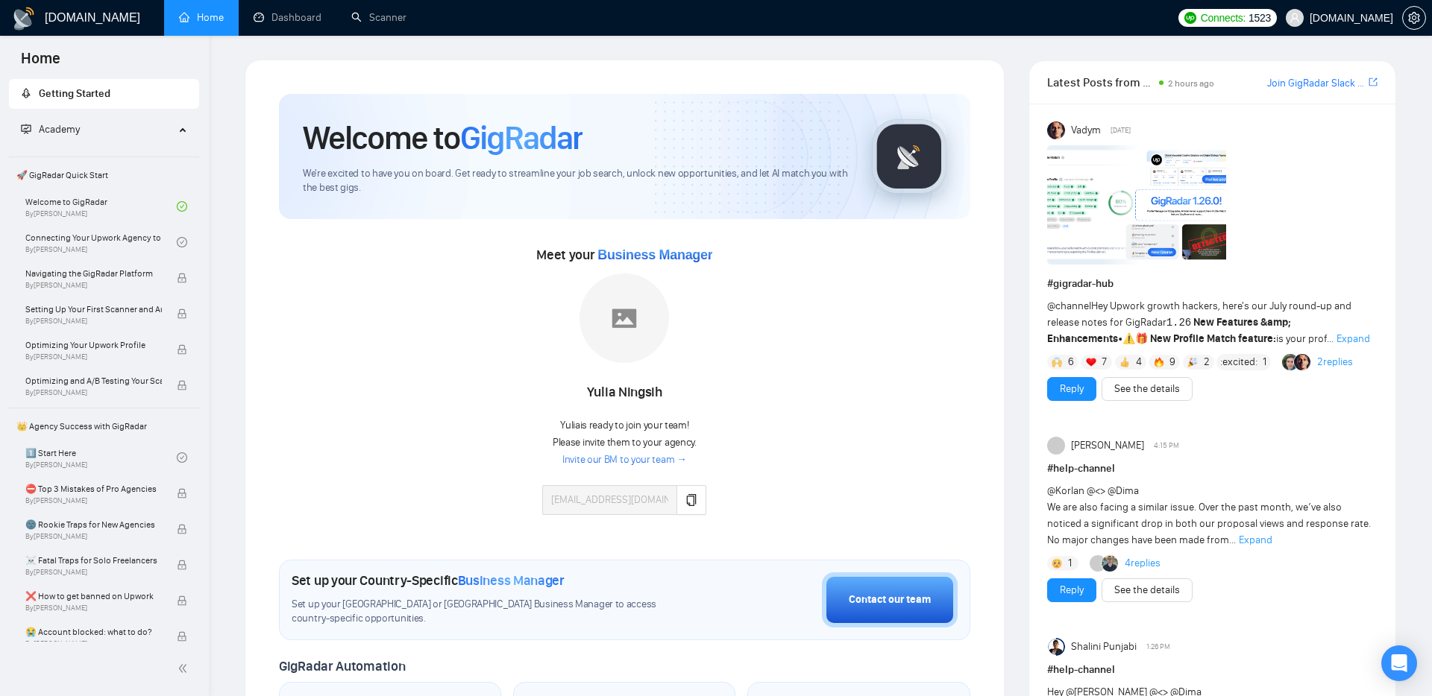
click at [1336, 342] on span "Expand" at bounding box center [1353, 339] width 34 height 13
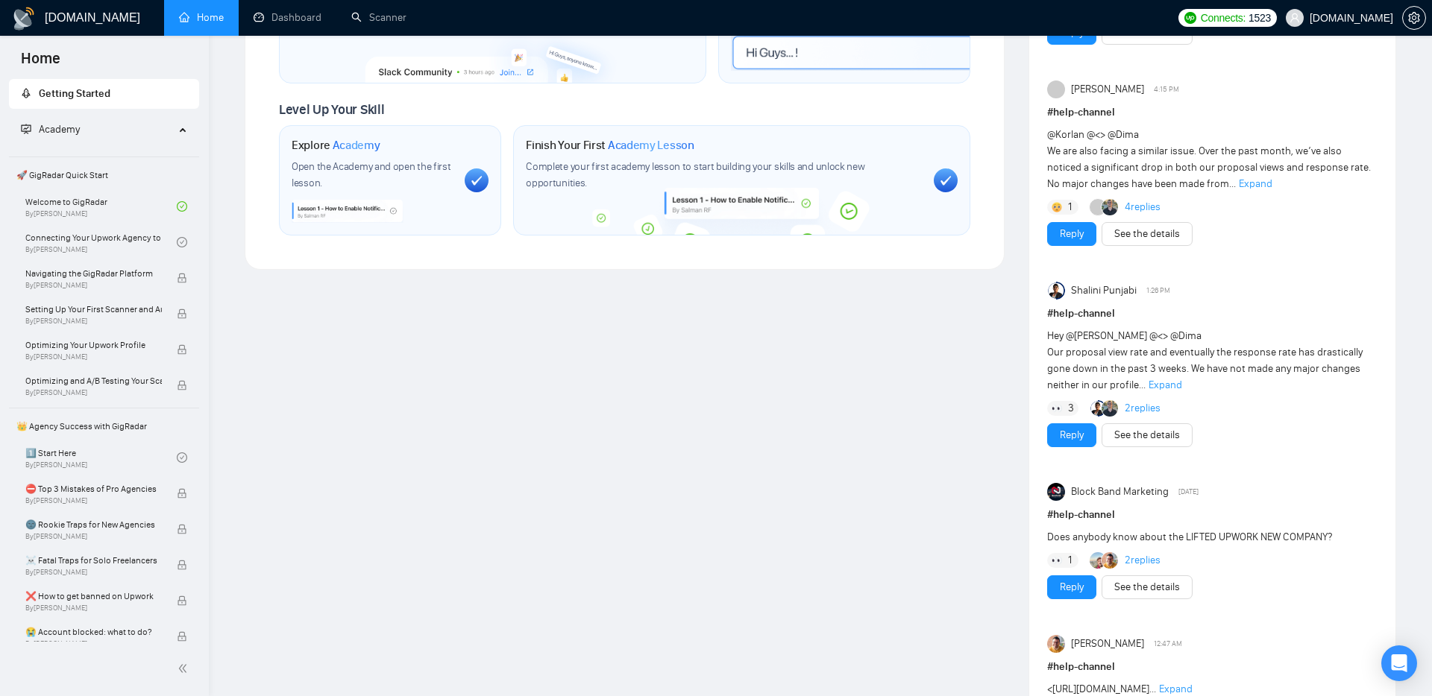
scroll to position [857, 0]
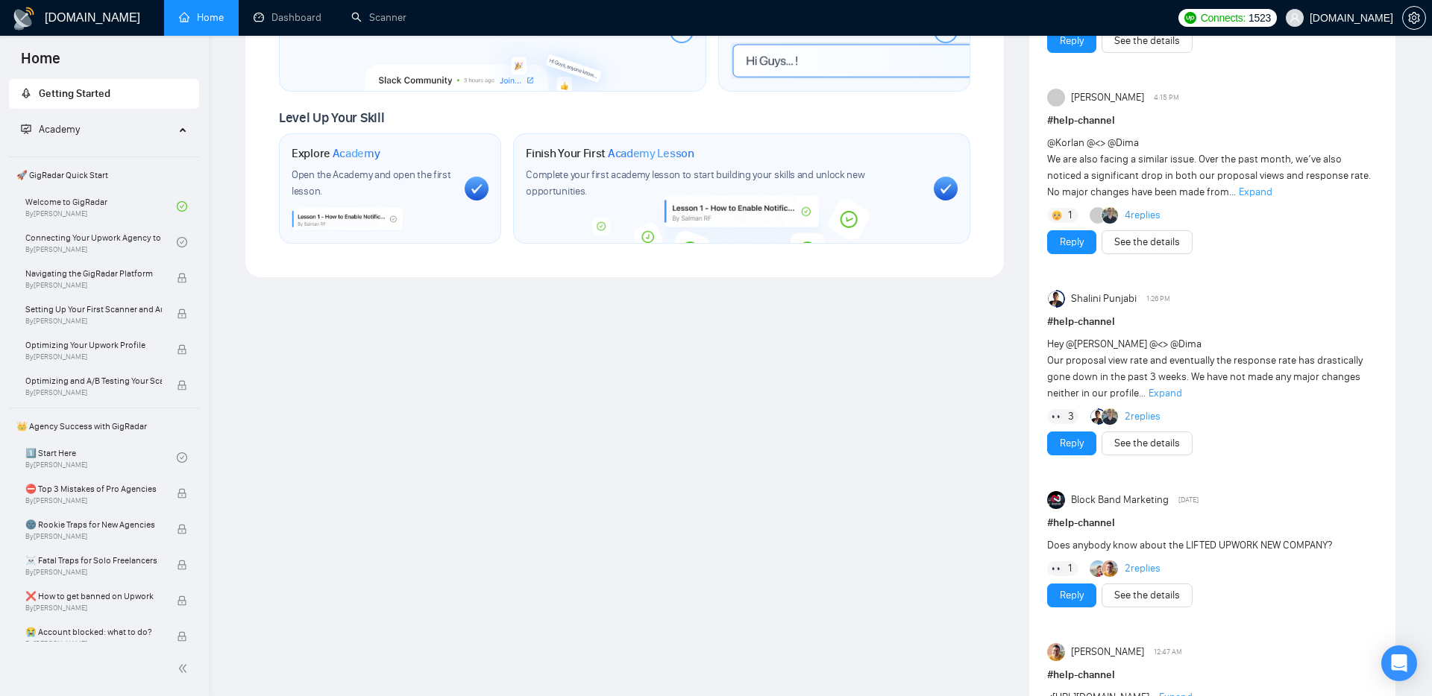
click at [1239, 194] on span "Expand" at bounding box center [1256, 192] width 34 height 13
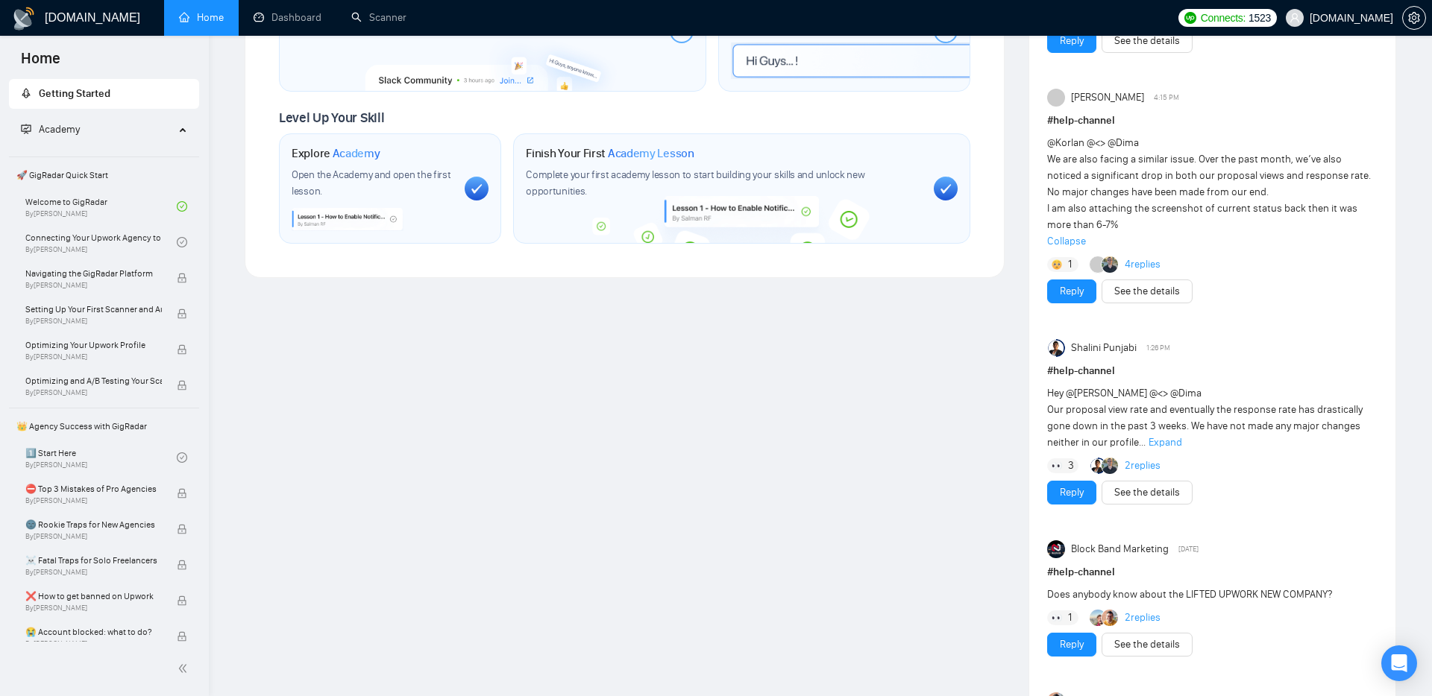
click at [1156, 443] on span "Expand" at bounding box center [1165, 442] width 34 height 13
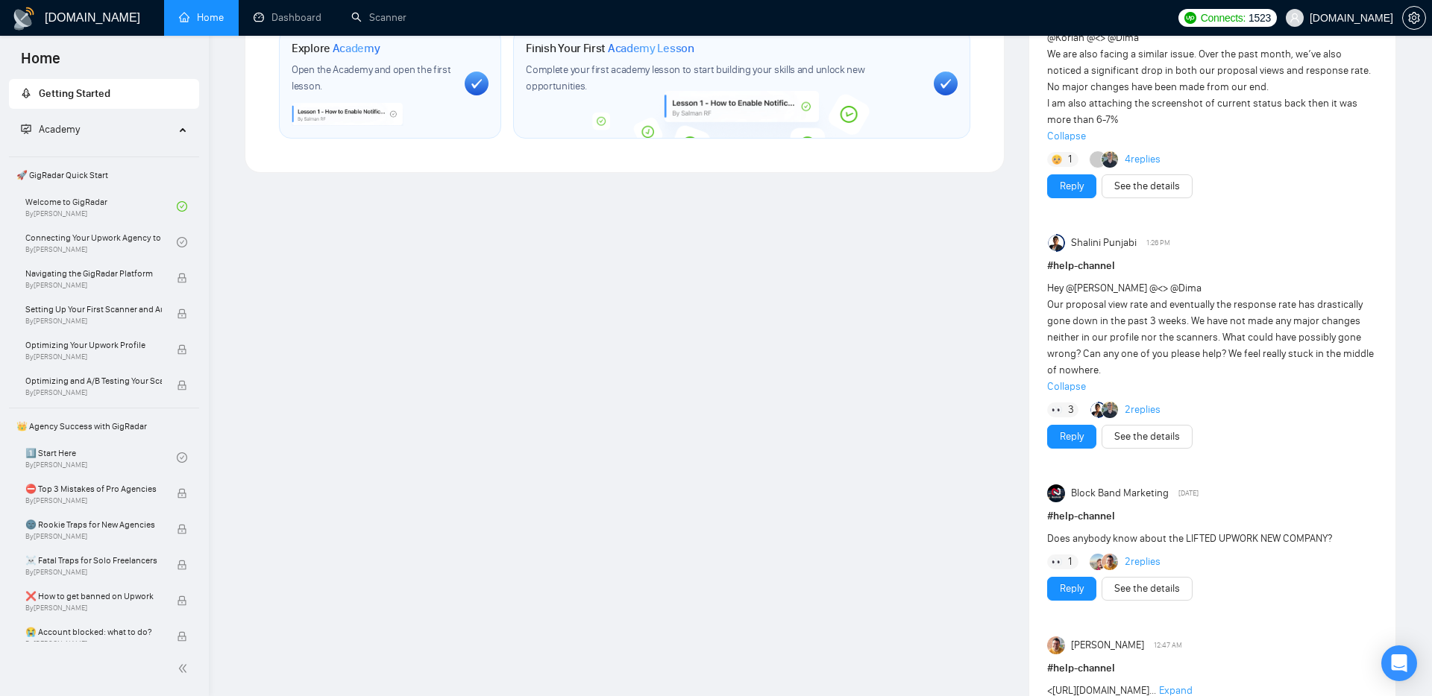
scroll to position [961, 0]
click at [1136, 561] on link "2 replies" at bounding box center [1142, 563] width 36 height 15
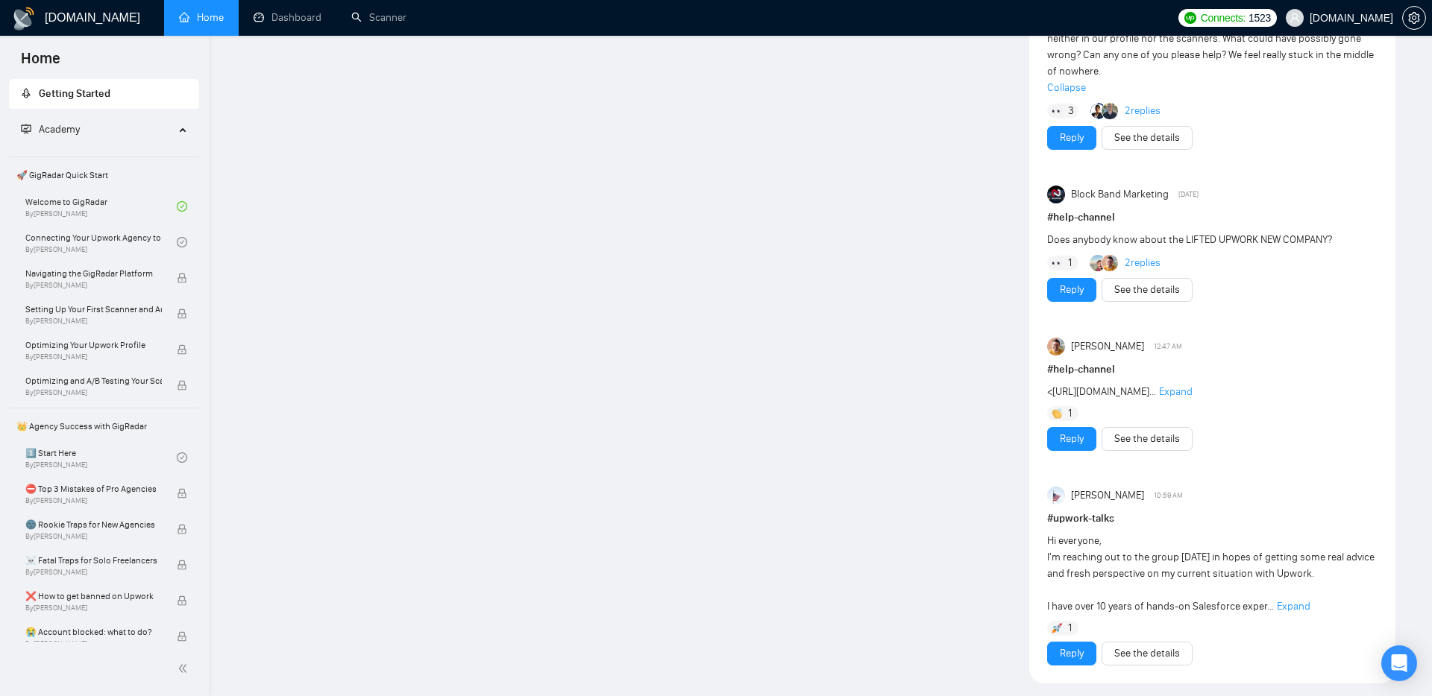
scroll to position [1402, 0]
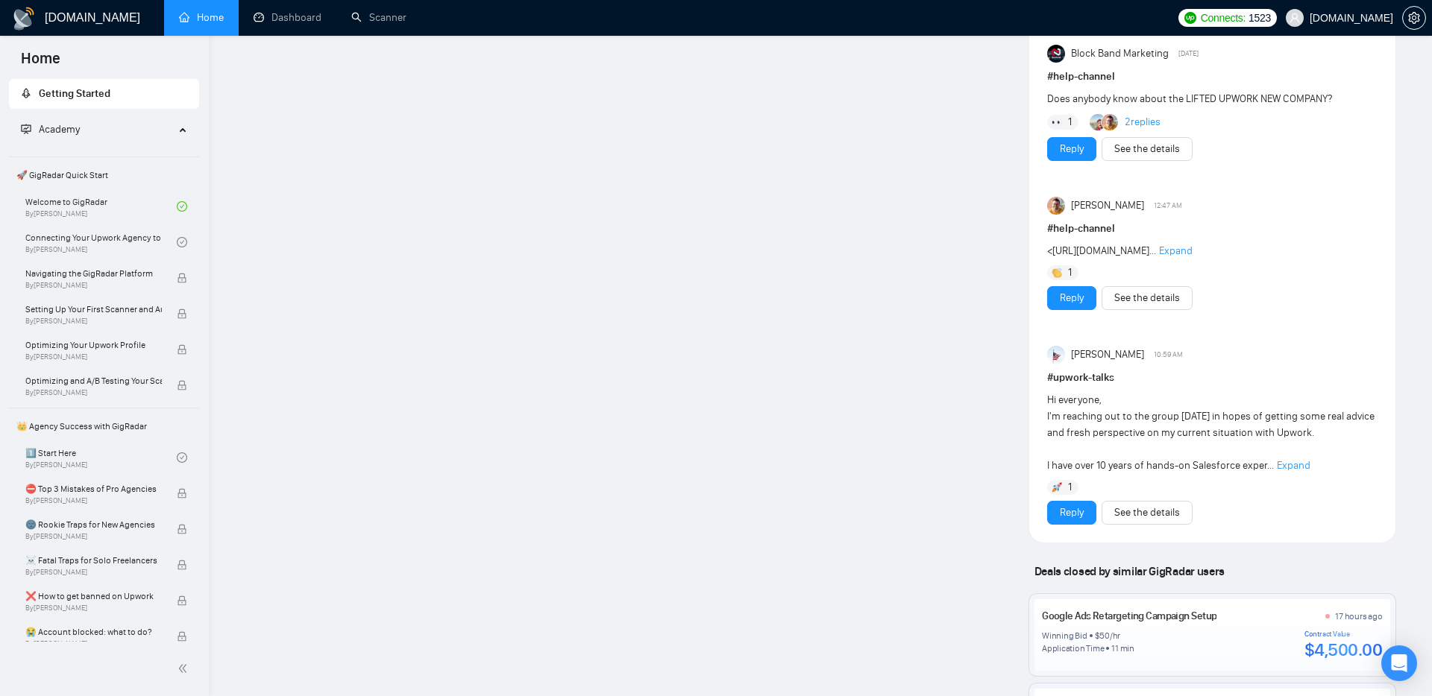
click at [1159, 257] on span "Expand" at bounding box center [1176, 251] width 34 height 13
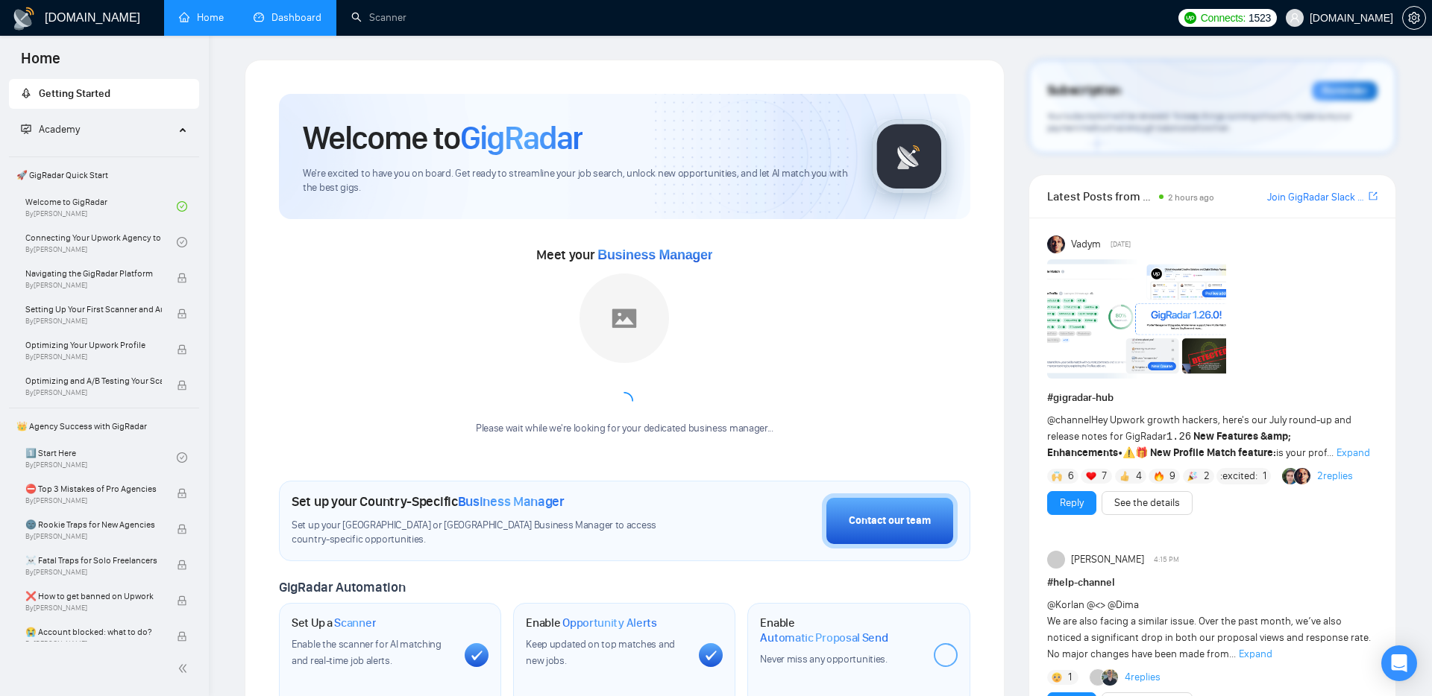
click at [283, 34] on li "Dashboard" at bounding box center [288, 18] width 98 height 36
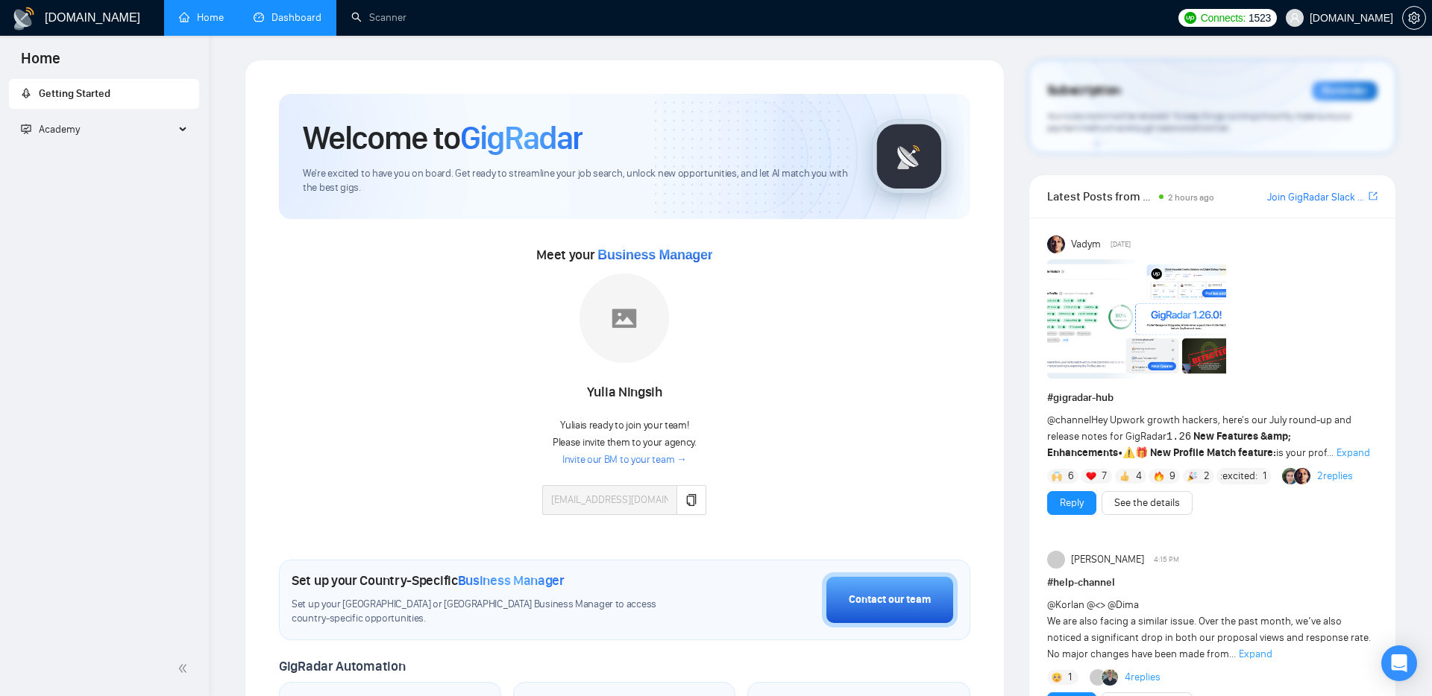
click at [288, 11] on link "Dashboard" at bounding box center [288, 17] width 68 height 13
